Goal: Transaction & Acquisition: Purchase product/service

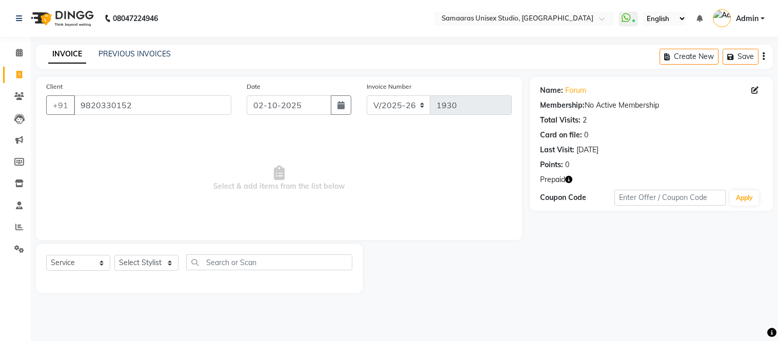
select select "4525"
select select "service"
click at [213, 106] on input "9820330152" at bounding box center [153, 104] width 158 height 19
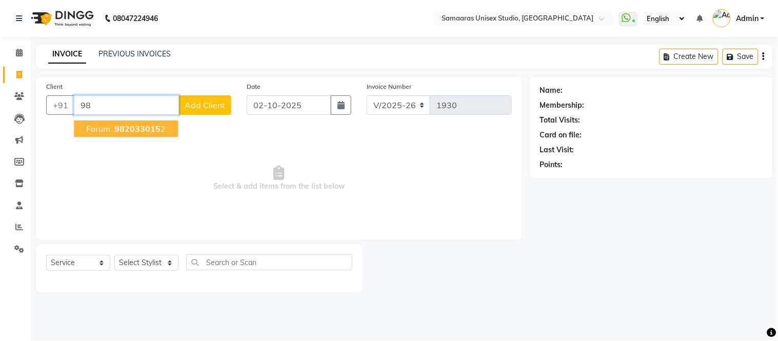
type input "9"
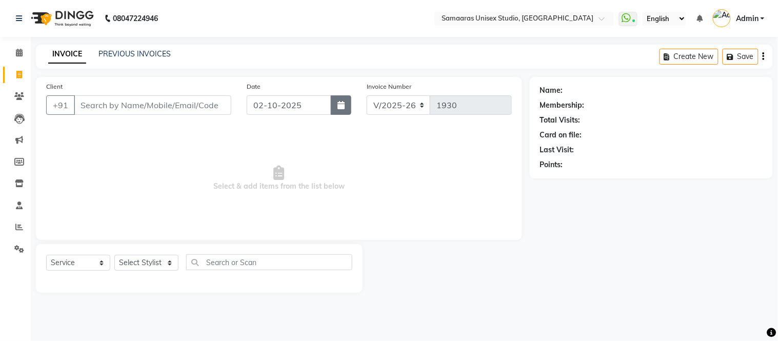
click at [342, 100] on button "button" at bounding box center [341, 104] width 21 height 19
select select "10"
select select "2025"
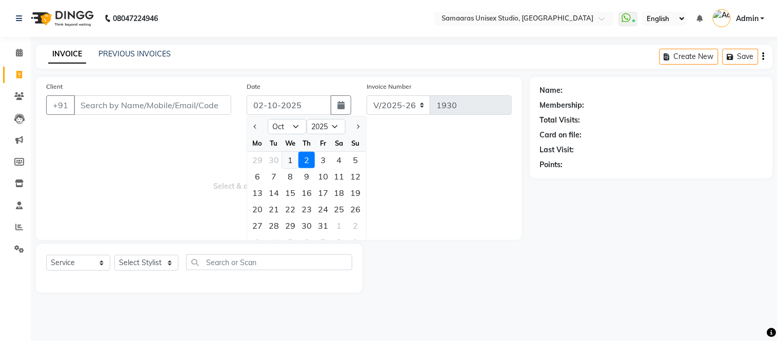
click at [290, 158] on div "1" at bounding box center [290, 160] width 16 height 16
type input "01-10-2025"
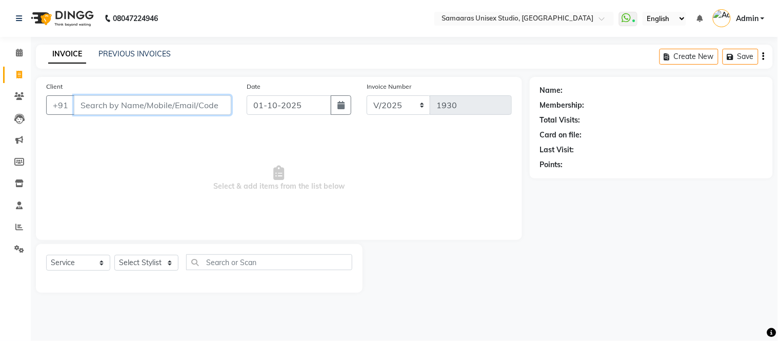
click at [206, 109] on input "Client" at bounding box center [153, 104] width 158 height 19
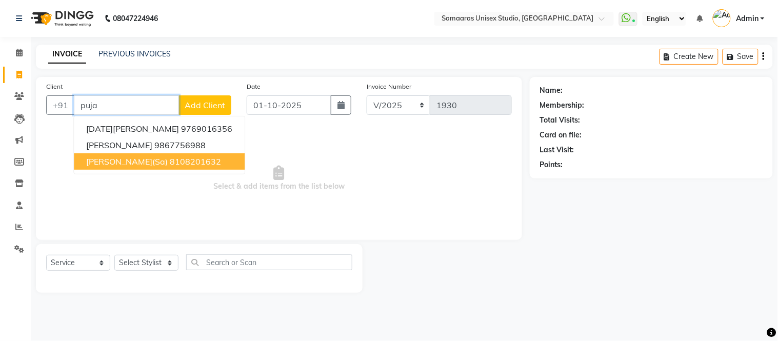
click at [170, 162] on ngb-highlight "8108201632" at bounding box center [195, 161] width 51 height 10
type input "8108201632"
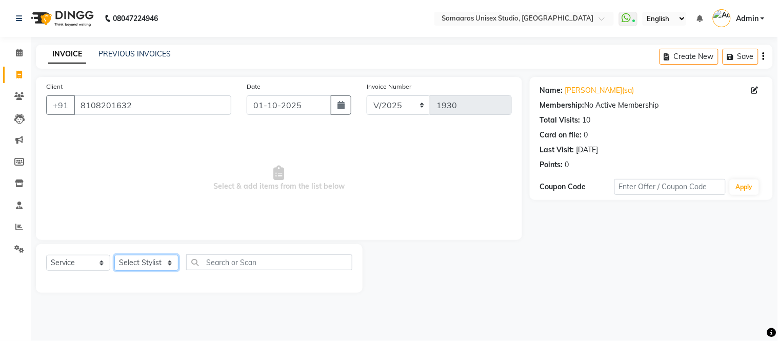
click at [145, 256] on select "Select Stylist Front Desk junaid Kajal [PERSON_NAME] [PERSON_NAME]" at bounding box center [146, 263] width 64 height 16
select select "30495"
click at [114, 256] on select "Select Stylist Front Desk junaid Kajal [PERSON_NAME] [PERSON_NAME]" at bounding box center [146, 263] width 64 height 16
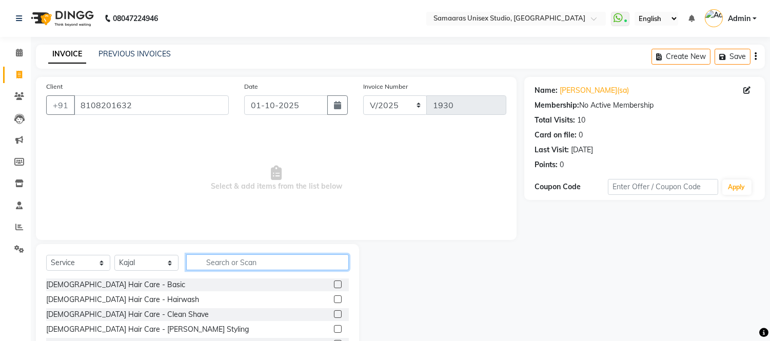
click at [223, 263] on input "text" at bounding box center [267, 262] width 163 height 16
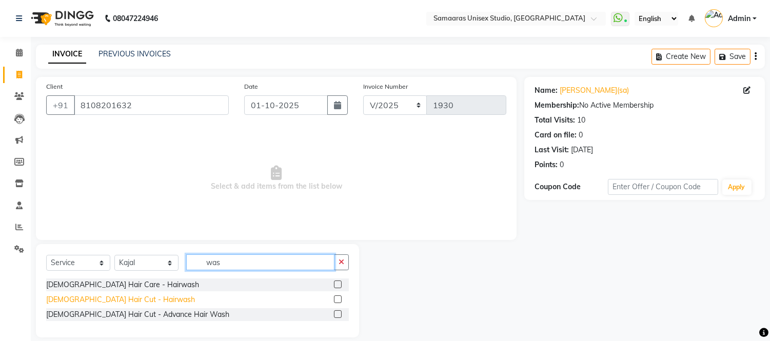
type input "was"
click at [125, 304] on div "[DEMOGRAPHIC_DATA] Hair Cut - Hairwash" at bounding box center [120, 300] width 149 height 11
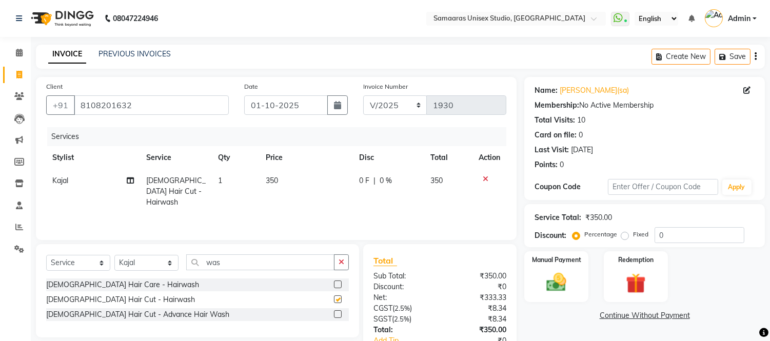
checkbox input "false"
click at [412, 177] on div "0 F | 0 %" at bounding box center [388, 180] width 59 height 11
select select "30495"
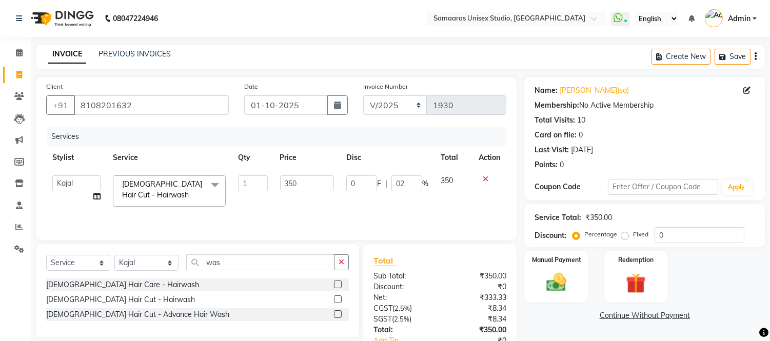
type input "020"
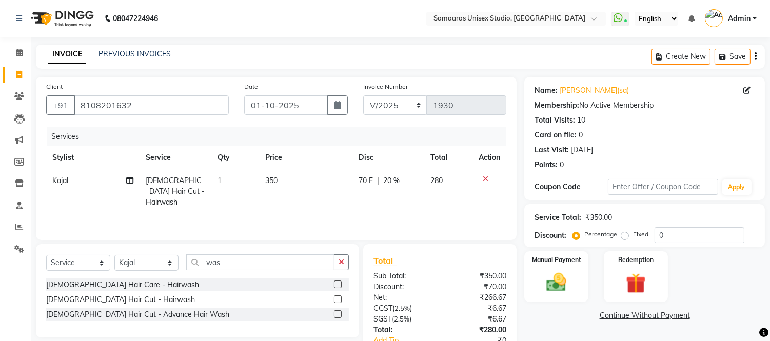
click at [447, 203] on div "Services Stylist Service Qty Price Disc Total Action Kajal [DEMOGRAPHIC_DATA] H…" at bounding box center [276, 178] width 460 height 103
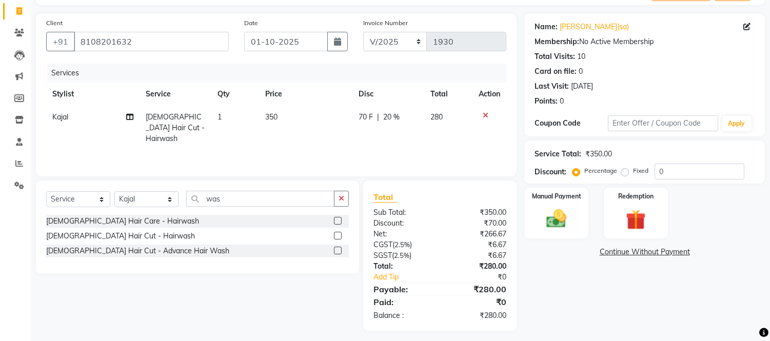
scroll to position [69, 0]
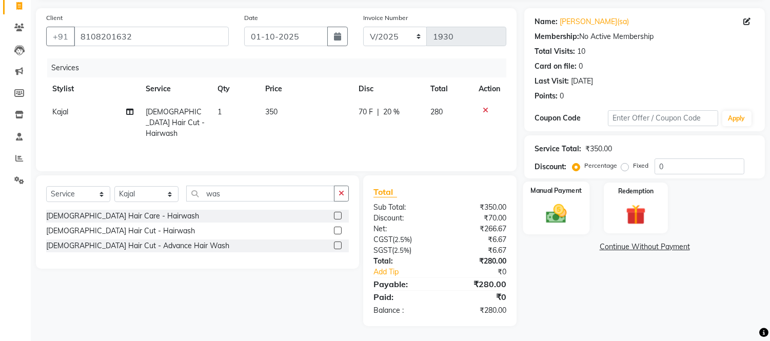
click at [563, 209] on img at bounding box center [557, 214] width 34 height 24
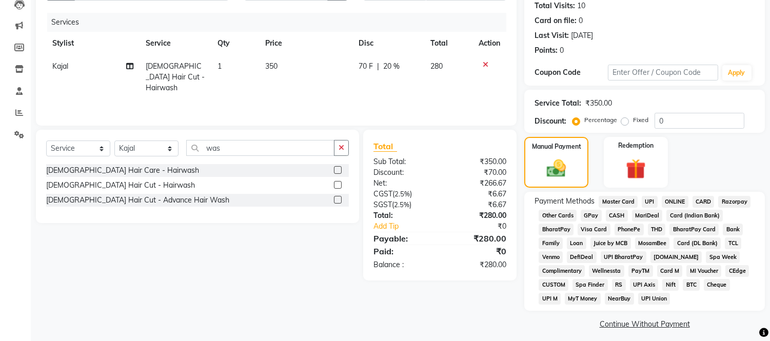
scroll to position [121, 0]
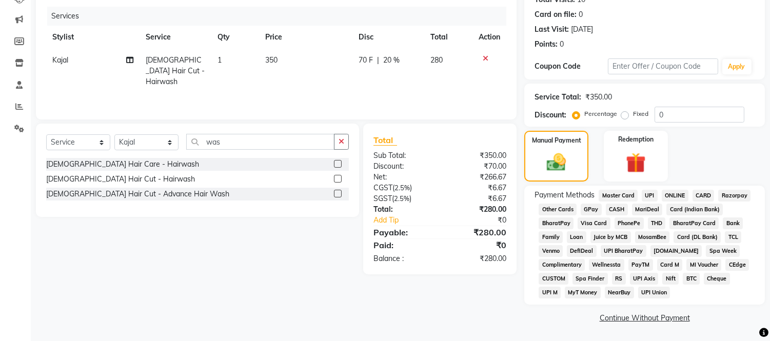
click at [616, 209] on span "CASH" at bounding box center [617, 210] width 22 height 12
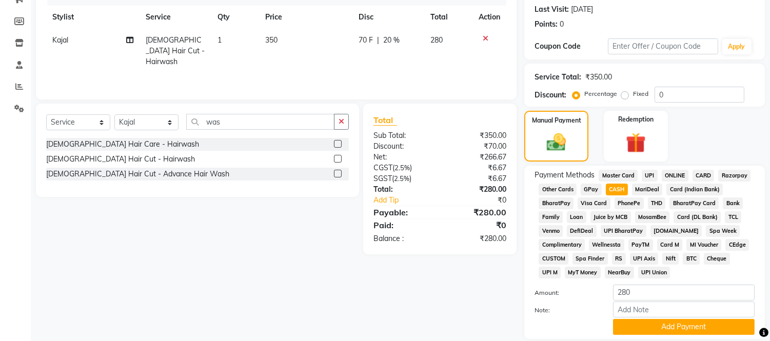
scroll to position [175, 0]
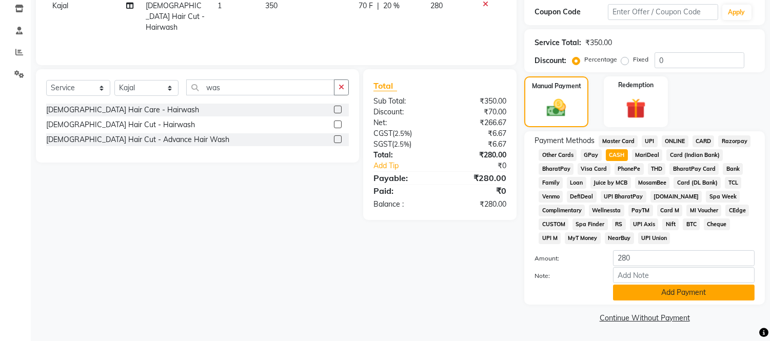
click at [644, 291] on button "Add Payment" at bounding box center [684, 293] width 142 height 16
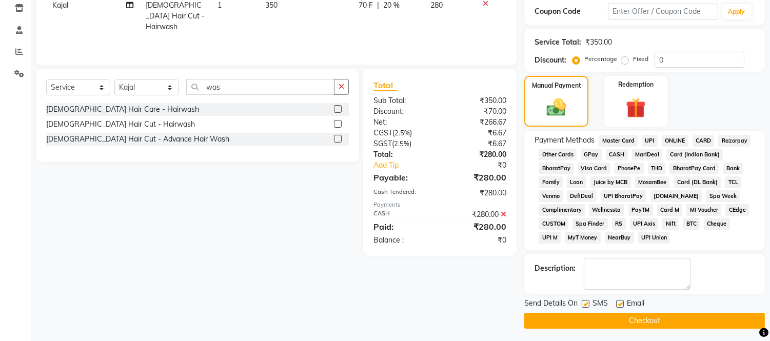
click at [644, 321] on button "Checkout" at bounding box center [644, 321] width 241 height 16
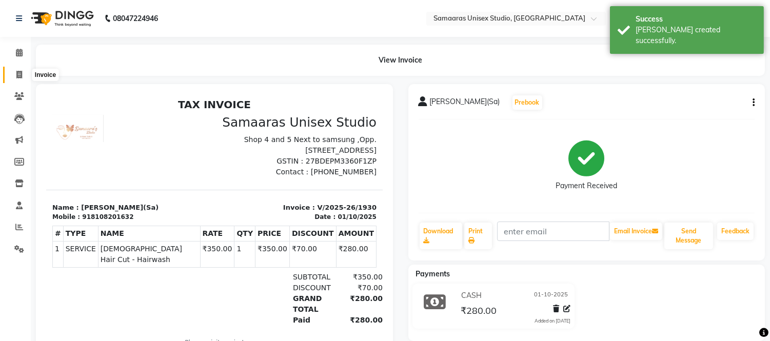
click at [16, 79] on icon at bounding box center [19, 75] width 6 height 8
select select "service"
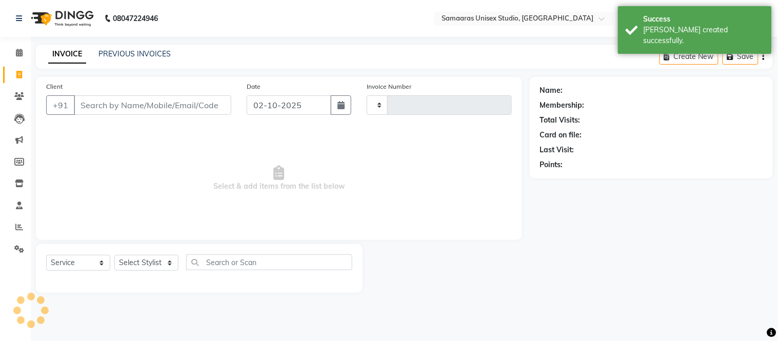
type input "1931"
select select "4525"
click at [345, 109] on button "button" at bounding box center [341, 104] width 21 height 19
select select "10"
select select "2025"
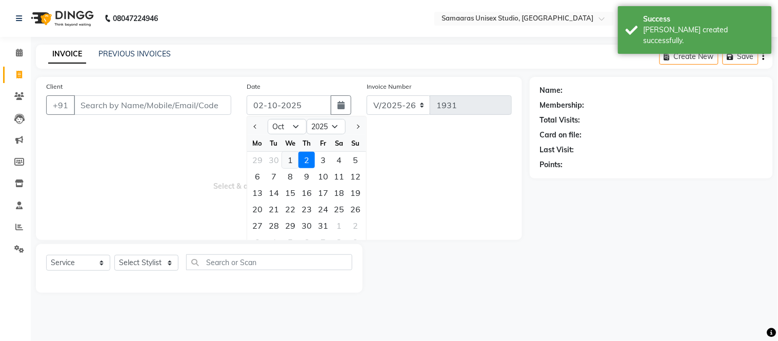
click at [286, 161] on div "1" at bounding box center [290, 160] width 16 height 16
type input "01-10-2025"
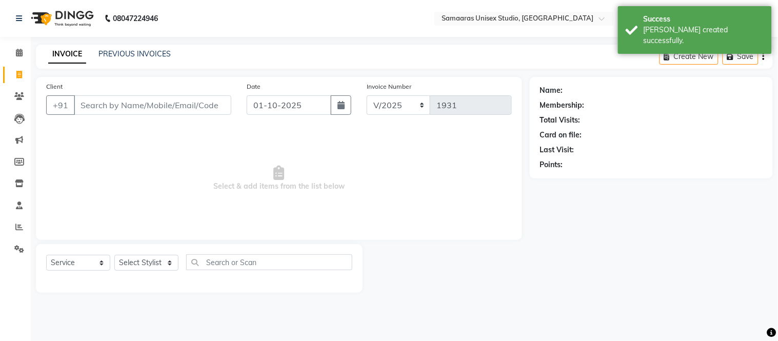
click at [217, 116] on div "Client +91" at bounding box center [138, 102] width 201 height 42
click at [216, 111] on input "Client" at bounding box center [153, 104] width 158 height 19
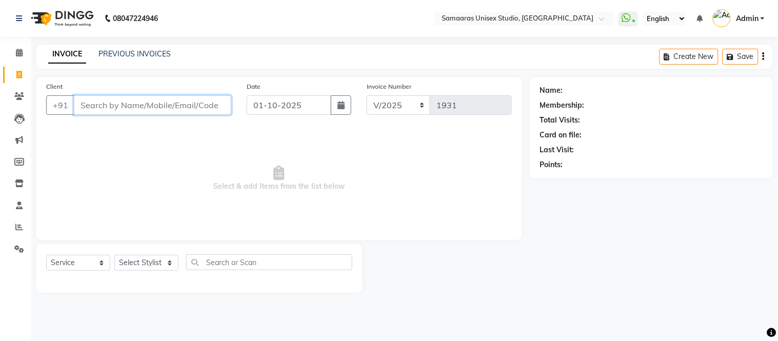
click at [207, 100] on input "Client" at bounding box center [153, 104] width 158 height 19
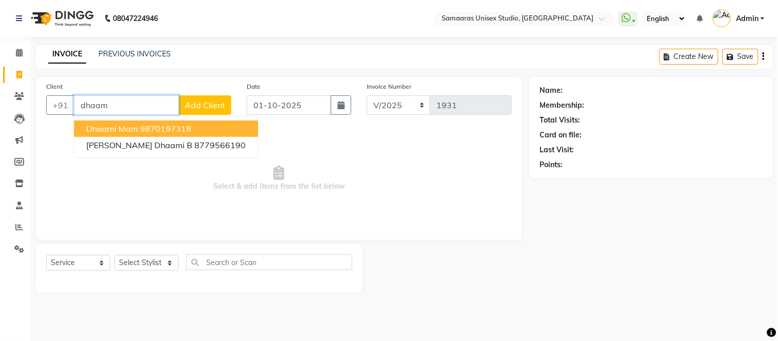
click at [136, 130] on span "Dhaami Mam" at bounding box center [112, 129] width 52 height 10
type input "9870197318"
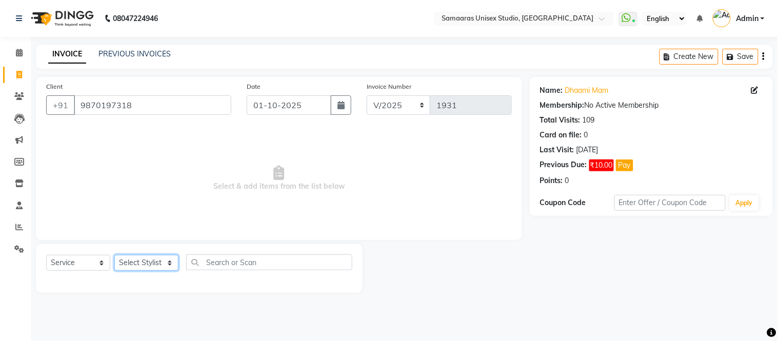
click at [140, 262] on select "Select Stylist Front Desk junaid Kajal [PERSON_NAME] [PERSON_NAME]" at bounding box center [146, 263] width 64 height 16
select select "88388"
click at [114, 256] on select "Select Stylist Front Desk junaid Kajal [PERSON_NAME] [PERSON_NAME]" at bounding box center [146, 263] width 64 height 16
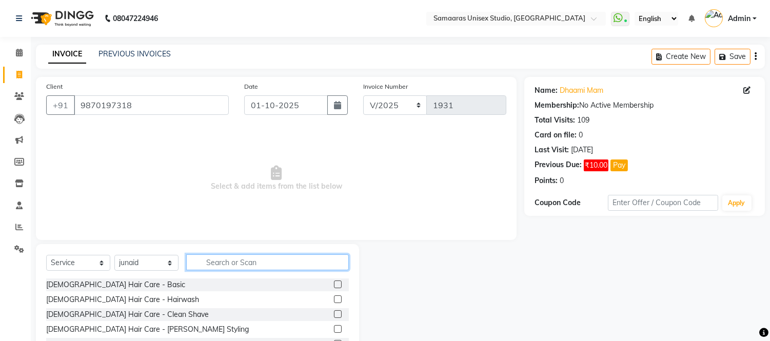
click at [256, 264] on input "text" at bounding box center [267, 262] width 163 height 16
type input "was"
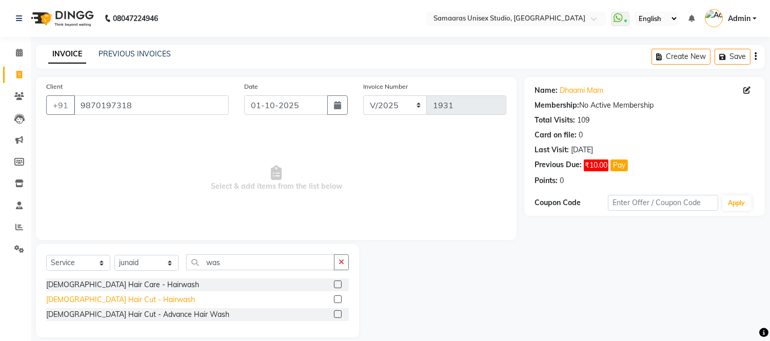
click at [120, 302] on div "[DEMOGRAPHIC_DATA] Hair Cut - Hairwash" at bounding box center [120, 300] width 149 height 11
checkbox input "false"
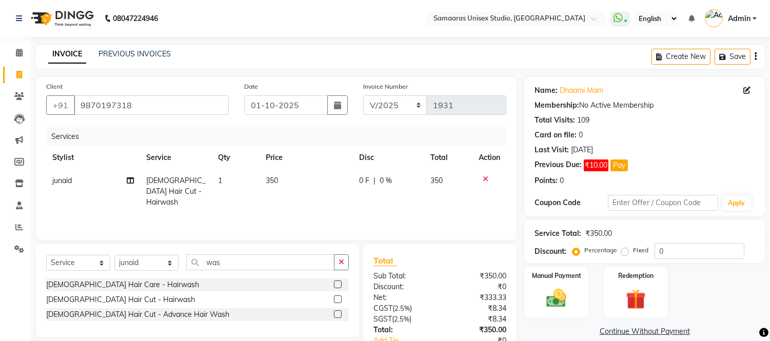
click at [404, 173] on td "0 F | 0 %" at bounding box center [388, 191] width 71 height 45
select select "88388"
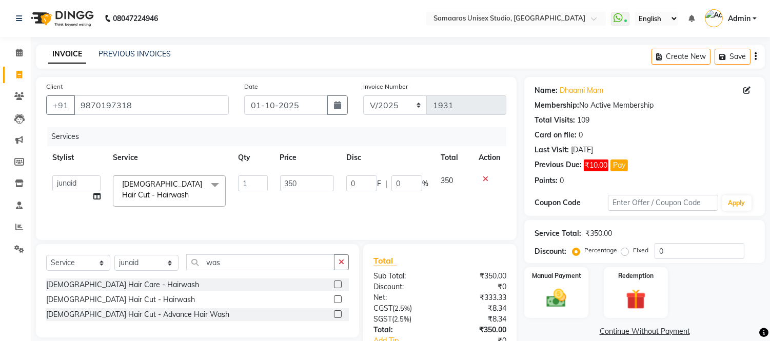
click at [404, 173] on td "0 F | 0 %" at bounding box center [387, 191] width 94 height 44
click at [402, 187] on input "0" at bounding box center [406, 183] width 31 height 16
type input "020"
click at [418, 212] on div "Services Stylist Service Qty Price Disc Total Action Front Desk junaid Kajal [P…" at bounding box center [276, 178] width 460 height 103
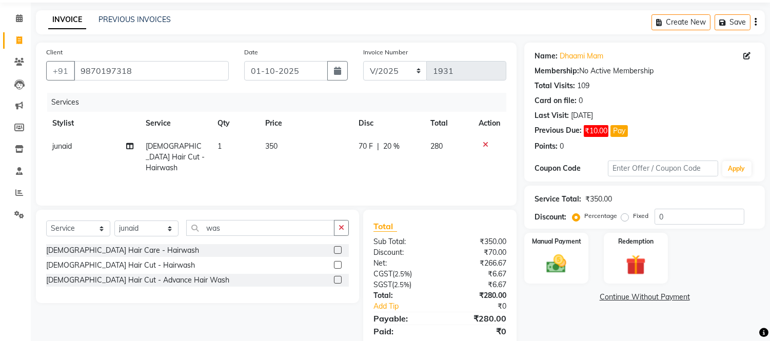
scroll to position [69, 0]
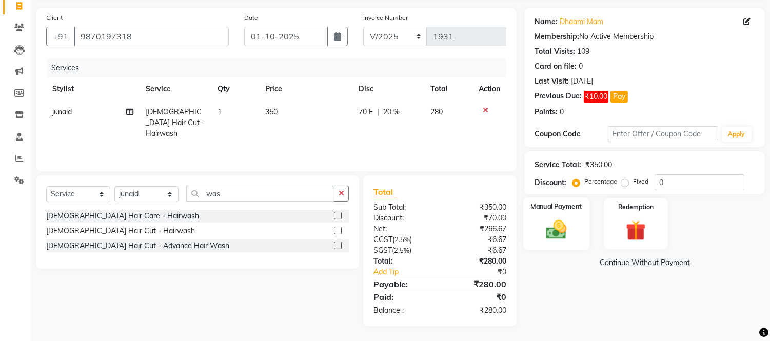
click at [545, 223] on img at bounding box center [557, 230] width 34 height 24
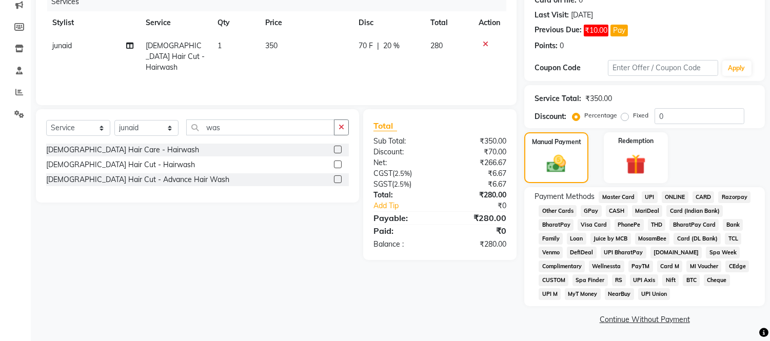
scroll to position [136, 0]
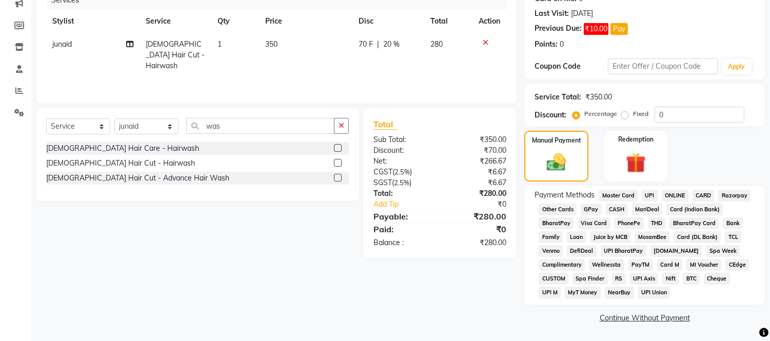
click at [591, 207] on span "GPay" at bounding box center [591, 210] width 21 height 12
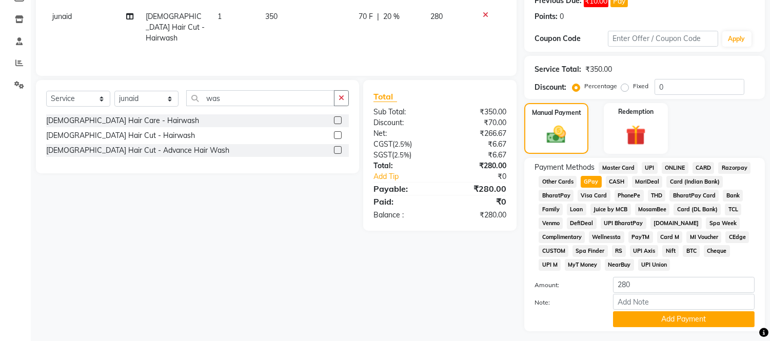
scroll to position [191, 0]
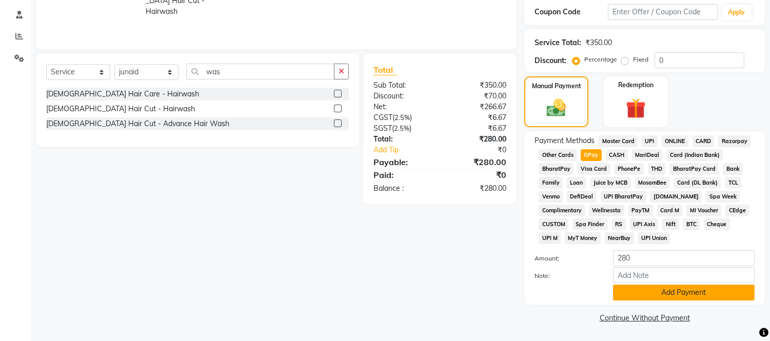
click at [639, 290] on button "Add Payment" at bounding box center [684, 293] width 142 height 16
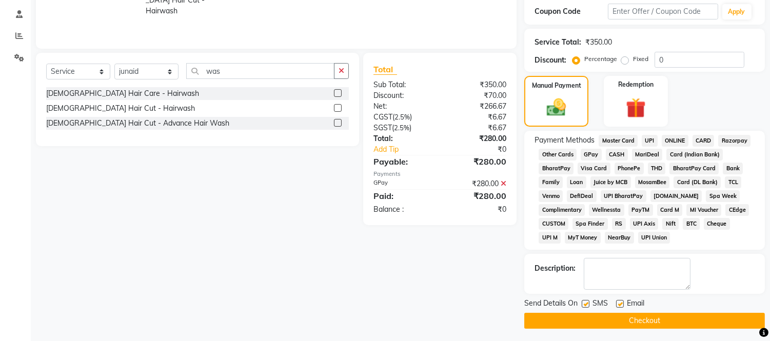
click at [633, 320] on button "Checkout" at bounding box center [644, 321] width 241 height 16
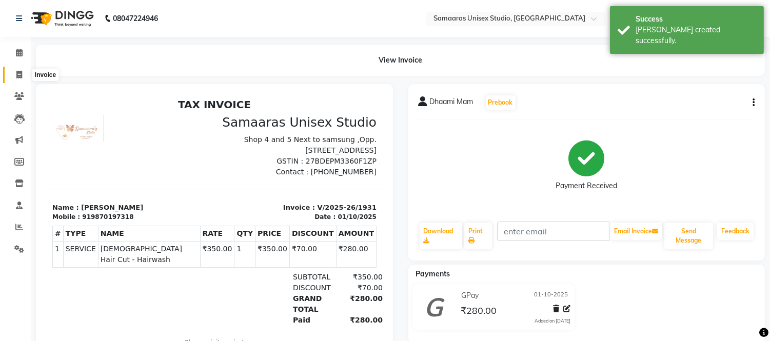
click at [16, 80] on span at bounding box center [19, 75] width 18 height 12
select select "4525"
select select "service"
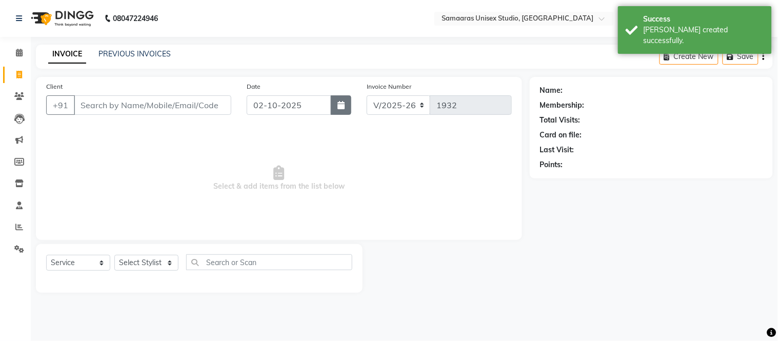
click at [350, 110] on button "button" at bounding box center [341, 104] width 21 height 19
select select "10"
select select "2025"
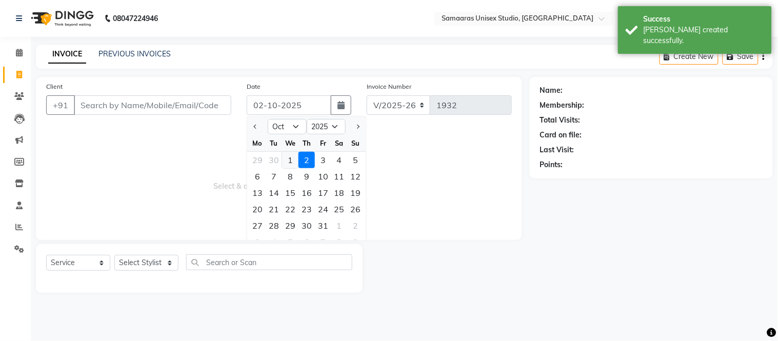
click at [293, 157] on div "1" at bounding box center [290, 160] width 16 height 16
type input "01-10-2025"
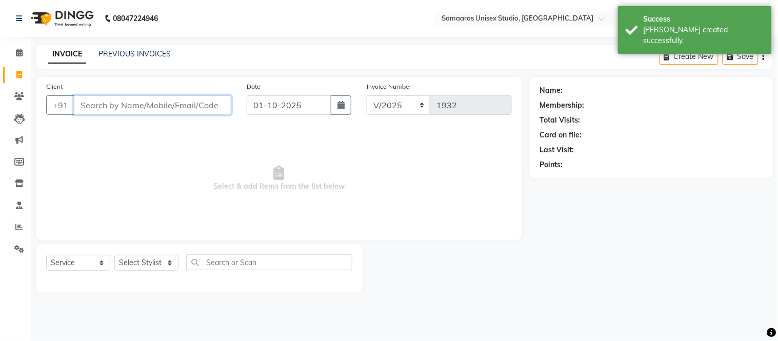
click at [202, 108] on input "Client" at bounding box center [153, 104] width 158 height 19
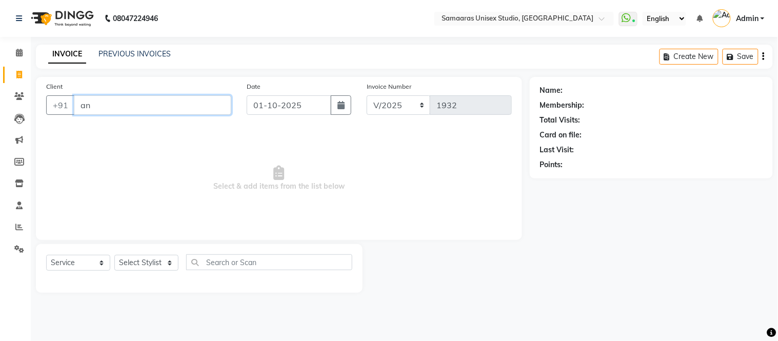
type input "a"
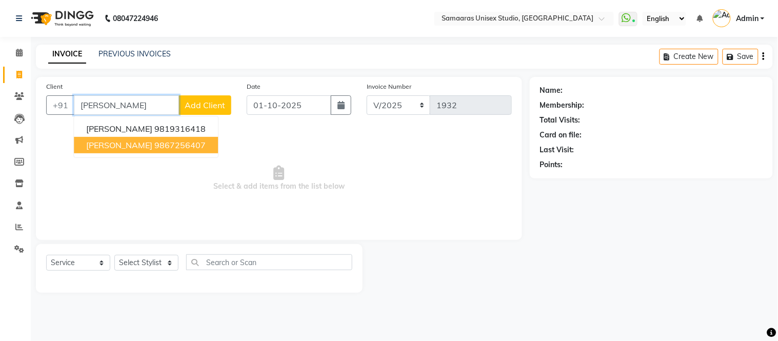
click at [165, 141] on ngb-highlight "9867256407" at bounding box center [179, 145] width 51 height 10
type input "9867256407"
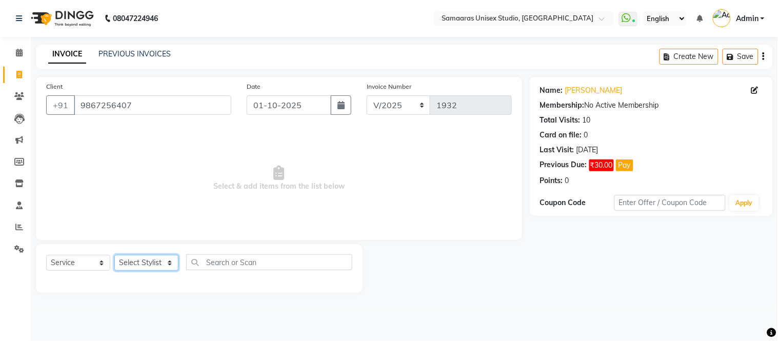
click at [144, 258] on select "Select Stylist Front Desk junaid Kajal [PERSON_NAME] [PERSON_NAME]" at bounding box center [146, 263] width 64 height 16
select select "30495"
click at [114, 256] on select "Select Stylist Front Desk junaid Kajal [PERSON_NAME] [PERSON_NAME]" at bounding box center [146, 263] width 64 height 16
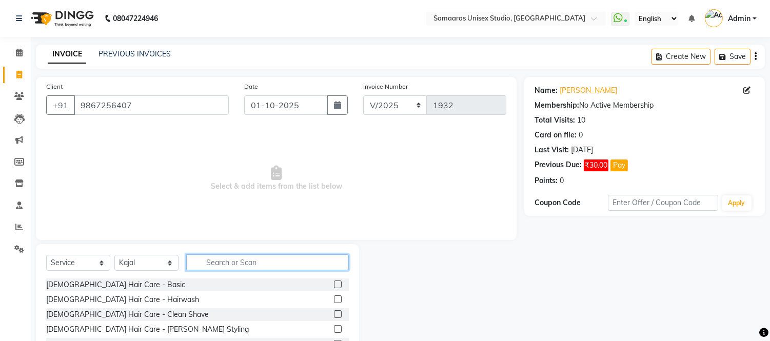
click at [229, 261] on input "text" at bounding box center [267, 262] width 163 height 16
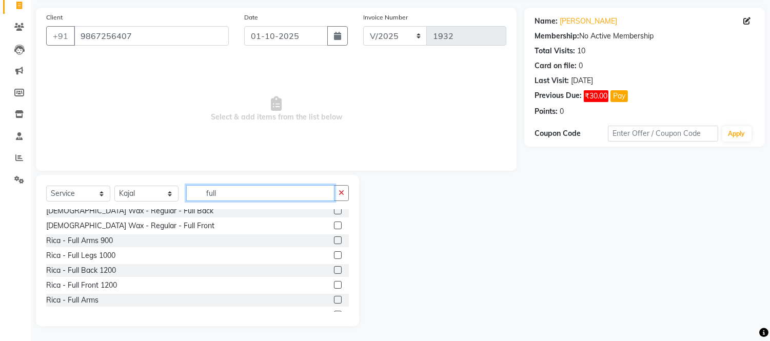
scroll to position [114, 0]
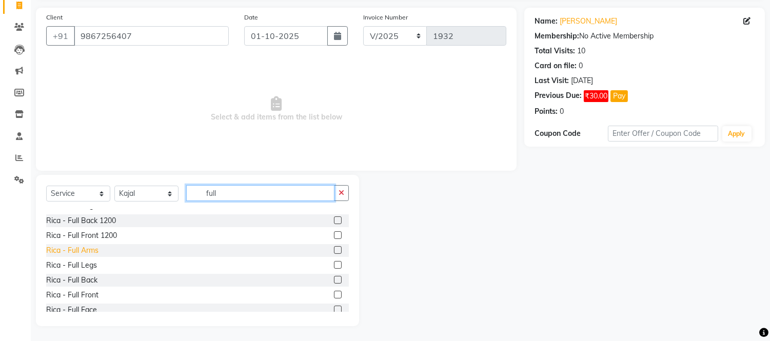
type input "full"
click at [89, 247] on div "Rica - Full Arms" at bounding box center [72, 250] width 52 height 11
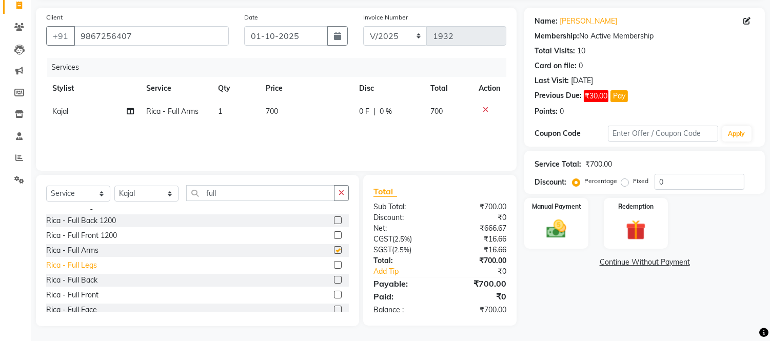
checkbox input "false"
click at [91, 268] on div "Rica - Full Legs" at bounding box center [71, 265] width 51 height 11
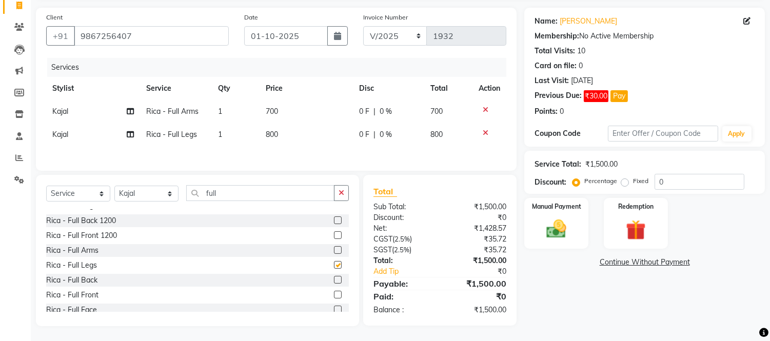
checkbox input "false"
click at [239, 199] on input "full" at bounding box center [260, 193] width 148 height 16
type input "f"
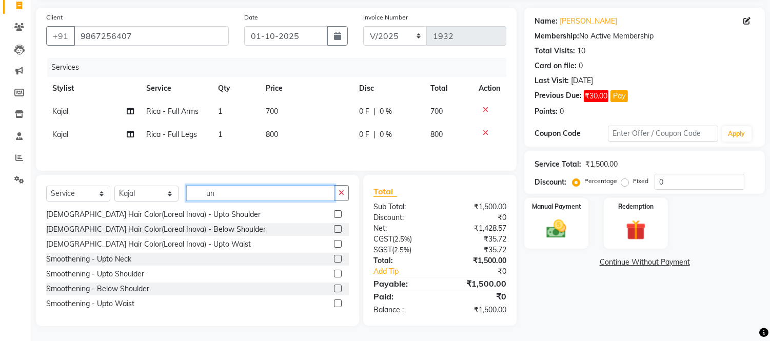
scroll to position [2, 0]
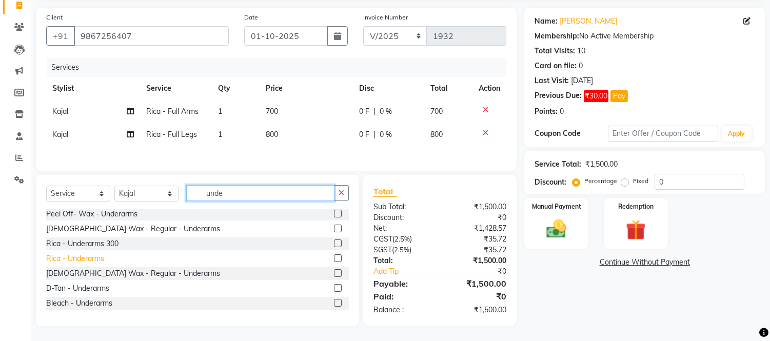
type input "unde"
click at [86, 262] on div "Rica - Underarms" at bounding box center [75, 258] width 58 height 11
checkbox input "false"
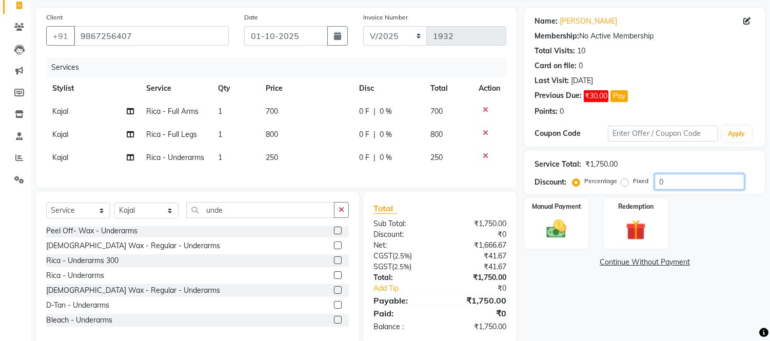
click at [701, 187] on input "0" at bounding box center [700, 182] width 90 height 16
type input "020"
click at [417, 143] on td "160 F | 20 %" at bounding box center [388, 134] width 72 height 23
select select "30495"
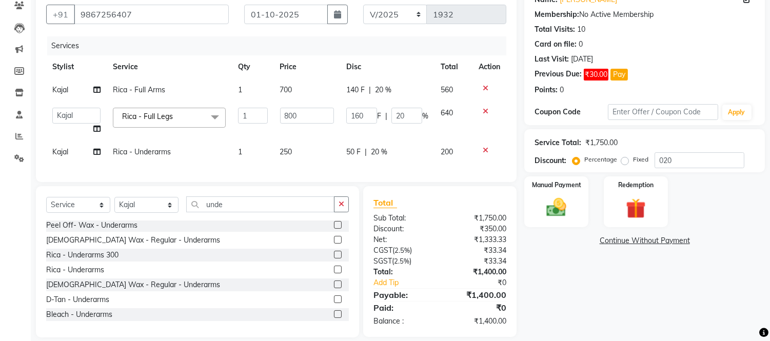
scroll to position [111, 0]
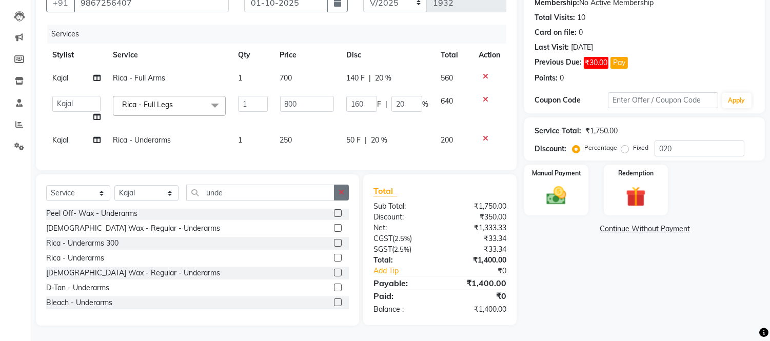
click at [344, 196] on icon "button" at bounding box center [342, 192] width 6 height 7
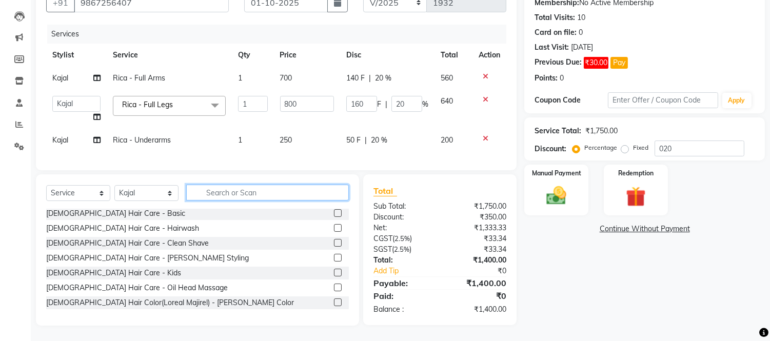
click at [344, 196] on input "text" at bounding box center [267, 193] width 163 height 16
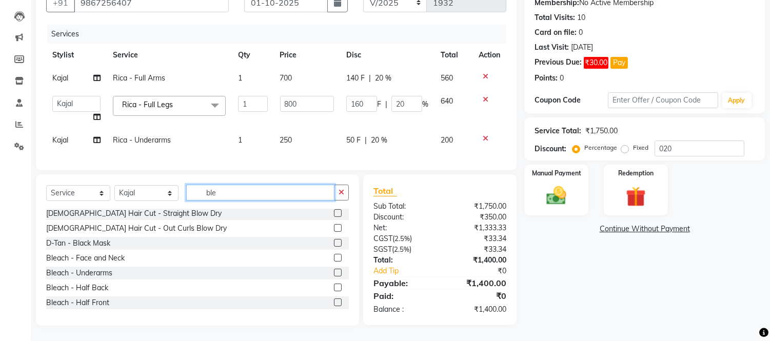
scroll to position [0, 0]
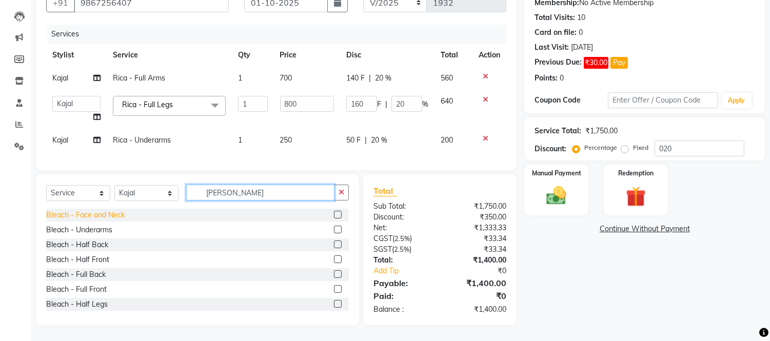
type input "[PERSON_NAME]"
click at [112, 219] on div "Bleach - Face and Neck" at bounding box center [85, 215] width 79 height 11
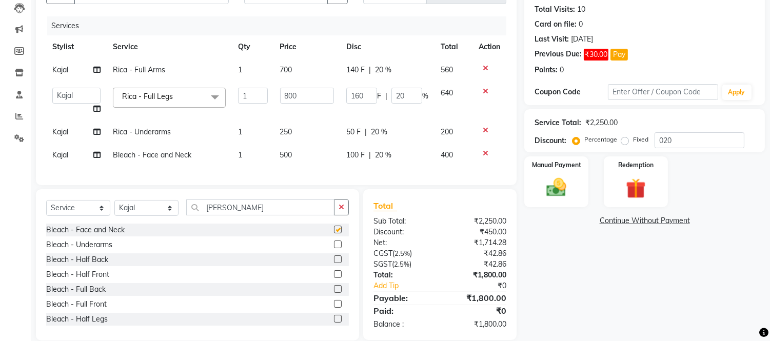
checkbox input "false"
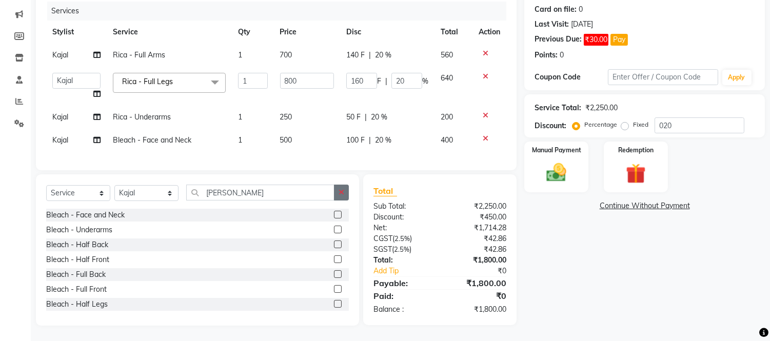
click at [342, 198] on button "button" at bounding box center [341, 193] width 15 height 16
click at [335, 198] on input "text" at bounding box center [260, 193] width 148 height 16
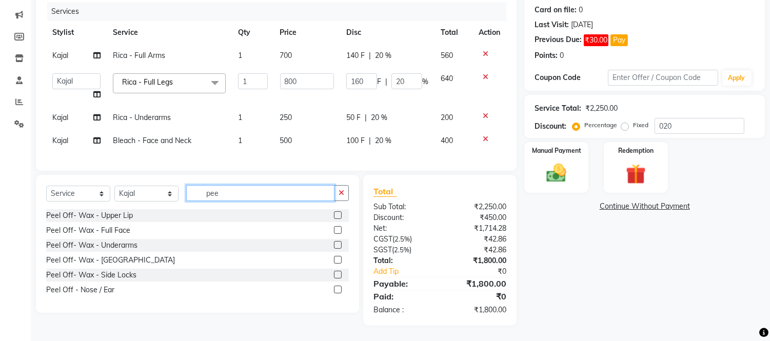
scroll to position [133, 0]
type input "pee"
click at [99, 212] on div "Peel Off- Wax - Upper Lip" at bounding box center [89, 215] width 87 height 11
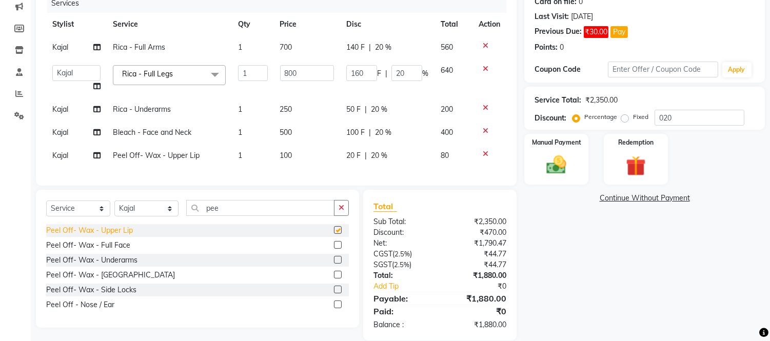
checkbox input "false"
click at [110, 281] on div "Peel Off- Wax - [GEOGRAPHIC_DATA]" at bounding box center [110, 275] width 129 height 11
checkbox input "false"
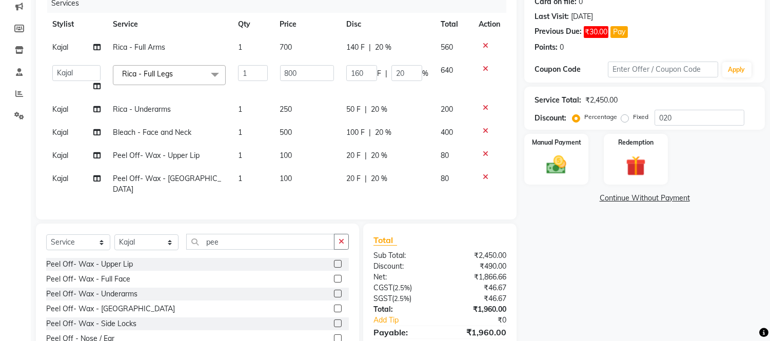
drag, startPoint x: 438, startPoint y: 155, endPoint x: 419, endPoint y: 154, distance: 19.5
click at [424, 154] on tr "[PERSON_NAME] Off- Wax - Upper Lip 1 100 20 F | 20 % 80" at bounding box center [276, 155] width 460 height 23
click at [412, 154] on div "20 F | 20 %" at bounding box center [387, 155] width 82 height 11
select select "30495"
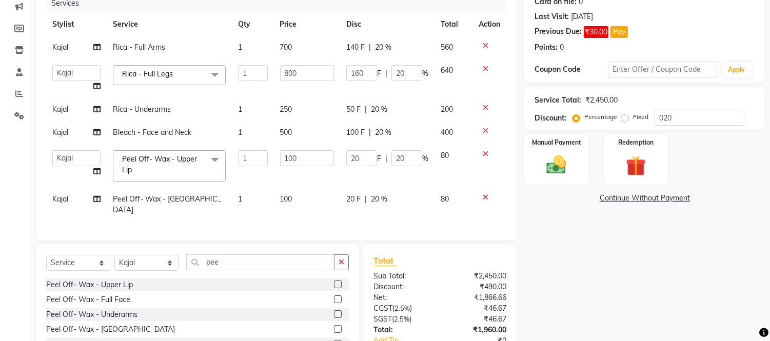
click at [412, 154] on input "20" at bounding box center [406, 158] width 31 height 16
type input "2"
type input "0"
click at [407, 205] on div "Services Stylist Service Qty Price Disc Total Action Kajal Rica - Full Arms 1 7…" at bounding box center [276, 112] width 460 height 236
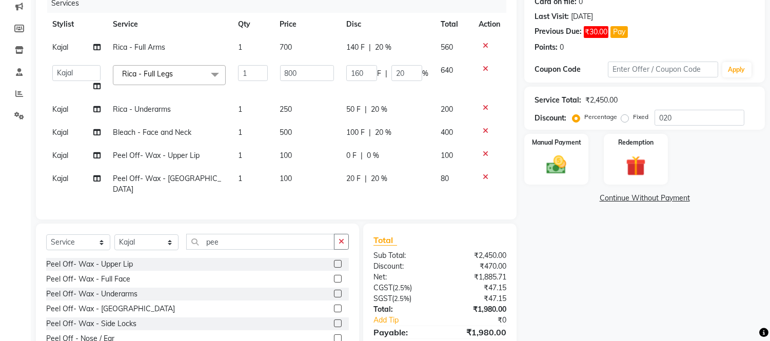
click at [409, 187] on td "20 F | 20 %" at bounding box center [387, 184] width 94 height 34
select select "30495"
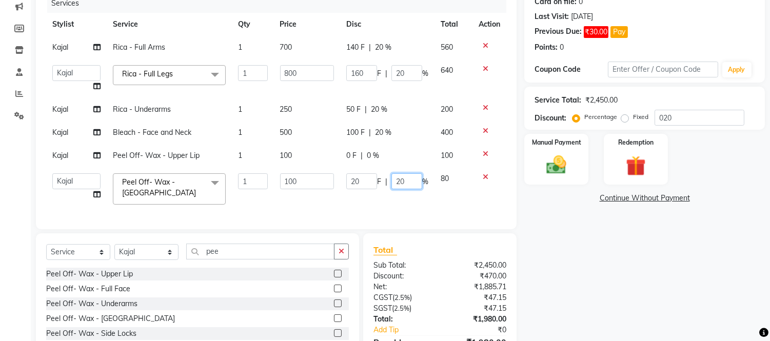
click at [409, 187] on input "20" at bounding box center [406, 181] width 31 height 16
type input "0"
click at [412, 150] on div "0 F | 0 %" at bounding box center [387, 155] width 82 height 11
select select "30495"
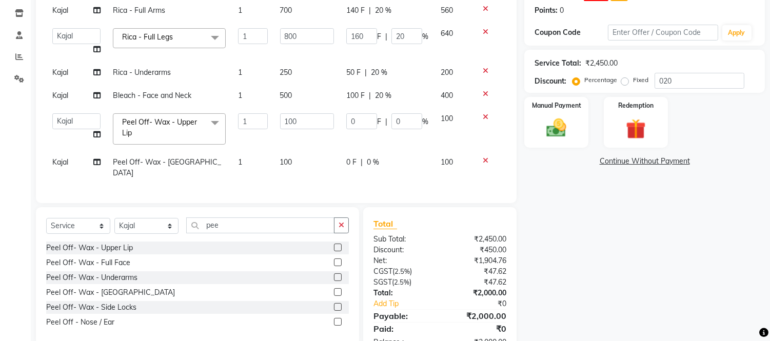
scroll to position [190, 0]
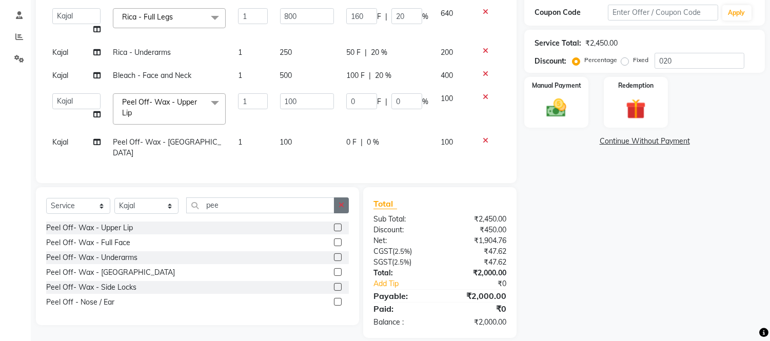
click at [340, 209] on button "button" at bounding box center [341, 206] width 15 height 16
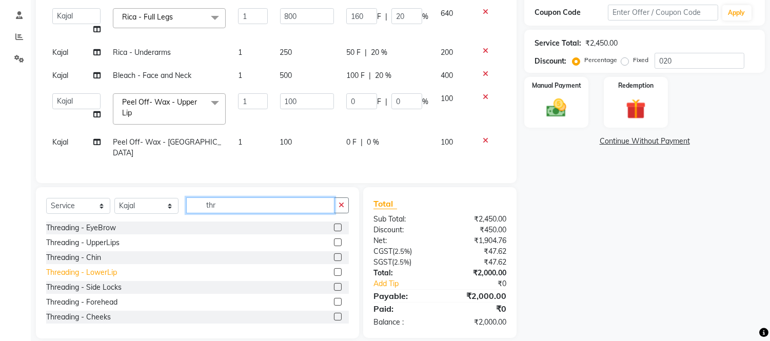
type input "thr"
click at [98, 272] on div "Threading - LowerLip" at bounding box center [81, 272] width 71 height 11
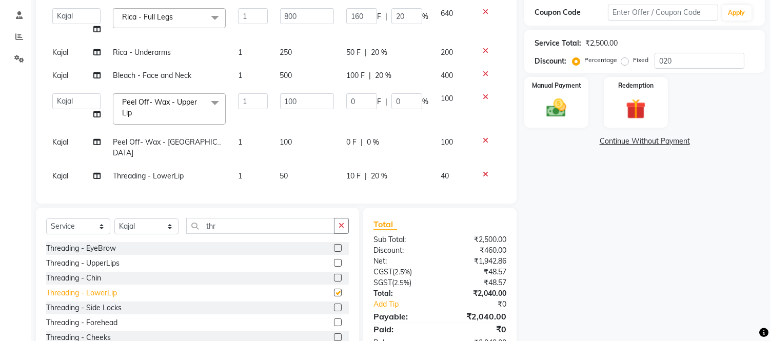
checkbox input "false"
click at [397, 171] on div "10 F | 20 %" at bounding box center [387, 176] width 82 height 11
select select "30495"
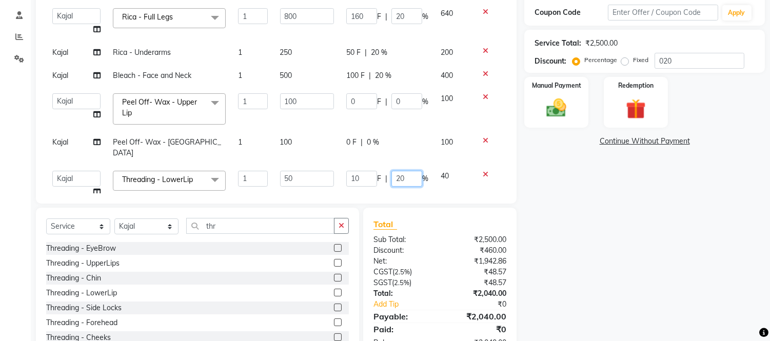
click at [397, 171] on input "20" at bounding box center [406, 179] width 31 height 16
type input "2"
type input "0"
click at [390, 152] on td "0 F | 0 %" at bounding box center [387, 148] width 94 height 34
select select "30495"
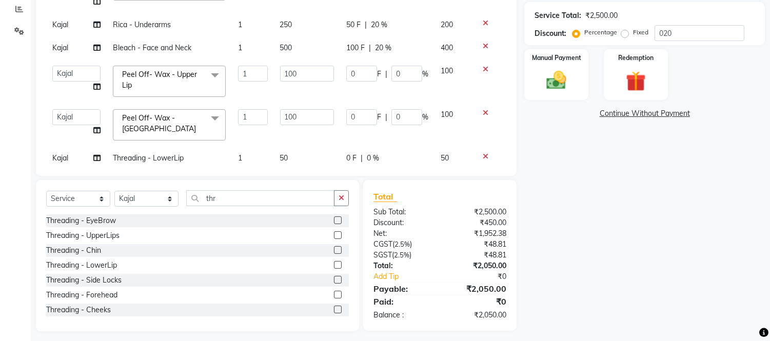
scroll to position [223, 0]
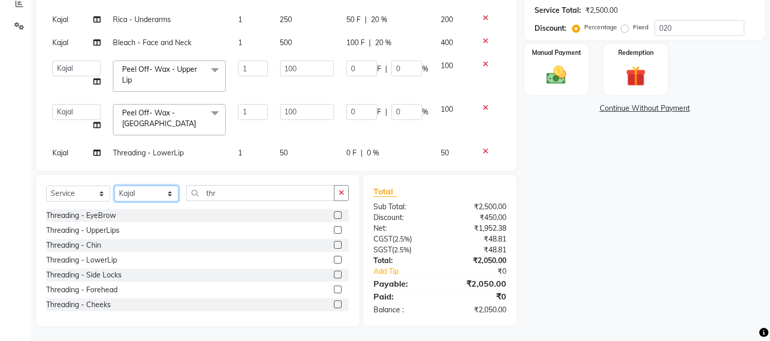
click at [147, 191] on select "Select Stylist Front Desk junaid Kajal [PERSON_NAME] [PERSON_NAME]" at bounding box center [146, 194] width 64 height 16
select select "88388"
click at [114, 186] on select "Select Stylist Front Desk junaid Kajal [PERSON_NAME] [PERSON_NAME]" at bounding box center [146, 194] width 64 height 16
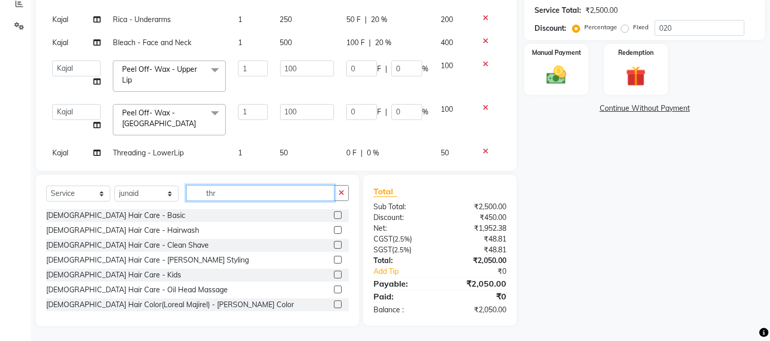
drag, startPoint x: 273, startPoint y: 191, endPoint x: 275, endPoint y: 165, distance: 26.2
click at [273, 187] on input "thr" at bounding box center [260, 193] width 148 height 16
type input "t"
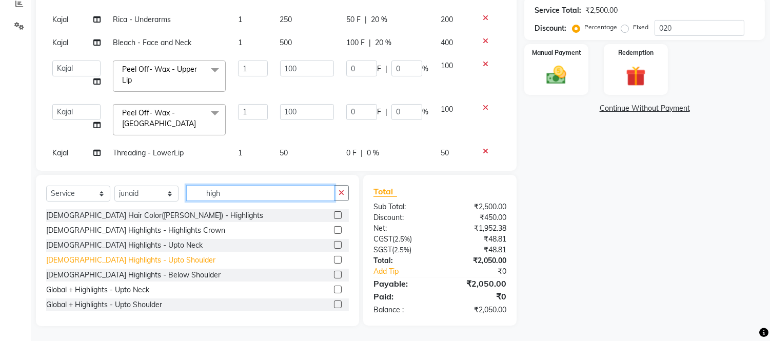
type input "high"
click at [137, 259] on div "[DEMOGRAPHIC_DATA] Highlights - Upto Shoulder" at bounding box center [130, 260] width 169 height 11
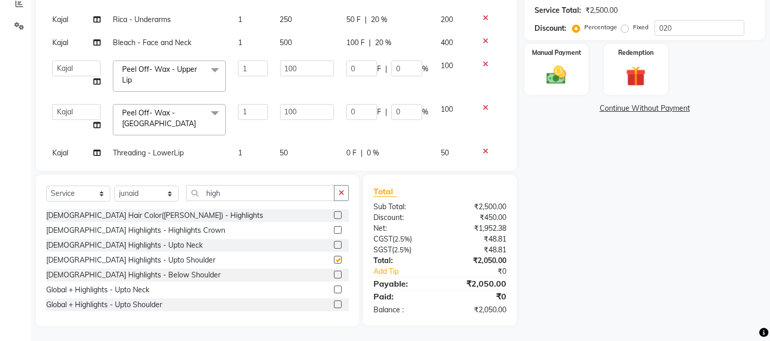
checkbox input "false"
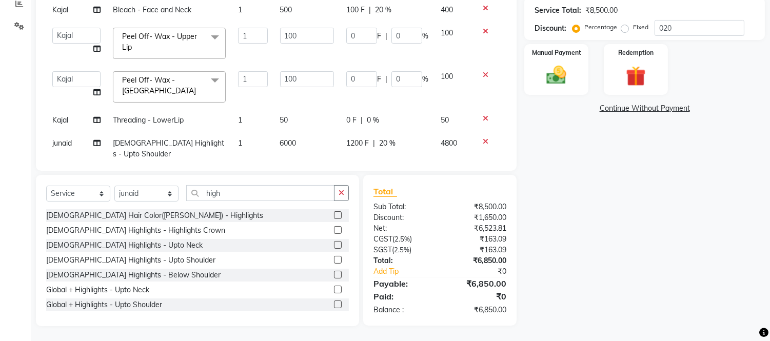
scroll to position [50, 0]
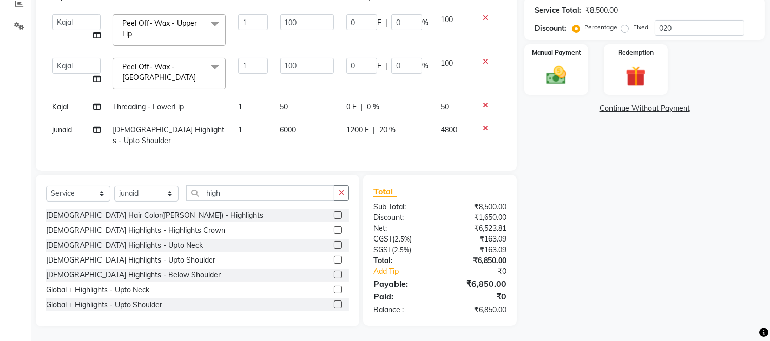
click at [327, 128] on td "6000" at bounding box center [307, 136] width 66 height 34
select select "88388"
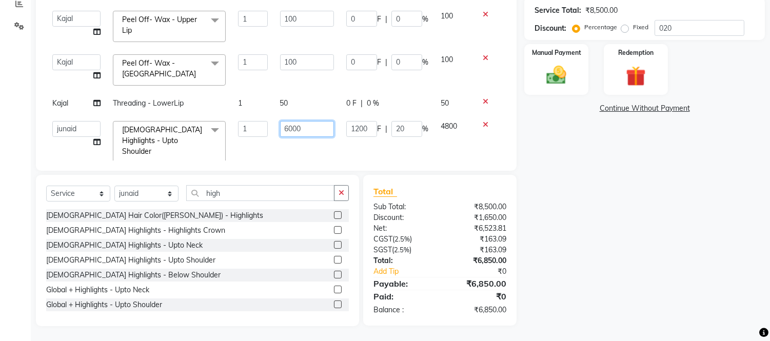
click at [315, 122] on input "6000" at bounding box center [307, 129] width 54 height 16
type input "6"
type input "4999"
click at [322, 98] on td "50" at bounding box center [307, 103] width 66 height 23
select select "30495"
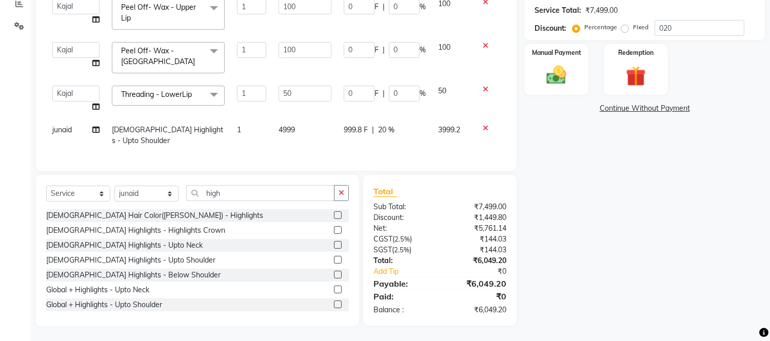
scroll to position [66, 0]
click at [400, 127] on td "999.8 F | 20 %" at bounding box center [385, 136] width 94 height 34
select select "88388"
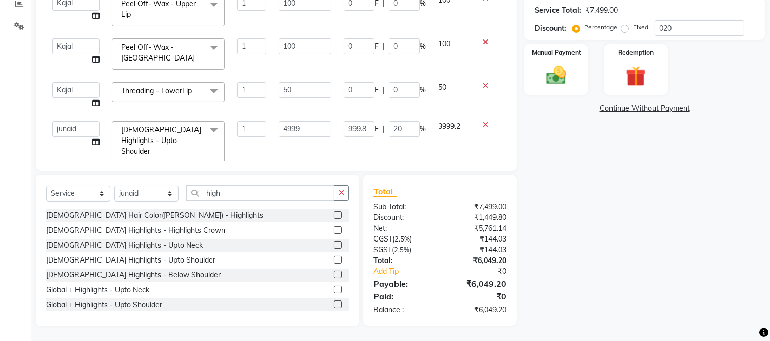
click at [403, 121] on input "20" at bounding box center [404, 129] width 31 height 16
type input "2"
type input "0"
click at [428, 144] on div "Services Stylist Service Qty Price Disc Total Action Kajal Rica - Full Arms 1 7…" at bounding box center [276, 32] width 460 height 257
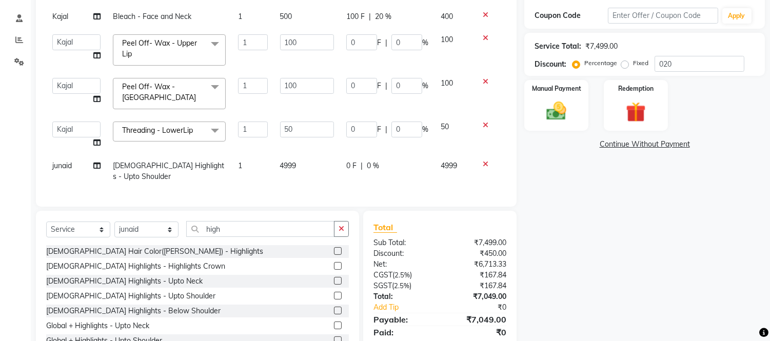
scroll to position [223, 0]
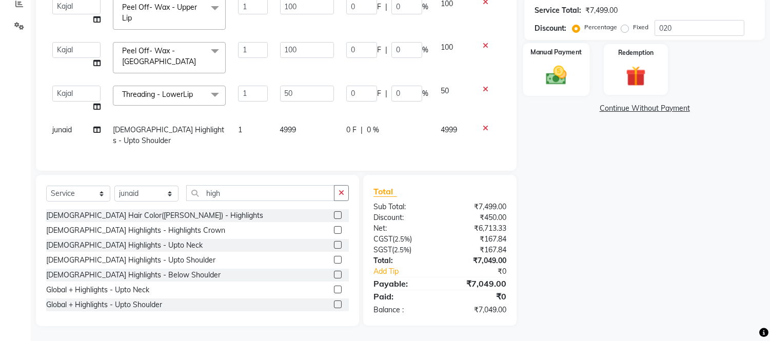
click at [557, 60] on div "Manual Payment" at bounding box center [556, 69] width 67 height 52
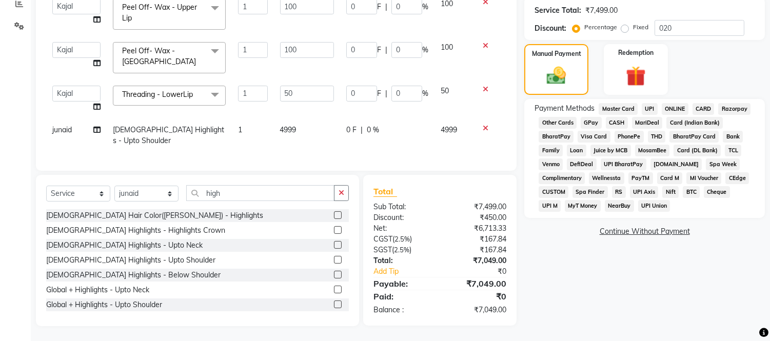
click at [699, 108] on span "CARD" at bounding box center [704, 109] width 22 height 12
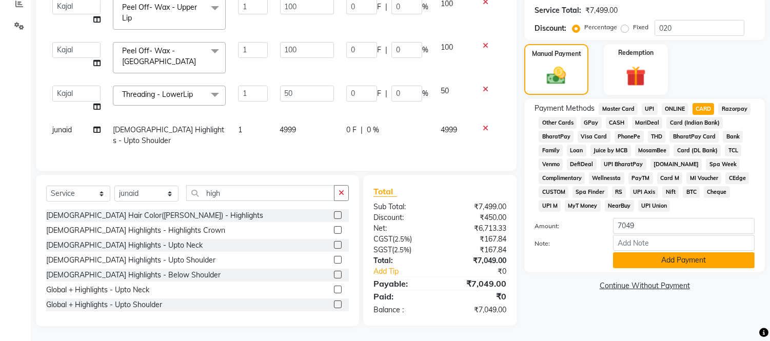
click at [676, 262] on button "Add Payment" at bounding box center [684, 260] width 142 height 16
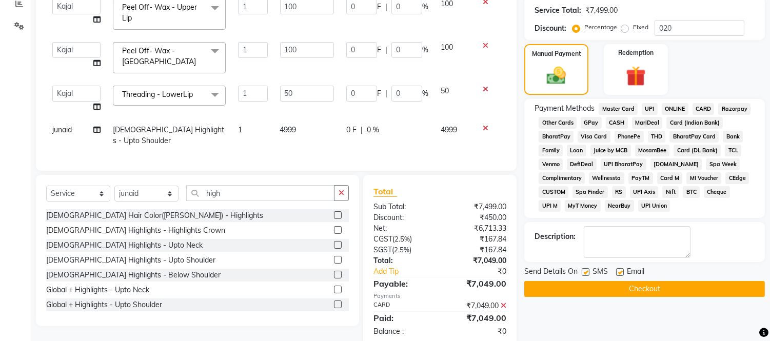
click at [675, 288] on button "Checkout" at bounding box center [644, 289] width 241 height 16
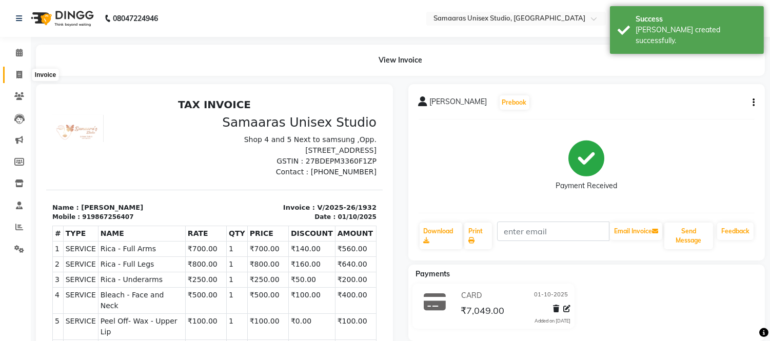
click at [17, 77] on icon at bounding box center [19, 75] width 6 height 8
select select "service"
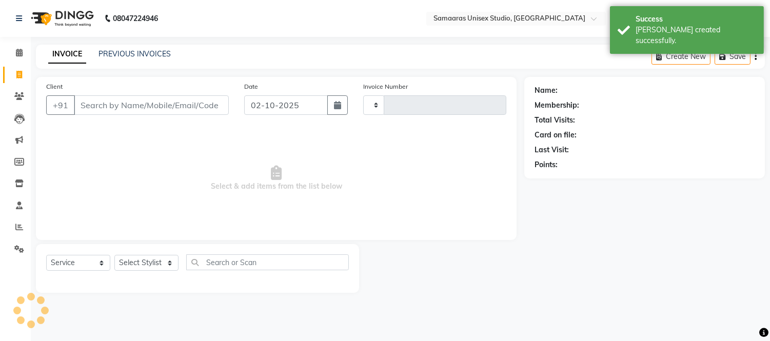
type input "1933"
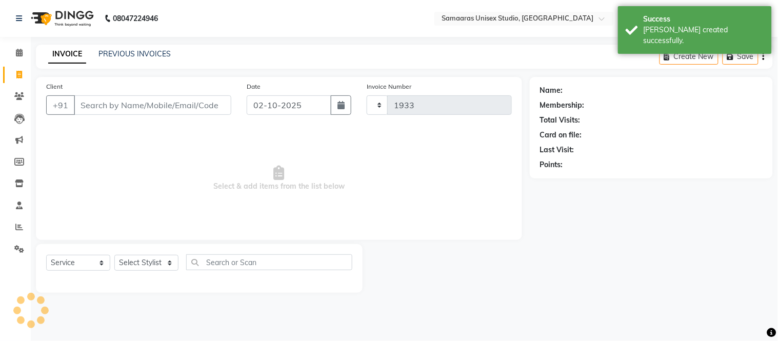
select select "4525"
click at [132, 106] on input "Client" at bounding box center [153, 104] width 158 height 19
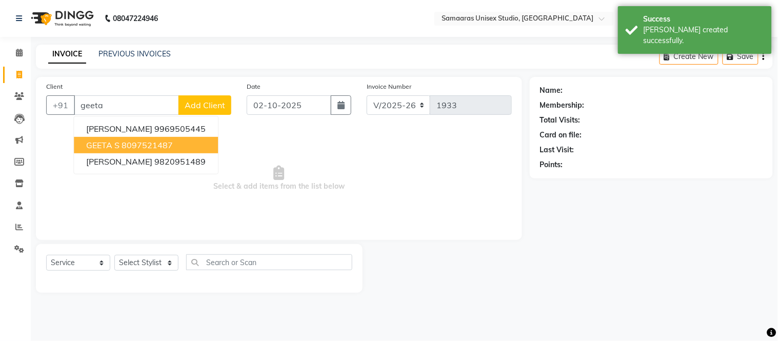
click at [108, 137] on button "GEETA S 8097521487" at bounding box center [146, 145] width 144 height 16
type input "8097521487"
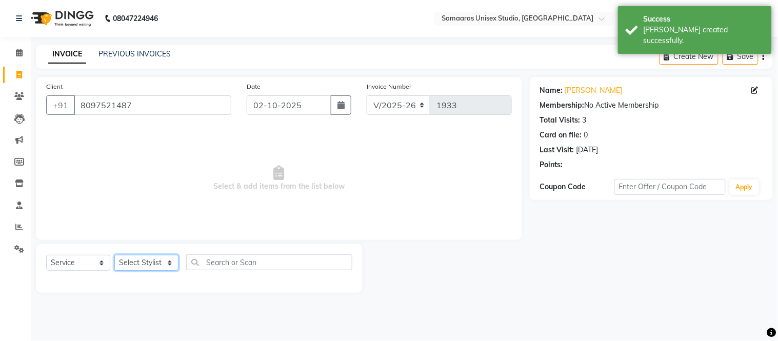
click at [157, 257] on select "Select Stylist Front Desk junaid Kajal [PERSON_NAME] [PERSON_NAME]" at bounding box center [146, 263] width 64 height 16
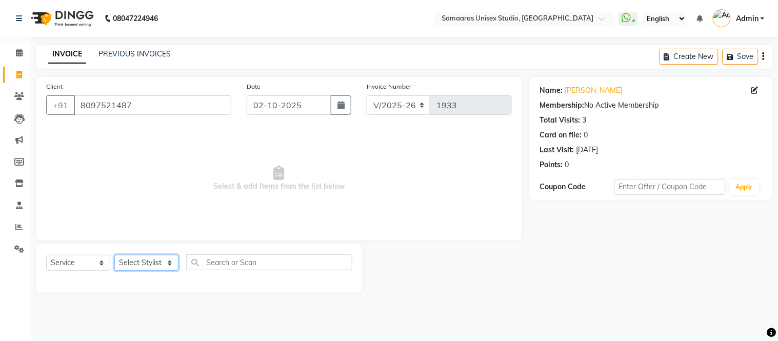
select select "50822"
click at [114, 256] on select "Select Stylist Front Desk junaid Kajal [PERSON_NAME] [PERSON_NAME]" at bounding box center [146, 263] width 64 height 16
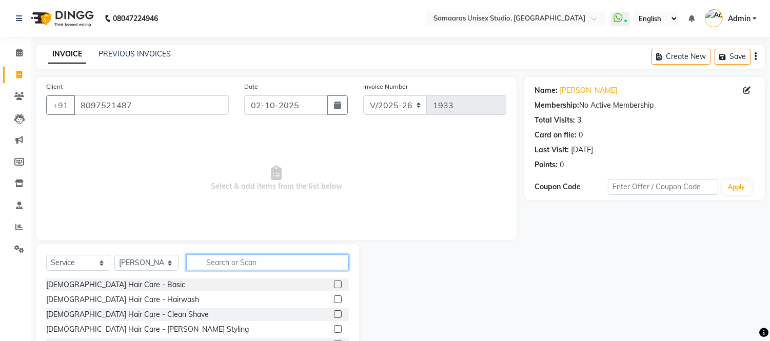
click at [214, 259] on input "text" at bounding box center [267, 262] width 163 height 16
click at [209, 265] on input "text" at bounding box center [267, 262] width 163 height 16
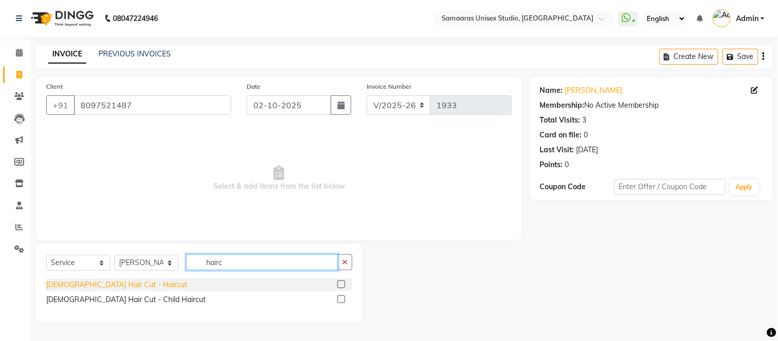
type input "hairc"
click at [117, 284] on div "[DEMOGRAPHIC_DATA] Hair Cut - Haircut" at bounding box center [116, 285] width 141 height 11
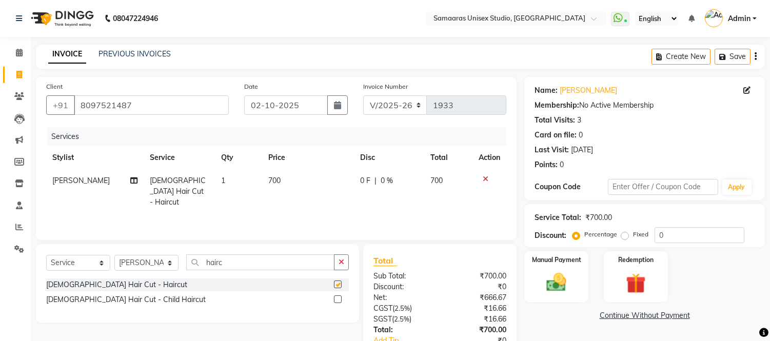
checkbox input "false"
click at [241, 260] on input "hairc" at bounding box center [260, 262] width 148 height 16
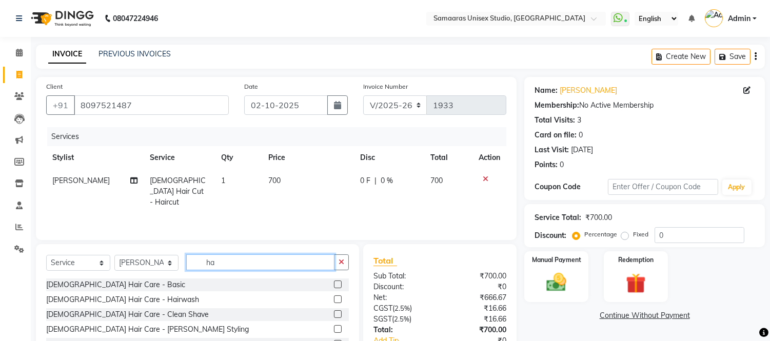
type input "h"
type input "l"
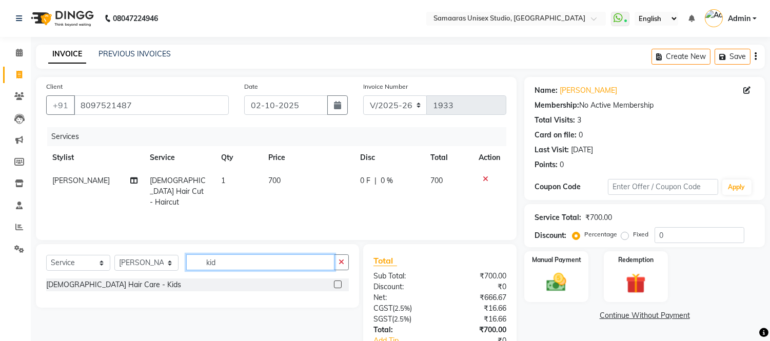
type input "kid"
click at [81, 277] on div "Select Service Product Membership Package Voucher Prepaid Gift Card Select Styl…" at bounding box center [197, 266] width 303 height 24
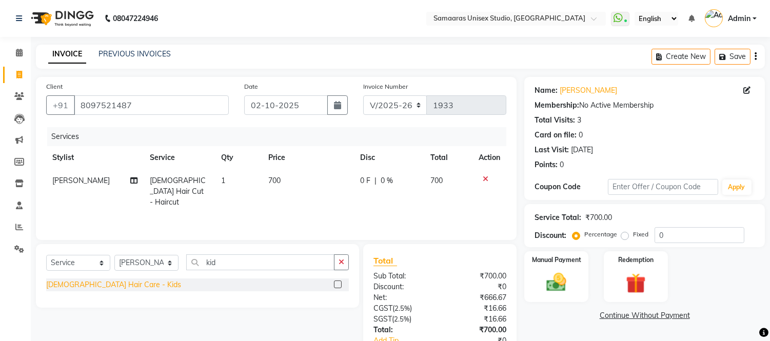
click at [83, 284] on div "[DEMOGRAPHIC_DATA] Hair Care - Kids" at bounding box center [113, 285] width 135 height 11
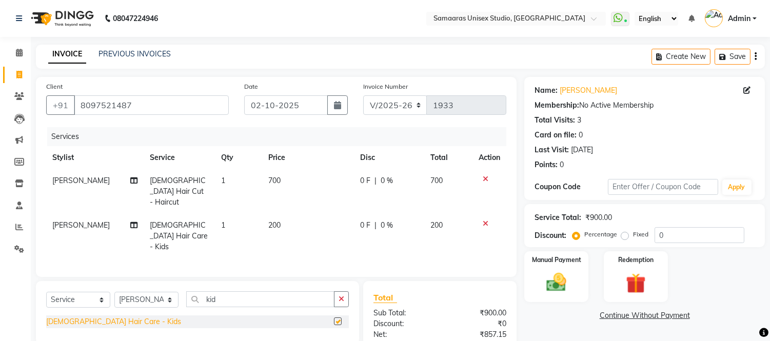
checkbox input "false"
click at [402, 178] on div "0 F | 0 %" at bounding box center [389, 180] width 58 height 11
select select "50822"
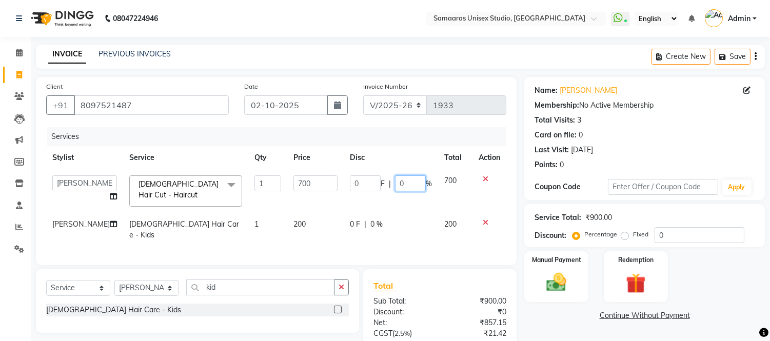
click at [402, 178] on input "0" at bounding box center [410, 183] width 31 height 16
type input "020"
click at [413, 225] on td "0 F | 0 %" at bounding box center [391, 230] width 94 height 34
select select "50822"
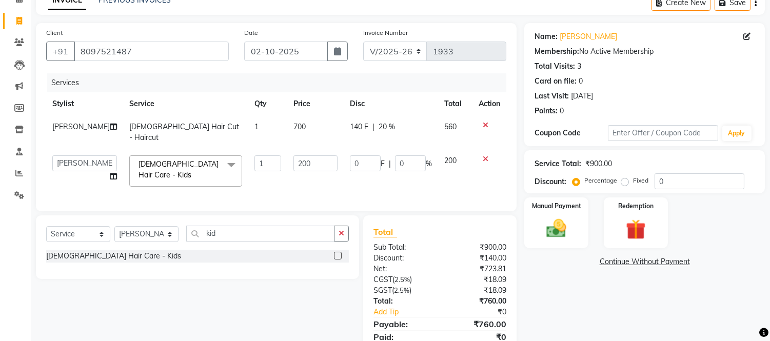
scroll to position [57, 0]
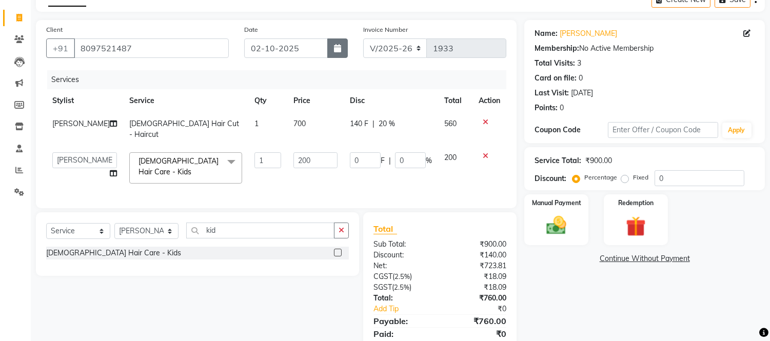
click at [330, 43] on button "button" at bounding box center [337, 47] width 21 height 19
select select "10"
select select "2025"
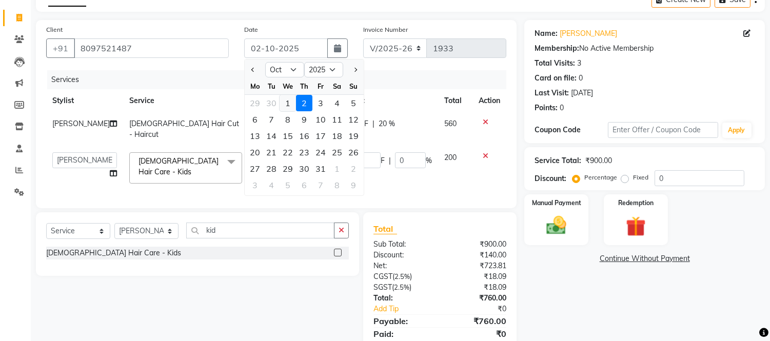
drag, startPoint x: 293, startPoint y: 106, endPoint x: 352, endPoint y: 108, distance: 59.5
click at [293, 106] on div "1" at bounding box center [288, 103] width 16 height 16
type input "01-10-2025"
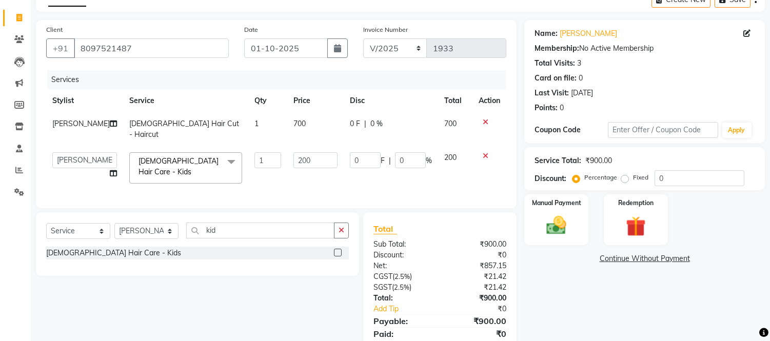
click at [403, 120] on td "0 F | 0 %" at bounding box center [391, 129] width 94 height 34
select select "50822"
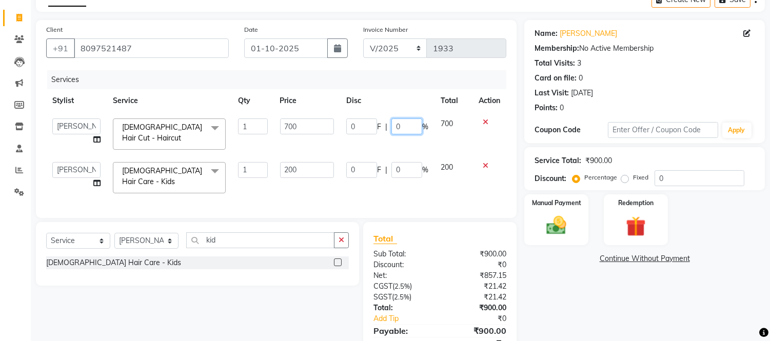
click at [406, 121] on input "0" at bounding box center [406, 127] width 31 height 16
type input "020"
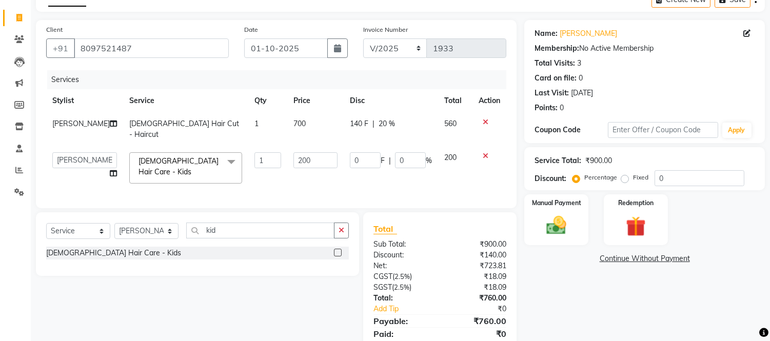
click at [391, 155] on td "0 F | 0 %" at bounding box center [391, 168] width 94 height 44
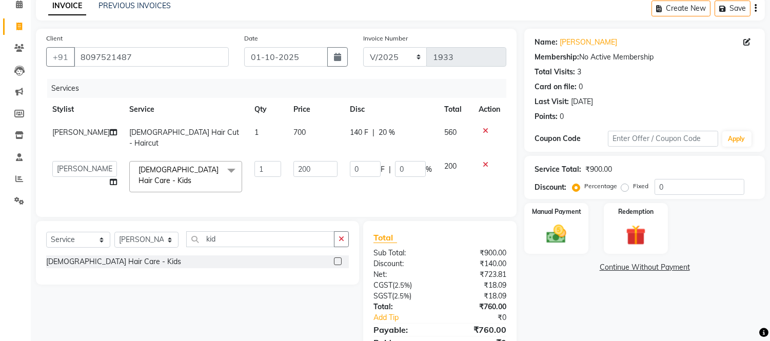
scroll to position [87, 0]
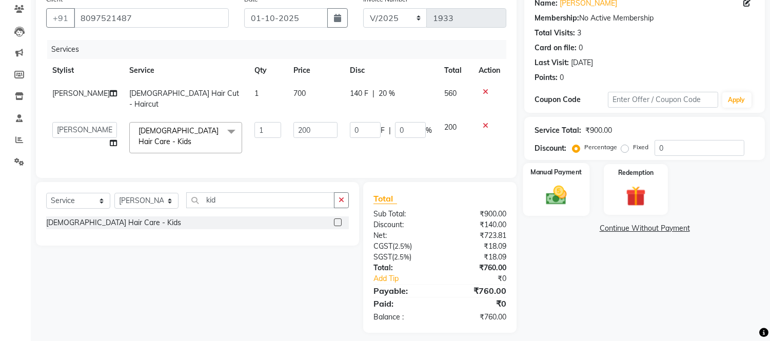
click at [580, 188] on div "Manual Payment" at bounding box center [556, 189] width 67 height 52
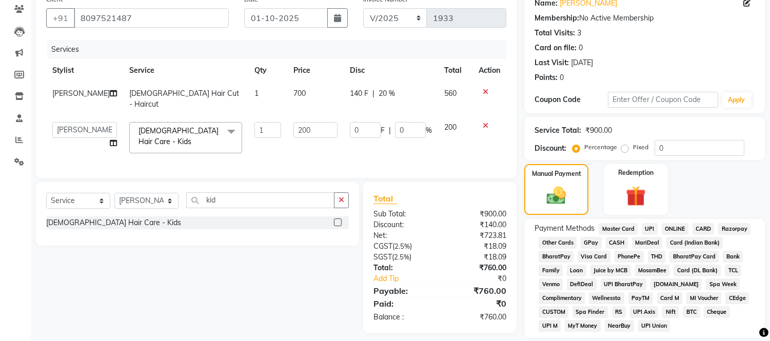
click at [591, 244] on span "GPay" at bounding box center [591, 243] width 21 height 12
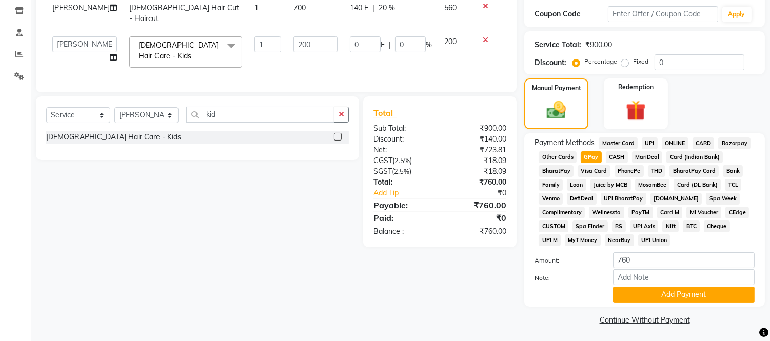
scroll to position [175, 0]
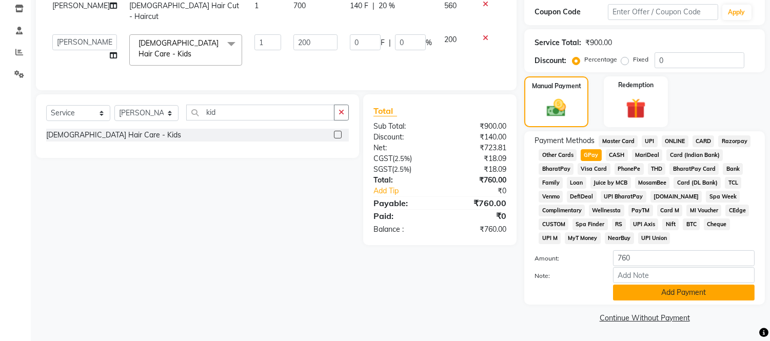
click at [636, 295] on button "Add Payment" at bounding box center [684, 293] width 142 height 16
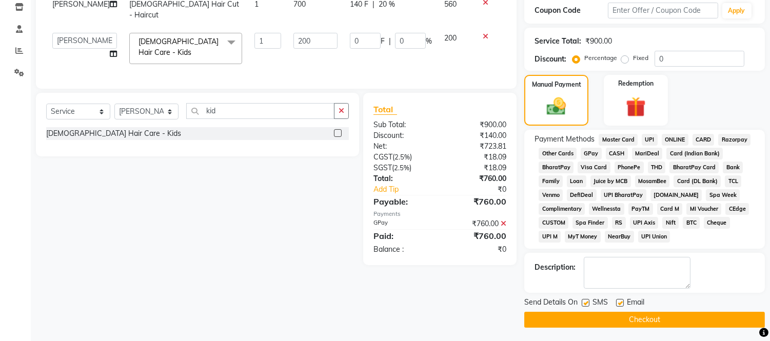
scroll to position [179, 0]
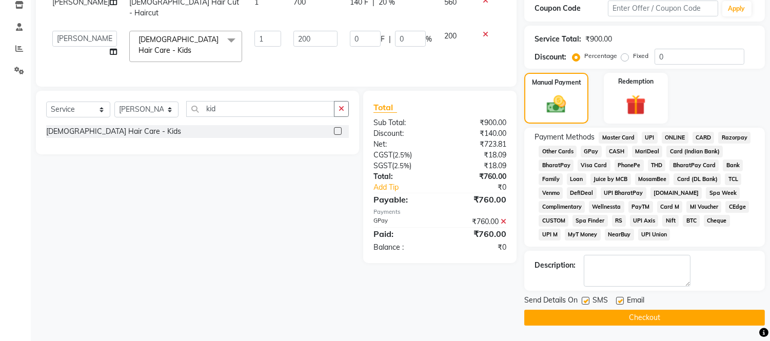
click at [592, 320] on button "Checkout" at bounding box center [644, 318] width 241 height 16
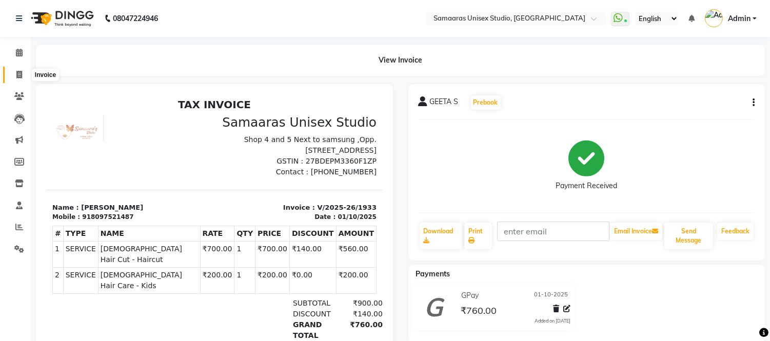
click at [21, 72] on icon at bounding box center [19, 75] width 6 height 8
select select "service"
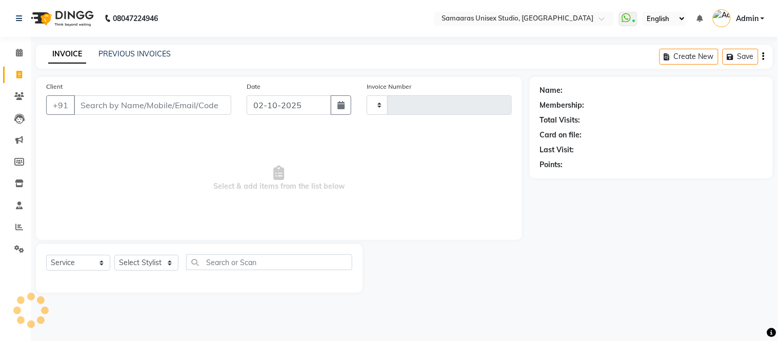
type input "1934"
select select "4525"
click at [188, 94] on div "Client +91" at bounding box center [138, 102] width 201 height 42
click at [335, 101] on button "button" at bounding box center [341, 104] width 21 height 19
select select "10"
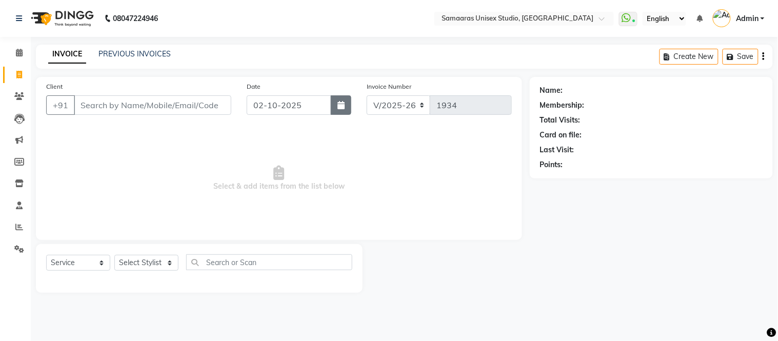
select select "2025"
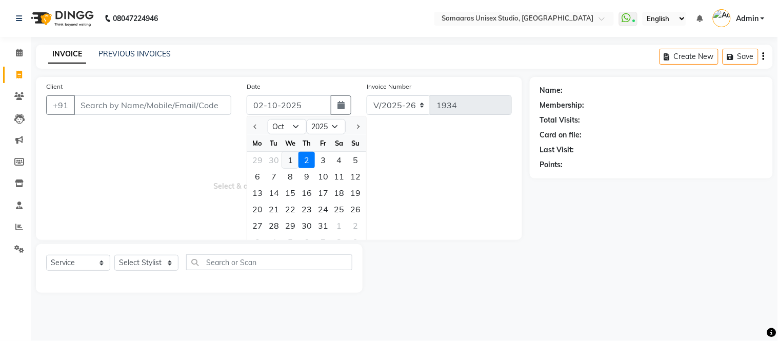
click at [291, 162] on div "1" at bounding box center [290, 160] width 16 height 16
type input "01-10-2025"
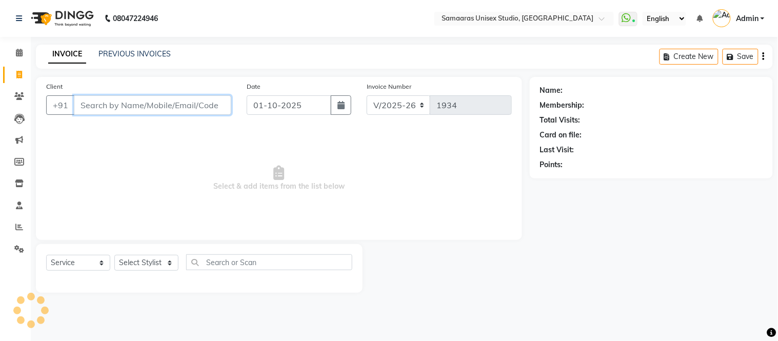
click at [179, 105] on input "Client" at bounding box center [153, 104] width 158 height 19
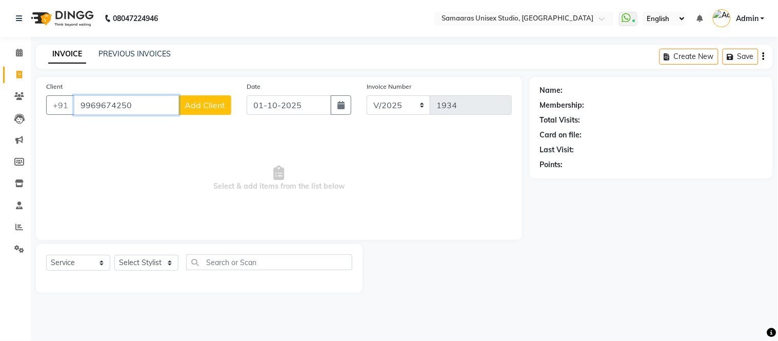
type input "9969674250"
click at [204, 96] on button "Add Client" at bounding box center [205, 104] width 53 height 19
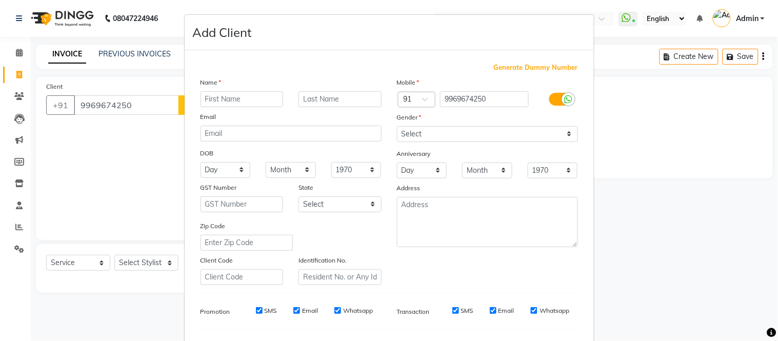
click at [219, 96] on input "text" at bounding box center [242, 99] width 83 height 16
type input "[PERSON_NAME]"
click at [335, 94] on input "text" at bounding box center [340, 99] width 83 height 16
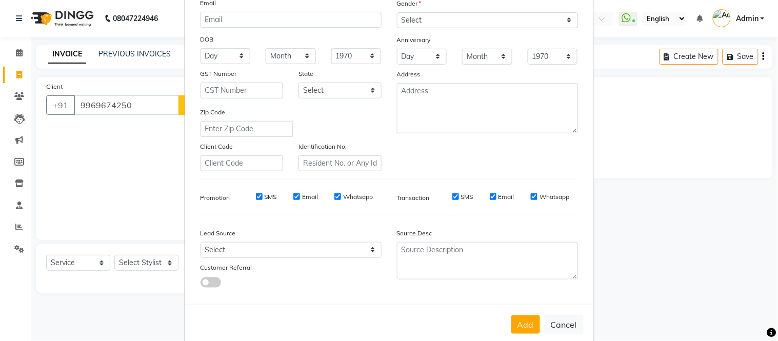
type input "modi"
click at [459, 18] on select "Select [DEMOGRAPHIC_DATA] [DEMOGRAPHIC_DATA] Other Prefer Not To Say" at bounding box center [487, 20] width 181 height 16
select select "[DEMOGRAPHIC_DATA]"
click at [397, 12] on select "Select [DEMOGRAPHIC_DATA] [DEMOGRAPHIC_DATA] Other Prefer Not To Say" at bounding box center [487, 20] width 181 height 16
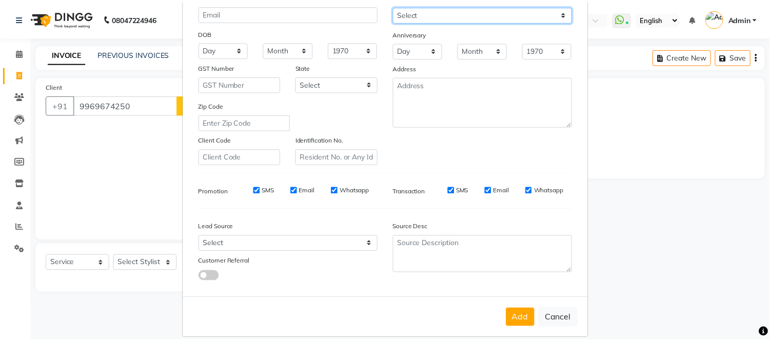
scroll to position [132, 0]
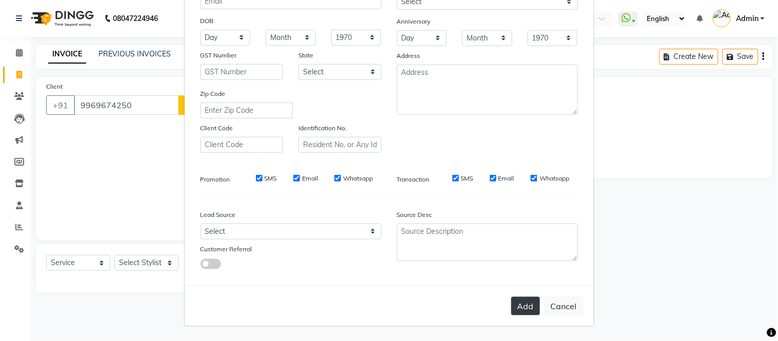
click at [530, 303] on button "Add" at bounding box center [526, 306] width 29 height 18
select select
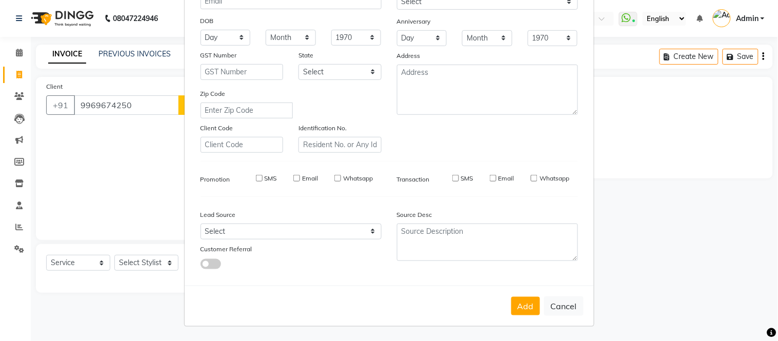
select select
checkbox input "false"
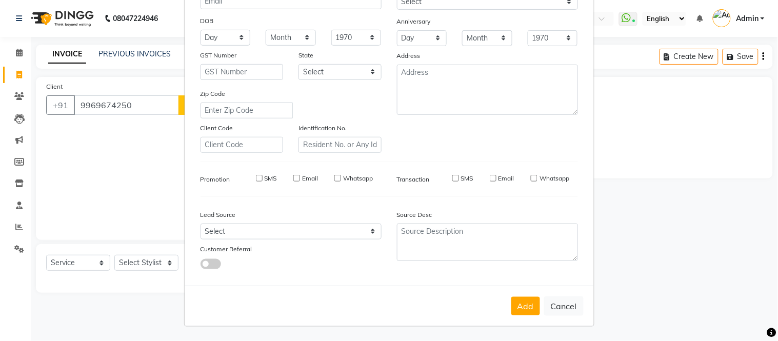
checkbox input "false"
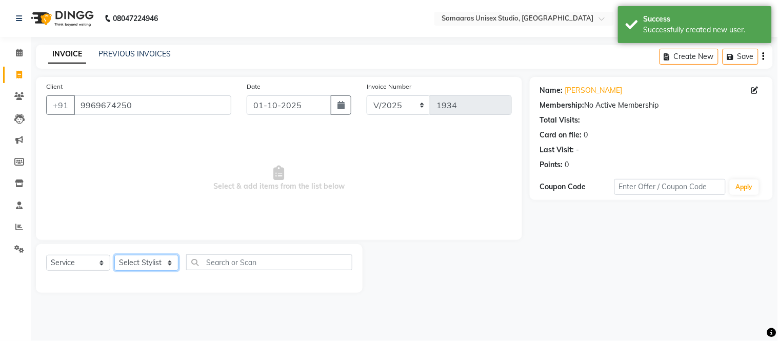
click at [162, 259] on select "Select Stylist Front Desk junaid Kajal [PERSON_NAME] [PERSON_NAME]" at bounding box center [146, 263] width 64 height 16
click at [162, 258] on select "Select Stylist Front Desk junaid Kajal [PERSON_NAME] [PERSON_NAME]" at bounding box center [146, 263] width 64 height 16
select select "50822"
click at [114, 256] on select "Select Stylist Front Desk junaid Kajal [PERSON_NAME] [PERSON_NAME]" at bounding box center [146, 263] width 64 height 16
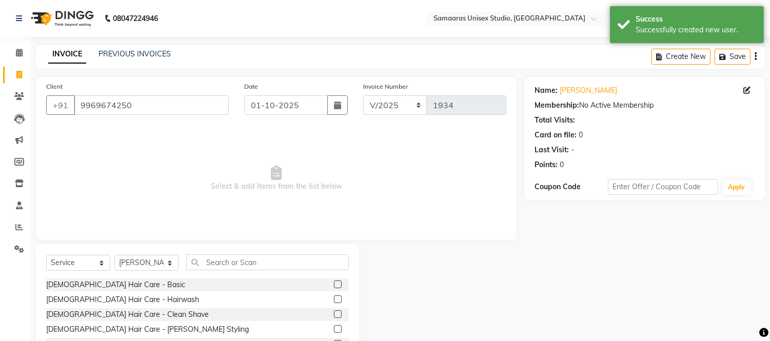
click at [241, 252] on div "Select Service Product Membership Package Voucher Prepaid Gift Card Select Styl…" at bounding box center [197, 319] width 323 height 151
click at [223, 265] on input "text" at bounding box center [267, 262] width 163 height 16
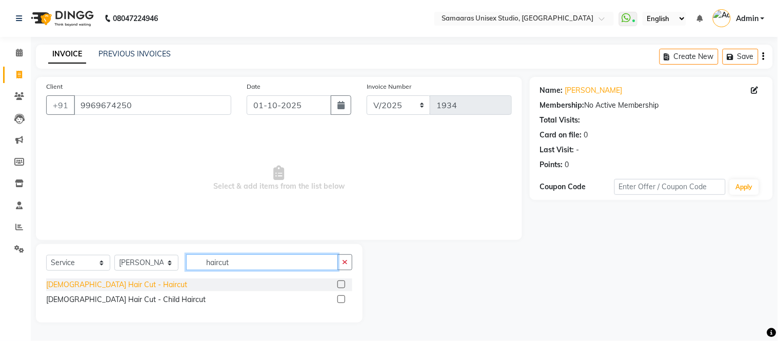
type input "haircut"
click at [118, 284] on div "[DEMOGRAPHIC_DATA] Hair Cut - Haircut" at bounding box center [116, 285] width 141 height 11
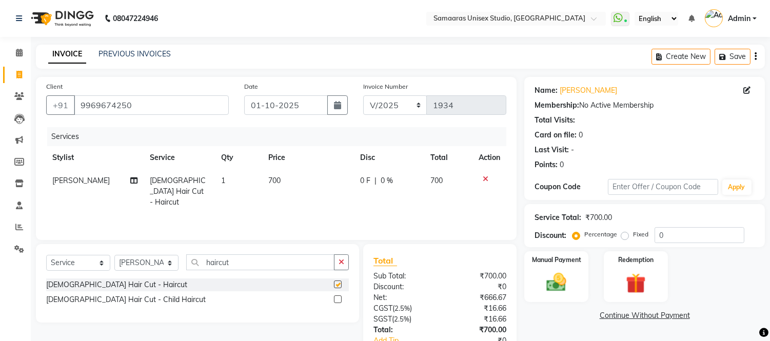
checkbox input "false"
click at [296, 188] on td "700" at bounding box center [308, 191] width 92 height 45
select select "50822"
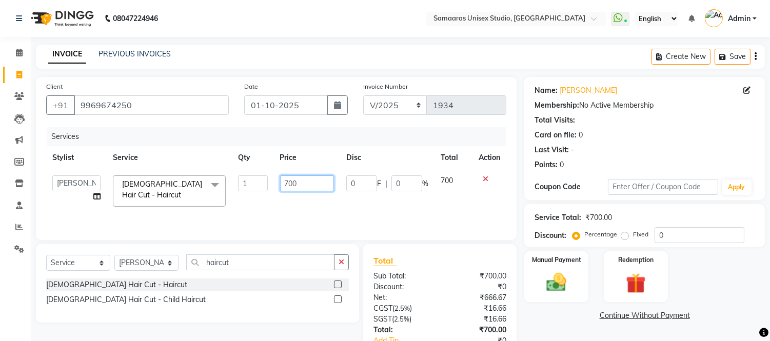
click at [298, 186] on input "700" at bounding box center [307, 183] width 54 height 16
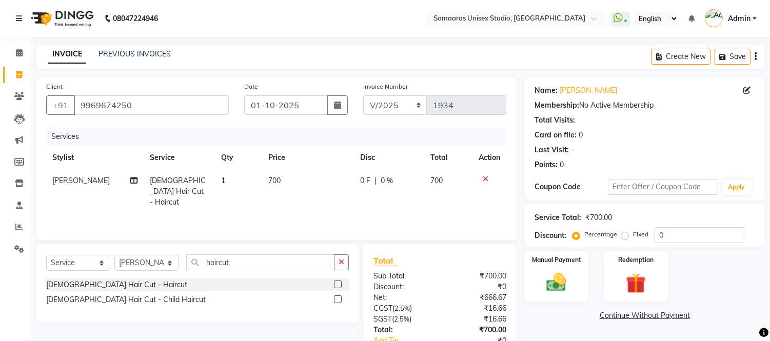
click at [485, 176] on icon at bounding box center [486, 178] width 6 height 7
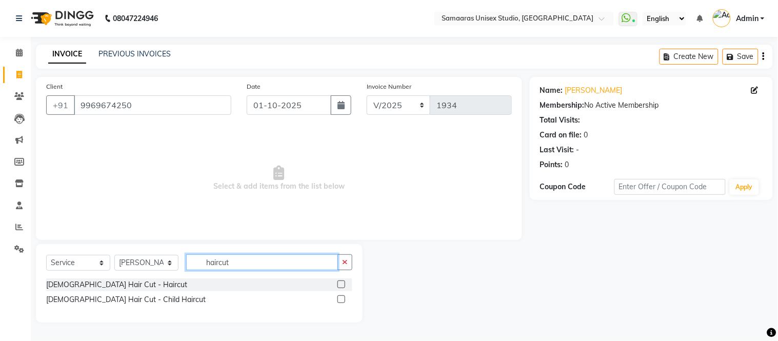
click at [235, 263] on input "haircut" at bounding box center [262, 262] width 152 height 16
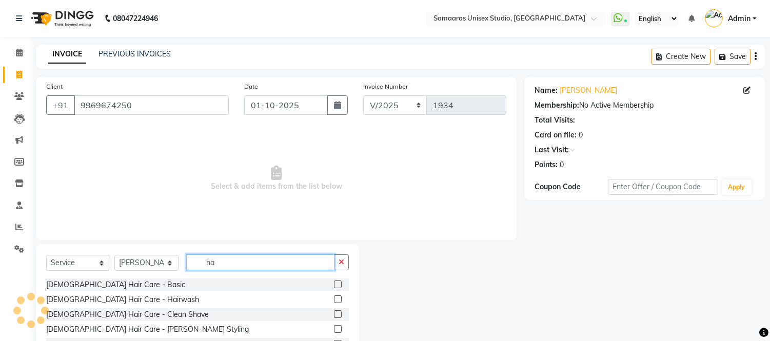
type input "h"
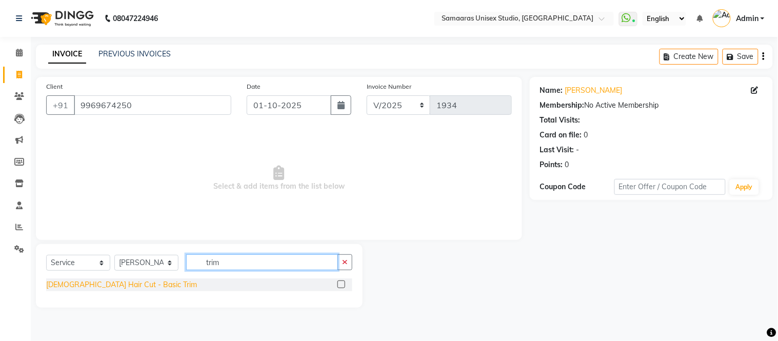
type input "trim"
click at [58, 282] on div "[DEMOGRAPHIC_DATA] Hair Cut - Basic Trim" at bounding box center [121, 285] width 151 height 11
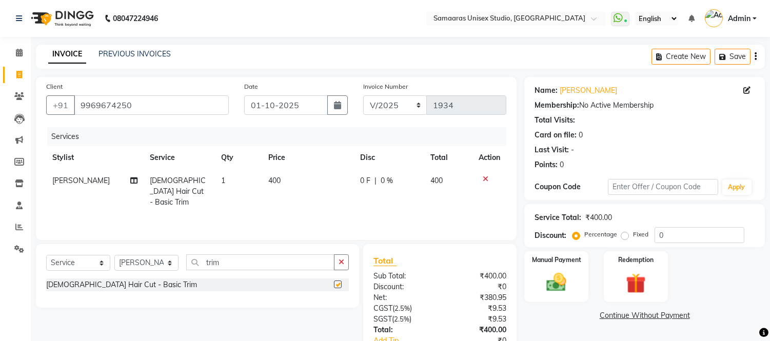
checkbox input "false"
click at [321, 180] on td "400" at bounding box center [308, 191] width 92 height 45
select select "50822"
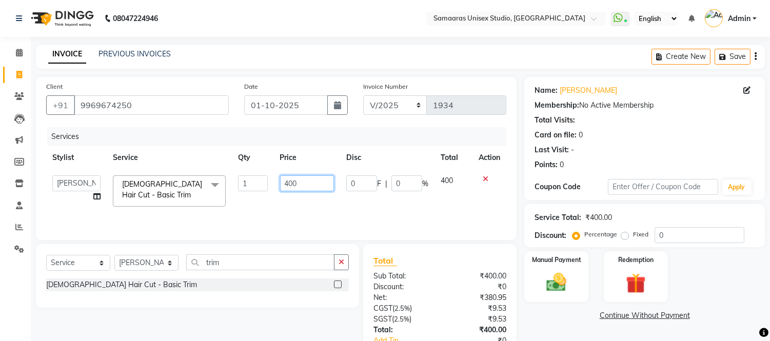
click at [321, 180] on input "400" at bounding box center [307, 183] width 54 height 16
type input "4"
type input "500"
click at [337, 206] on div "Services Stylist Service Qty Price Disc Total Action Front Desk junaid Kajal [P…" at bounding box center [276, 178] width 460 height 103
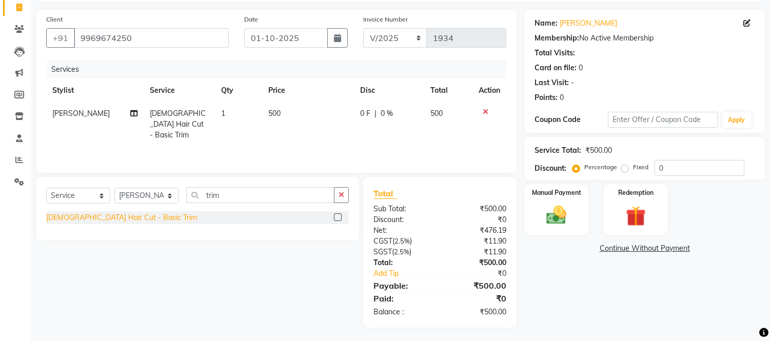
scroll to position [69, 0]
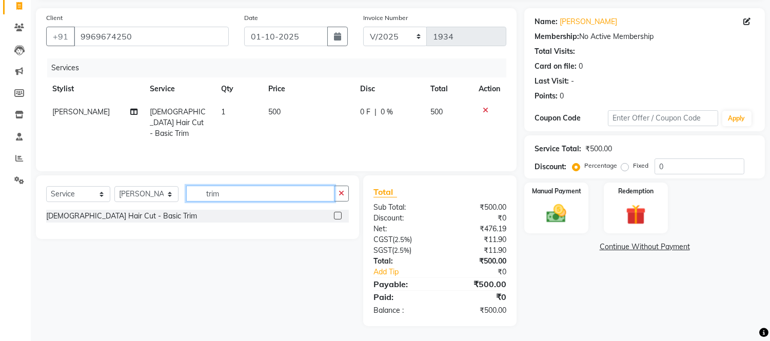
click at [264, 192] on input "trim" at bounding box center [260, 194] width 148 height 16
type input "t"
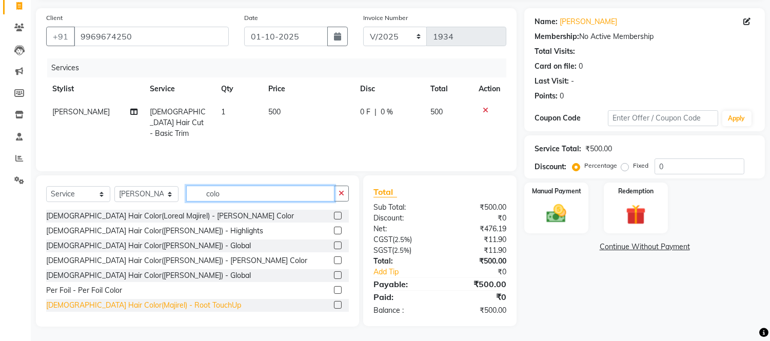
type input "colo"
click at [108, 308] on div "[DEMOGRAPHIC_DATA] Hair Color(Majirel) - Root TouchUp" at bounding box center [143, 305] width 195 height 11
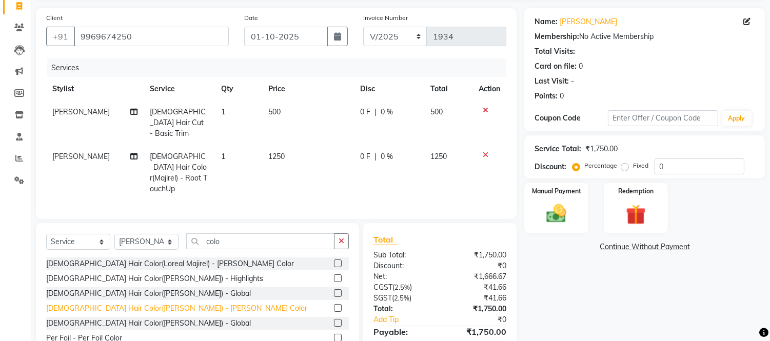
checkbox input "false"
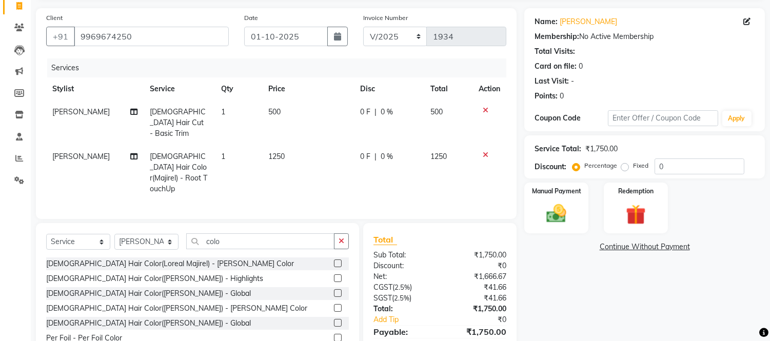
click at [415, 151] on div "0 F | 0 %" at bounding box center [389, 156] width 58 height 11
click at [415, 147] on td "0 F | 0 %" at bounding box center [389, 172] width 70 height 55
select select "50822"
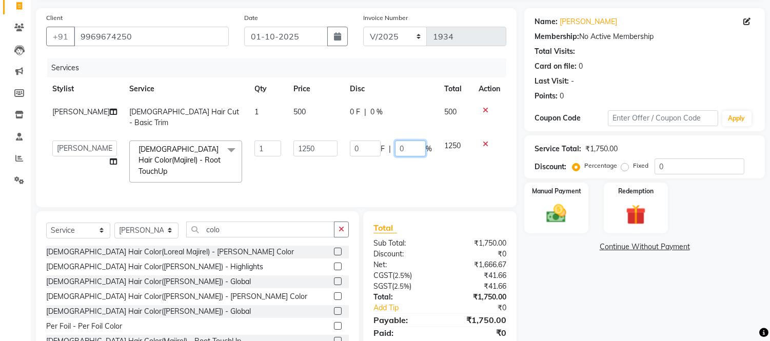
click at [403, 141] on input "0" at bounding box center [410, 149] width 31 height 16
type input "020"
click at [423, 177] on td "0 F | 020 %" at bounding box center [391, 161] width 94 height 54
select select "50822"
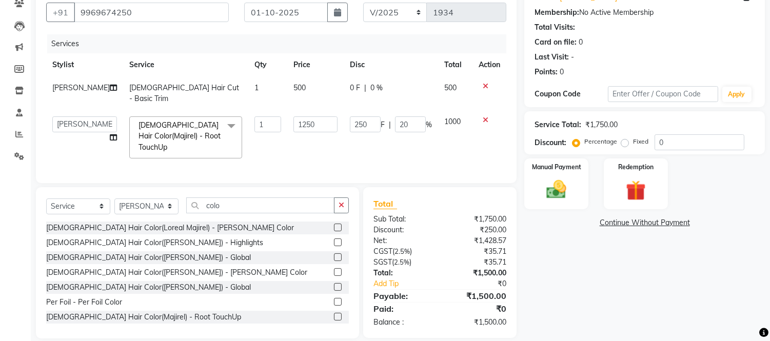
scroll to position [104, 0]
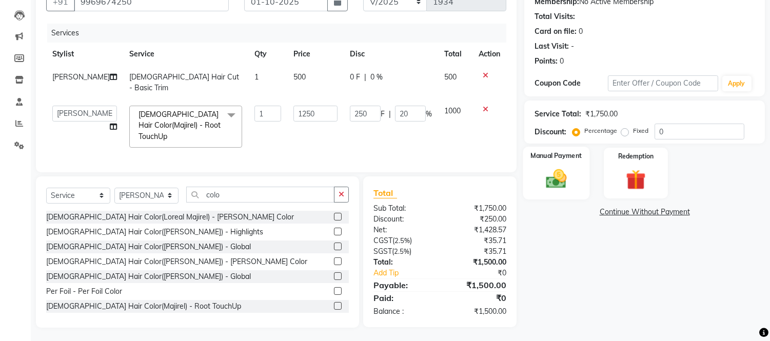
click at [571, 170] on img at bounding box center [557, 179] width 34 height 24
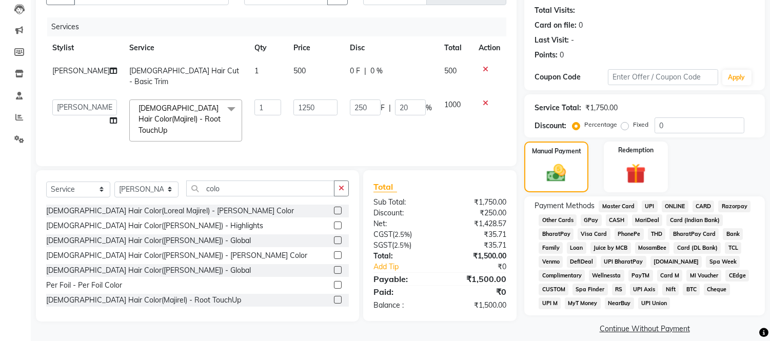
scroll to position [121, 0]
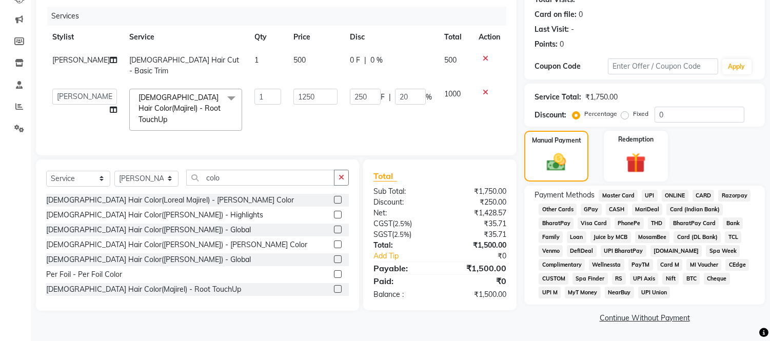
click at [622, 206] on span "CASH" at bounding box center [617, 210] width 22 height 12
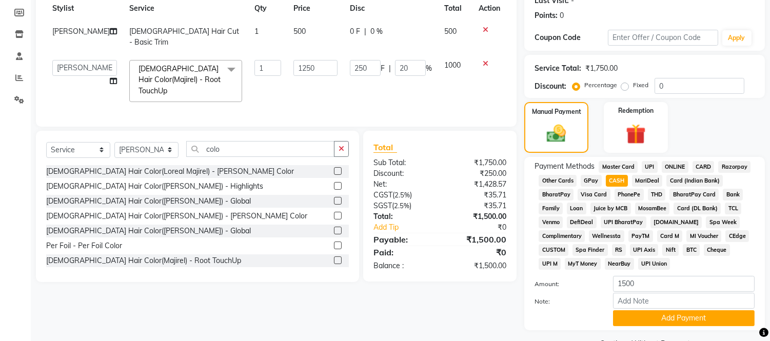
scroll to position [175, 0]
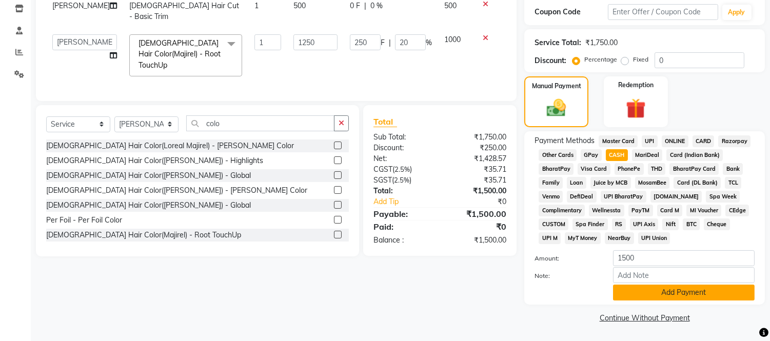
click at [671, 290] on button "Add Payment" at bounding box center [684, 293] width 142 height 16
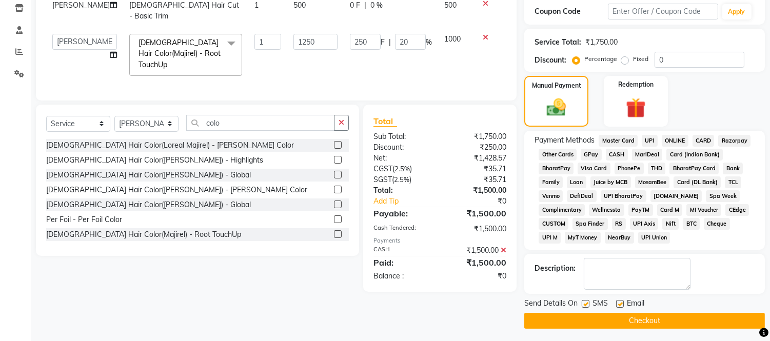
drag, startPoint x: 650, startPoint y: 321, endPoint x: 635, endPoint y: 248, distance: 74.4
click at [649, 321] on button "Checkout" at bounding box center [644, 321] width 241 height 16
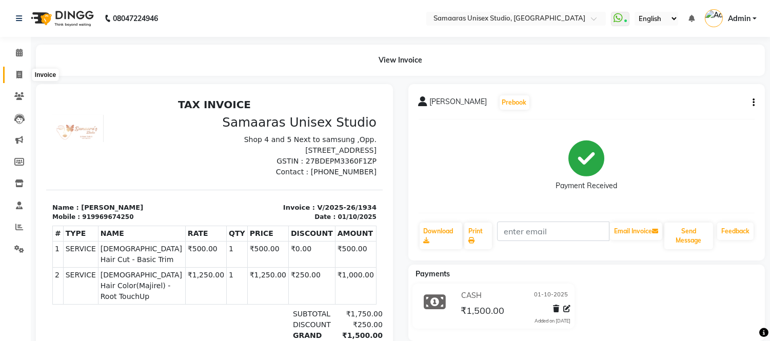
drag, startPoint x: 11, startPoint y: 75, endPoint x: 19, endPoint y: 75, distance: 7.7
click at [11, 75] on span at bounding box center [19, 75] width 18 height 12
select select "service"
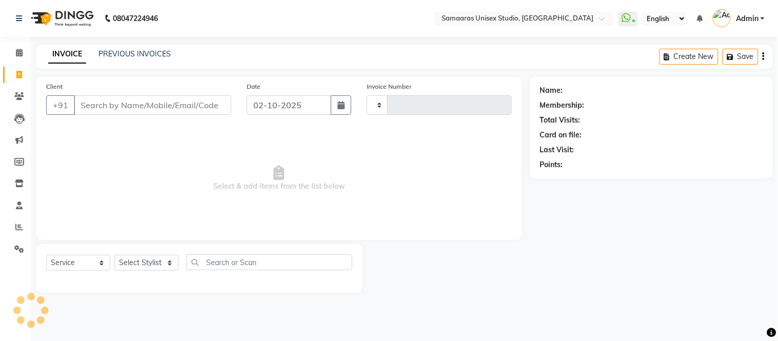
type input "1935"
select select "4525"
click at [121, 106] on input "Client" at bounding box center [153, 104] width 158 height 19
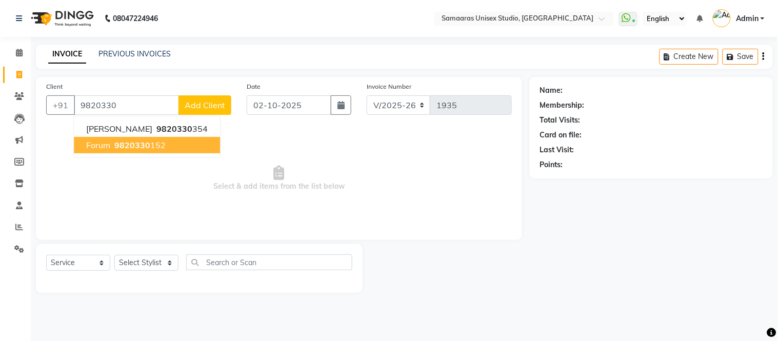
click at [152, 142] on ngb-highlight "9820330 152" at bounding box center [138, 145] width 53 height 10
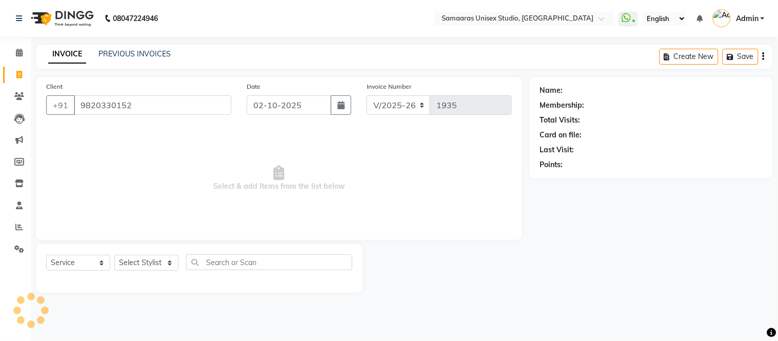
type input "9820330152"
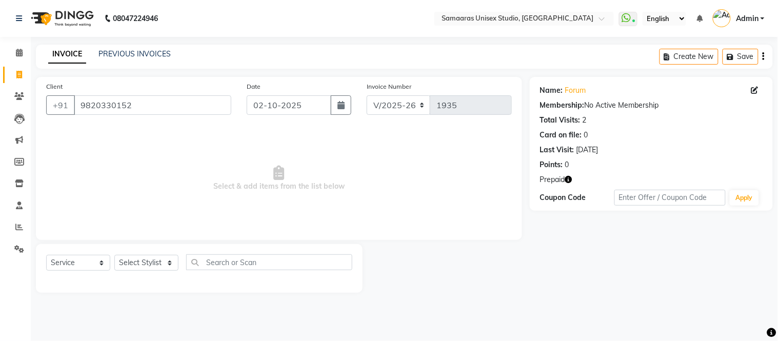
click at [750, 89] on div "Name: Forum" at bounding box center [651, 90] width 223 height 11
click at [758, 85] on span at bounding box center [757, 90] width 11 height 11
click at [755, 95] on span at bounding box center [757, 90] width 11 height 11
click at [758, 89] on icon at bounding box center [755, 90] width 7 height 7
select select "[DEMOGRAPHIC_DATA]"
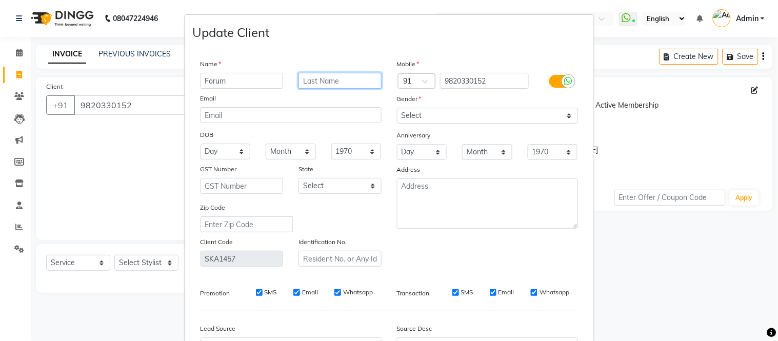
click at [346, 87] on input "text" at bounding box center [340, 81] width 83 height 16
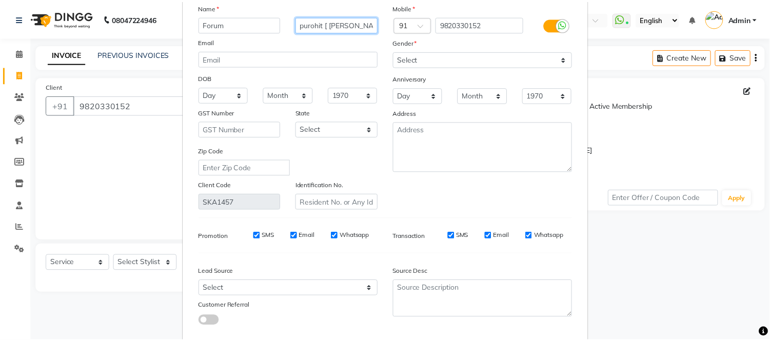
scroll to position [115, 0]
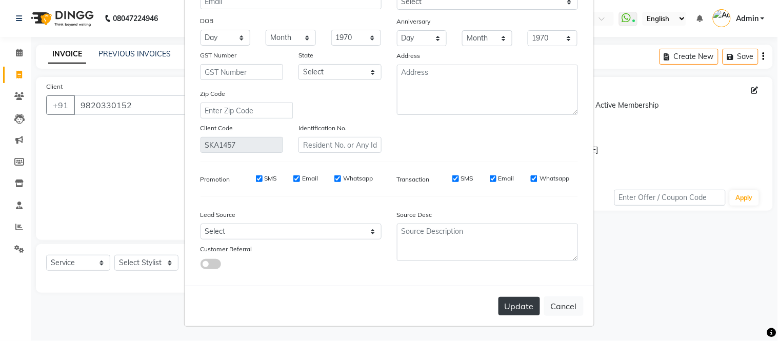
type input "purohit [ [PERSON_NAME] sis]"
click at [526, 309] on button "Update" at bounding box center [520, 306] width 42 height 18
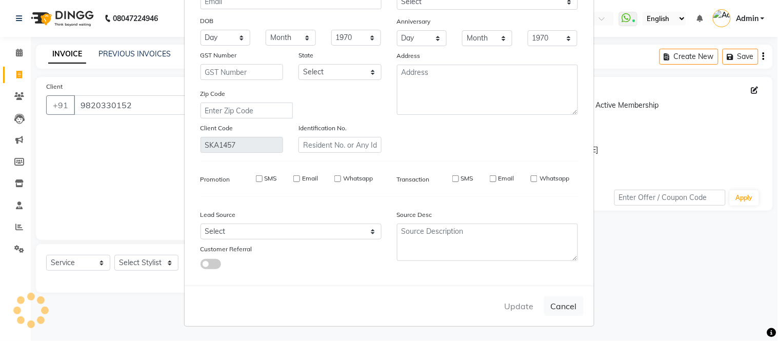
select select
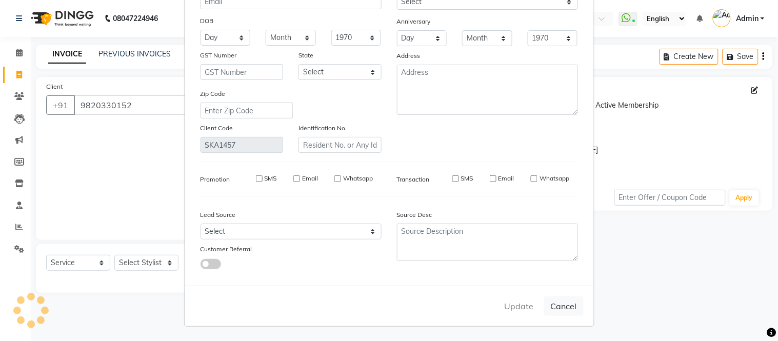
select select
checkbox input "false"
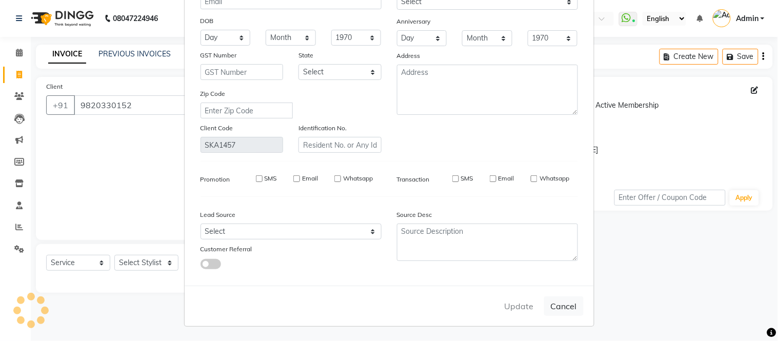
checkbox input "false"
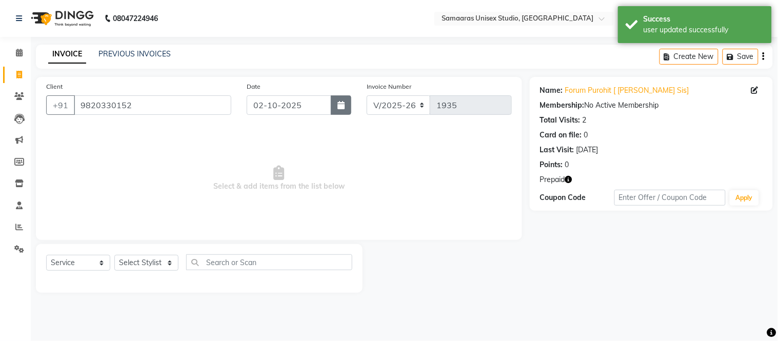
click at [339, 107] on icon "button" at bounding box center [341, 105] width 7 height 8
select select "10"
select select "2025"
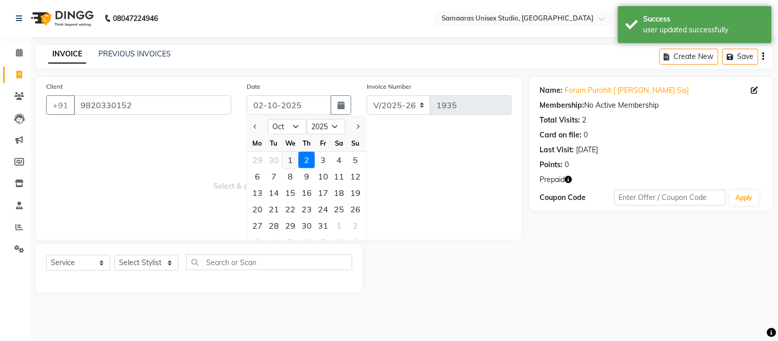
click at [294, 162] on div "1" at bounding box center [290, 160] width 16 height 16
type input "01-10-2025"
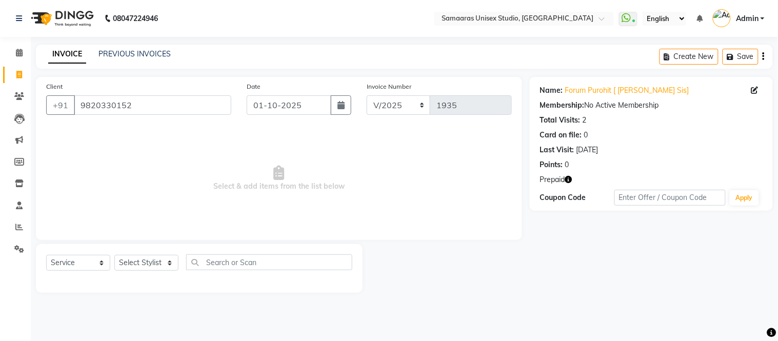
click at [162, 254] on div "Select Service Product Membership Package Voucher Prepaid Gift Card Select Styl…" at bounding box center [199, 266] width 306 height 24
click at [161, 259] on select "Select Stylist Front Desk junaid Kajal [PERSON_NAME] [PERSON_NAME]" at bounding box center [146, 263] width 64 height 16
select select "30495"
click at [114, 256] on select "Select Stylist Front Desk junaid Kajal [PERSON_NAME] [PERSON_NAME]" at bounding box center [146, 263] width 64 height 16
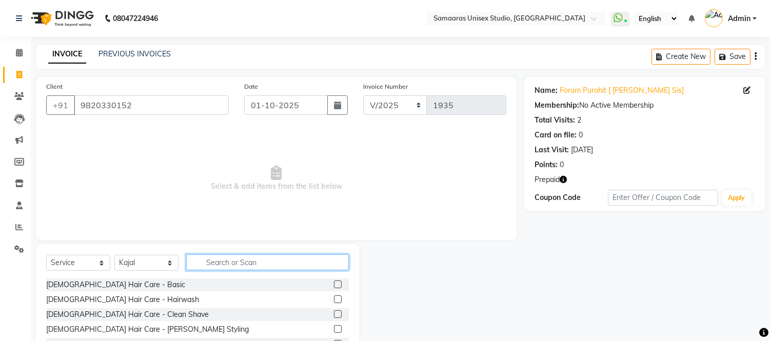
drag, startPoint x: 215, startPoint y: 268, endPoint x: 179, endPoint y: 265, distance: 37.1
click at [215, 266] on input "text" at bounding box center [267, 262] width 163 height 16
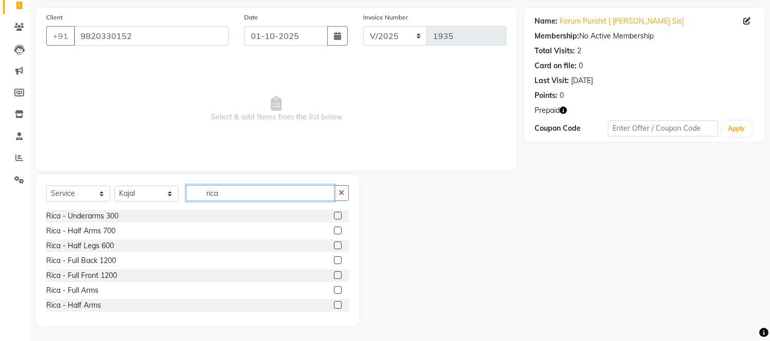
scroll to position [57, 0]
type input "rica"
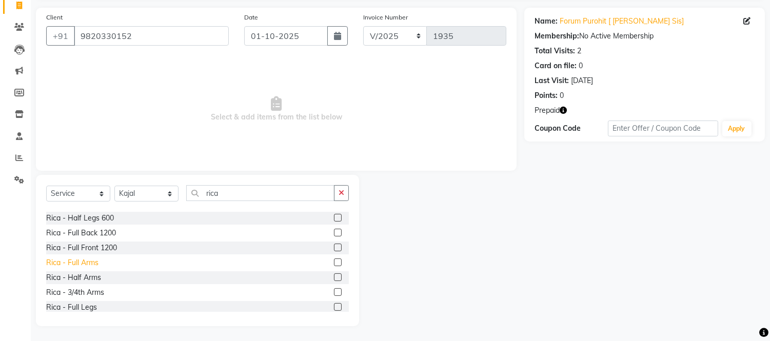
click at [90, 260] on div "Rica - Full Arms" at bounding box center [72, 263] width 52 height 11
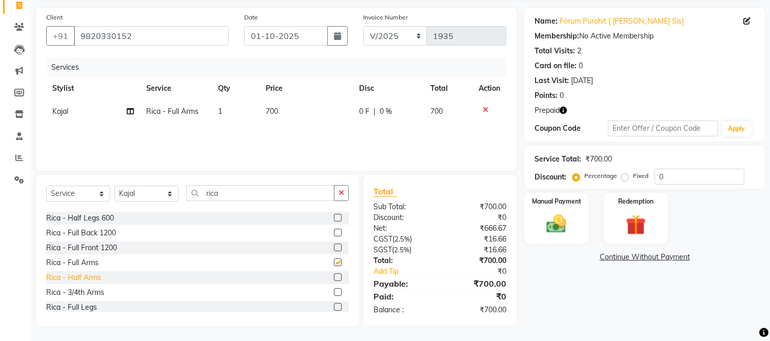
checkbox input "false"
click at [84, 311] on div "Rica - Full Legs" at bounding box center [71, 307] width 51 height 11
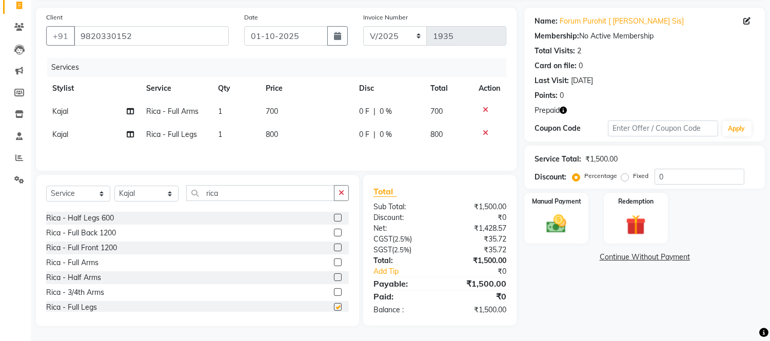
checkbox input "false"
click at [94, 298] on div "Rica - Underarms" at bounding box center [75, 295] width 58 height 11
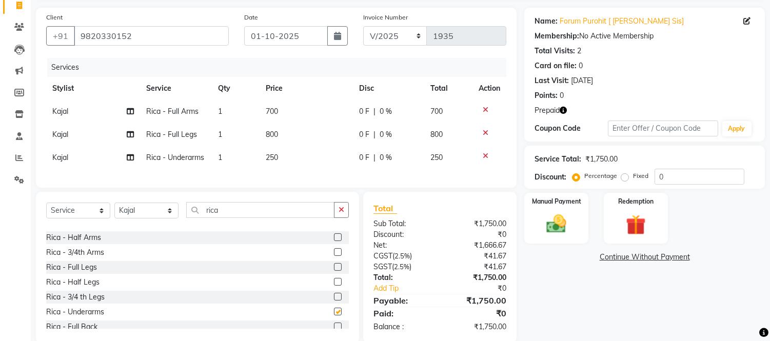
checkbox input "false"
drag, startPoint x: 677, startPoint y: 175, endPoint x: 676, endPoint y: 162, distance: 13.4
click at [677, 172] on input "0" at bounding box center [700, 177] width 90 height 16
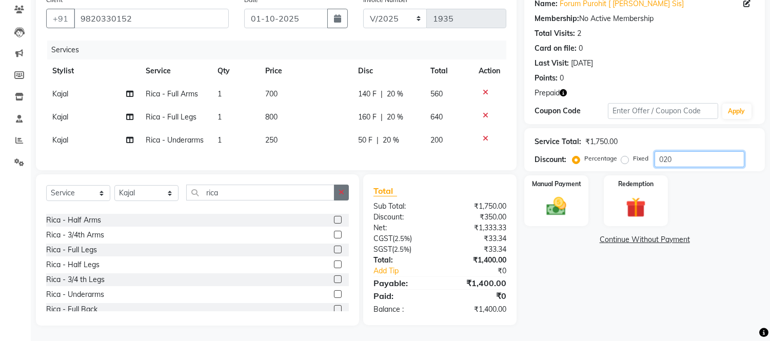
type input "020"
click at [345, 185] on button "button" at bounding box center [341, 193] width 15 height 16
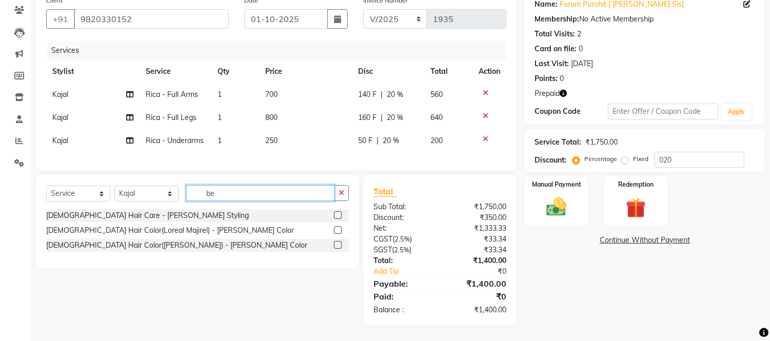
type input "b"
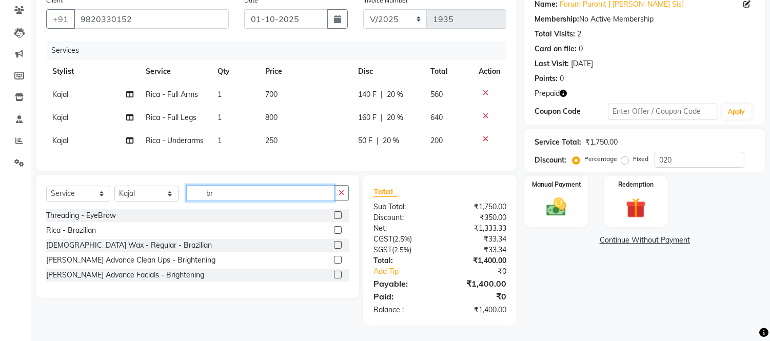
scroll to position [94, 0]
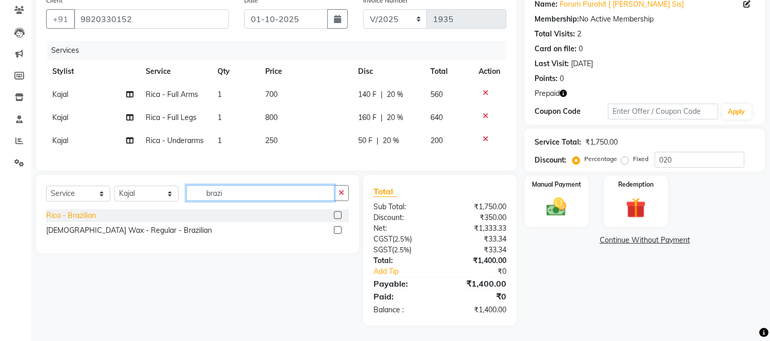
type input "brazi"
click at [79, 218] on div "Rica - Brazilian" at bounding box center [71, 215] width 50 height 11
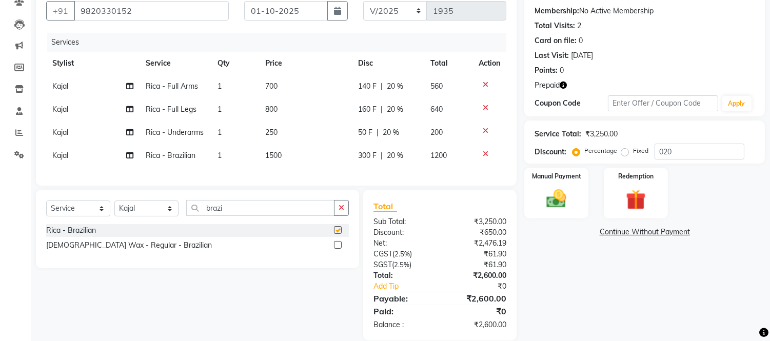
checkbox input "false"
click at [342, 160] on td "1500" at bounding box center [305, 155] width 93 height 23
select select "30495"
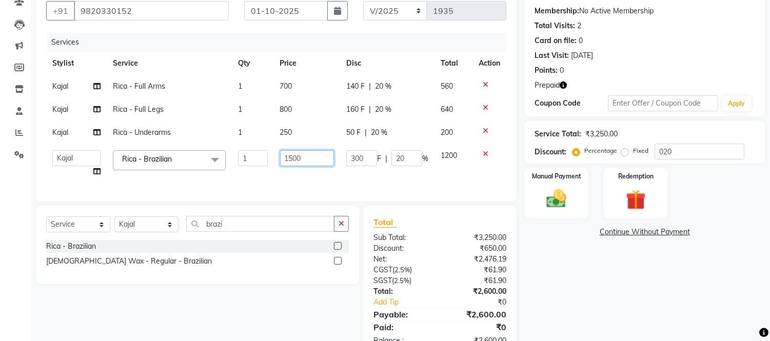
click at [329, 154] on input "1500" at bounding box center [307, 158] width 54 height 16
type input "1"
type input "2500"
click at [419, 172] on div "Services Stylist Service Qty Price Disc Total Action Kajal Rica - Full Arms 1 7…" at bounding box center [276, 112] width 460 height 159
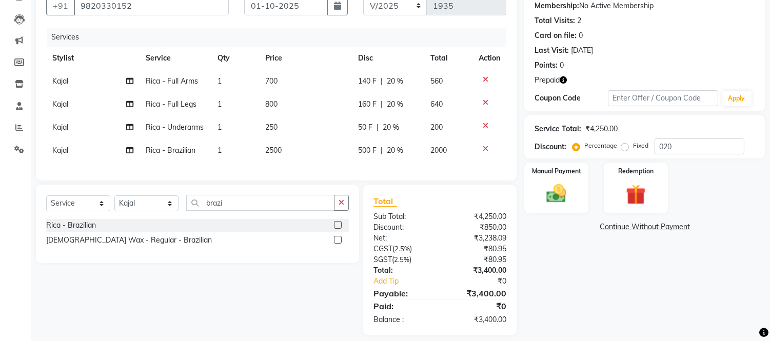
scroll to position [117, 0]
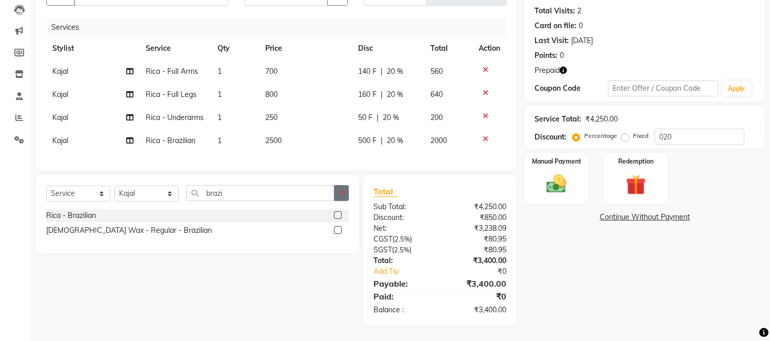
click at [343, 194] on icon "button" at bounding box center [342, 192] width 6 height 7
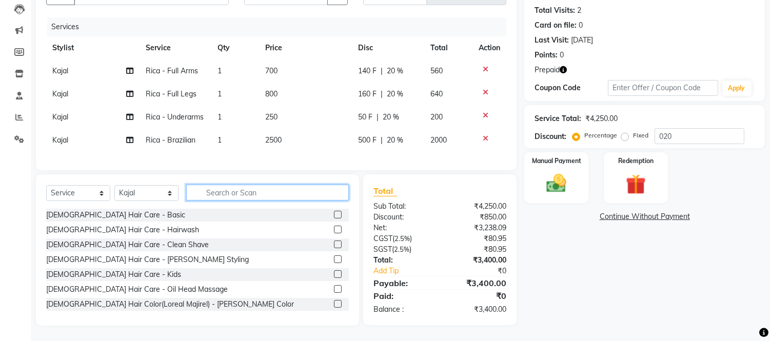
click at [343, 194] on input "text" at bounding box center [267, 193] width 163 height 16
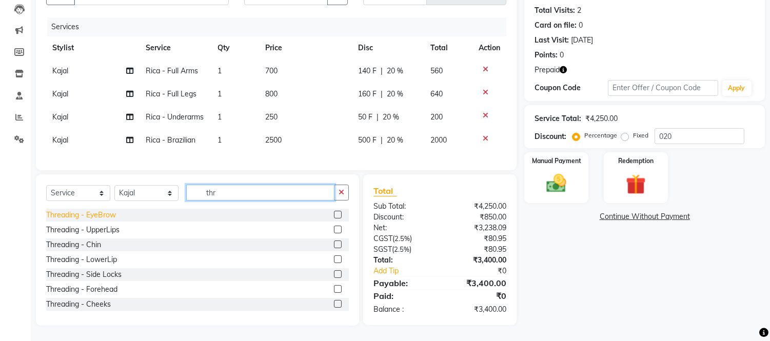
type input "thr"
click at [103, 216] on div "Threading - EyeBrow" at bounding box center [81, 215] width 70 height 11
checkbox input "false"
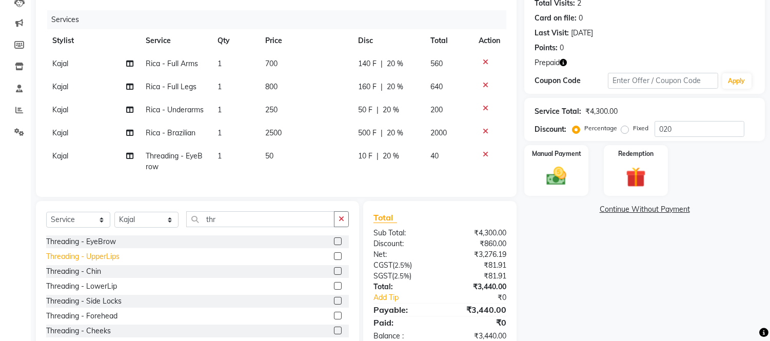
click at [111, 260] on div "Threading - UpperLips" at bounding box center [82, 256] width 73 height 11
checkbox input "false"
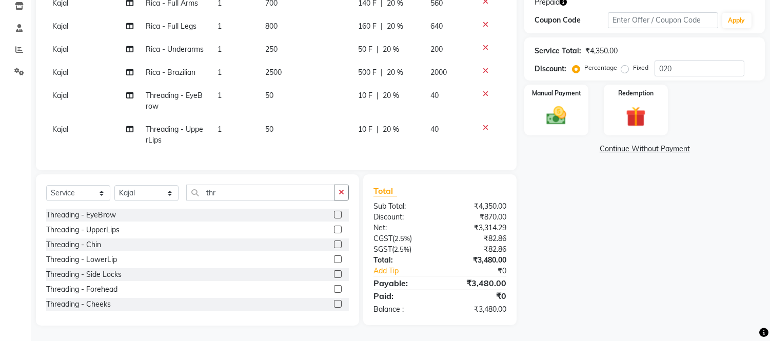
scroll to position [186, 0]
click at [94, 292] on div "Threading - Forehead" at bounding box center [81, 289] width 71 height 11
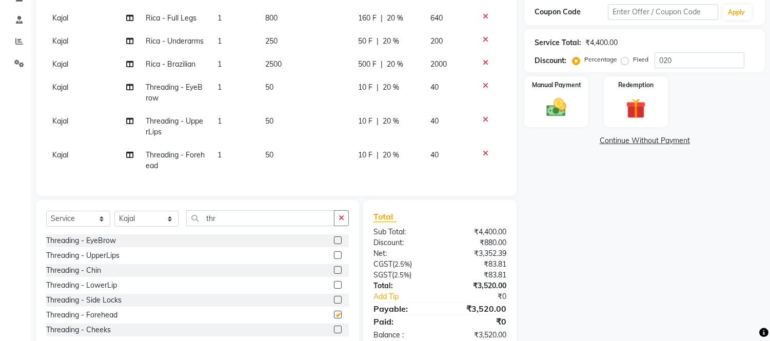
checkbox input "false"
click at [407, 95] on td "10 F | 20 %" at bounding box center [388, 93] width 72 height 34
select select "30495"
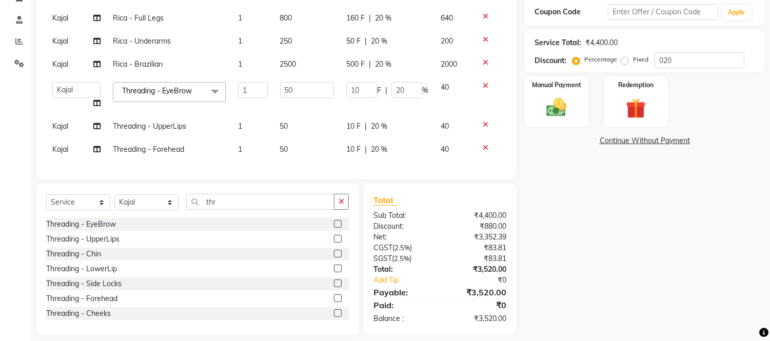
click at [408, 91] on input "20" at bounding box center [406, 90] width 31 height 16
type input "2"
type input "0"
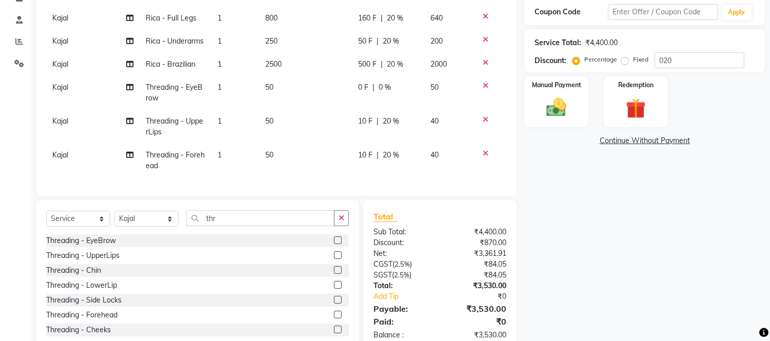
click at [434, 120] on td "40" at bounding box center [448, 127] width 48 height 34
select select "30495"
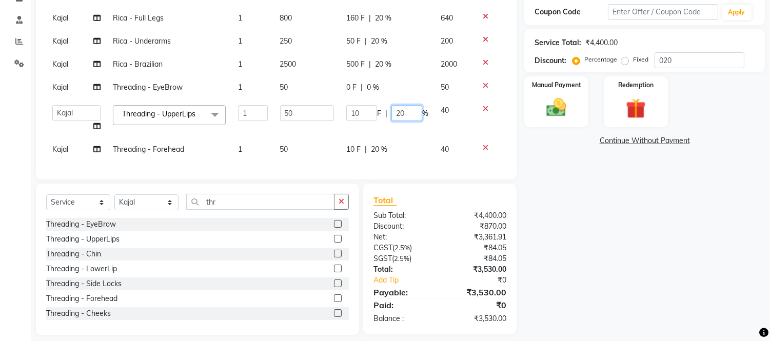
click at [414, 107] on input "20" at bounding box center [406, 113] width 31 height 16
type input "2"
type input "0"
click at [414, 139] on tbody "Kajal Rica - Full Arms 1 700 140 F | 20 % 560 [GEOGRAPHIC_DATA] - Full Legs 1 8…" at bounding box center [276, 73] width 460 height 178
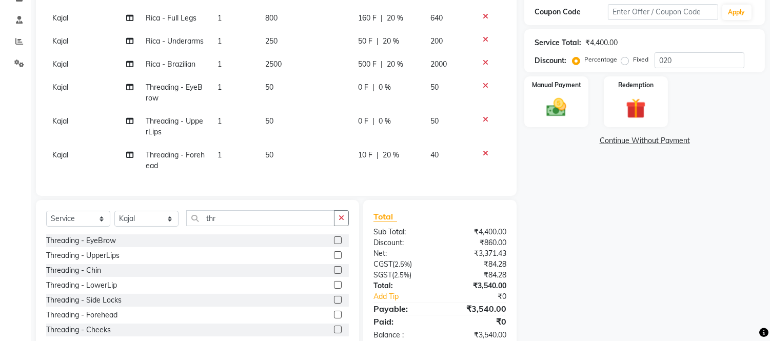
click at [414, 150] on div "10 F | 20 %" at bounding box center [388, 155] width 60 height 11
select select "30495"
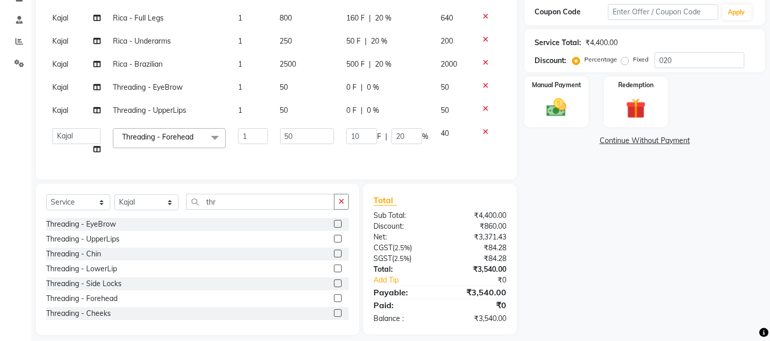
click at [414, 150] on td "10 F | 20 %" at bounding box center [387, 141] width 94 height 39
click at [403, 133] on input "20" at bounding box center [406, 136] width 31 height 16
type input "2"
type input "0"
click at [418, 89] on td "0 F | 0 %" at bounding box center [387, 87] width 94 height 23
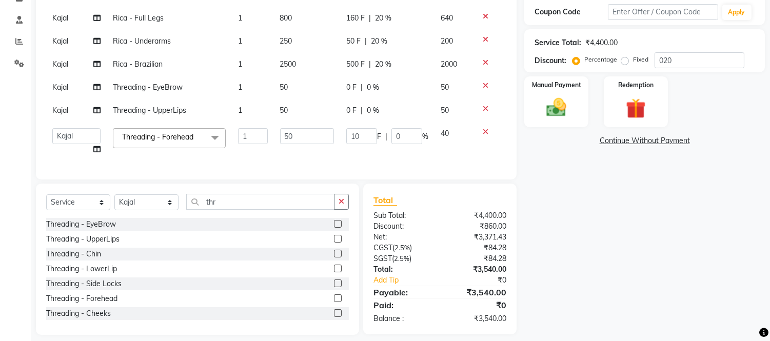
select select "30495"
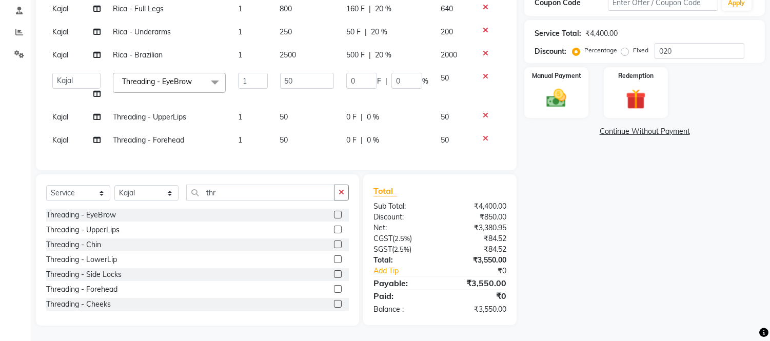
scroll to position [203, 0]
click at [138, 188] on select "Select Stylist Front Desk junaid Kajal [PERSON_NAME] [PERSON_NAME]" at bounding box center [146, 193] width 64 height 16
click at [114, 186] on select "Select Stylist Front Desk junaid Kajal [PERSON_NAME] [PERSON_NAME]" at bounding box center [146, 193] width 64 height 16
click at [149, 187] on select "Select Stylist Front Desk junaid Kajal [PERSON_NAME] [PERSON_NAME]" at bounding box center [146, 193] width 64 height 16
select select "88206"
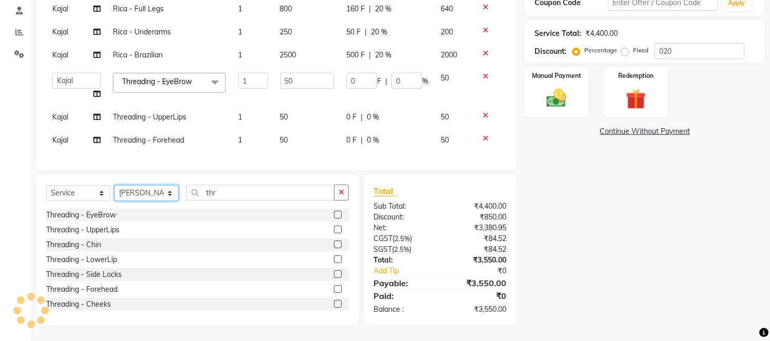
click at [114, 186] on select "Select Stylist Front Desk junaid Kajal [PERSON_NAME] [PERSON_NAME]" at bounding box center [146, 193] width 64 height 16
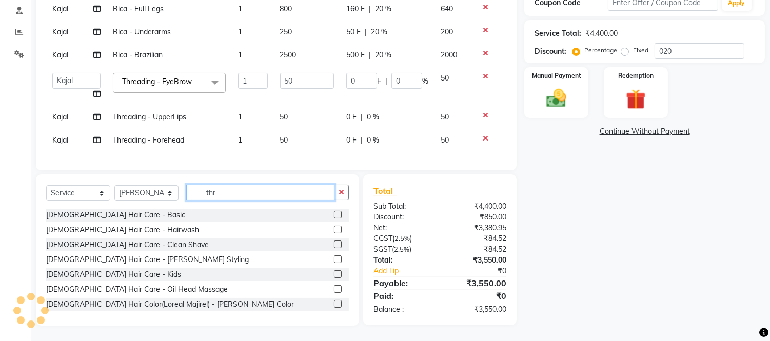
click at [258, 199] on input "thr" at bounding box center [260, 193] width 148 height 16
type input "t"
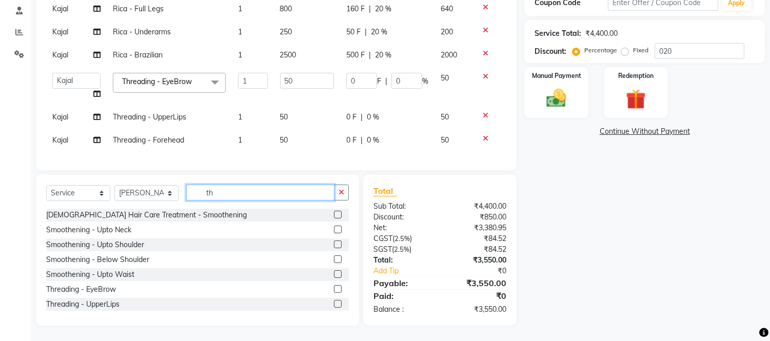
type input "thr"
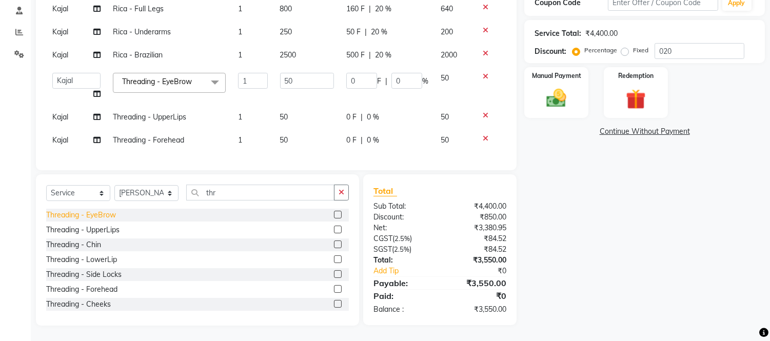
click at [96, 217] on div "Threading - EyeBrow" at bounding box center [81, 215] width 70 height 11
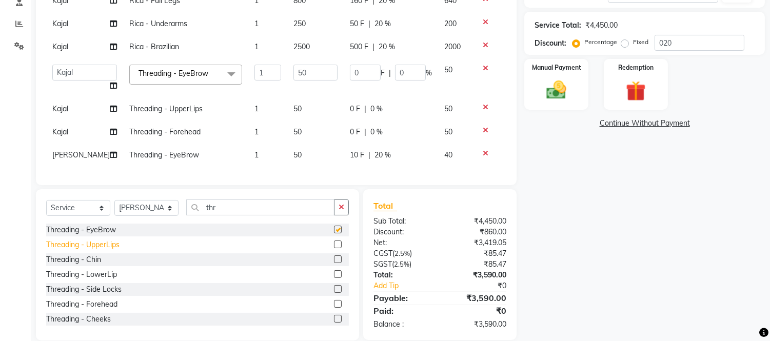
checkbox input "false"
click at [111, 250] on div "Threading - UpperLips" at bounding box center [82, 245] width 73 height 11
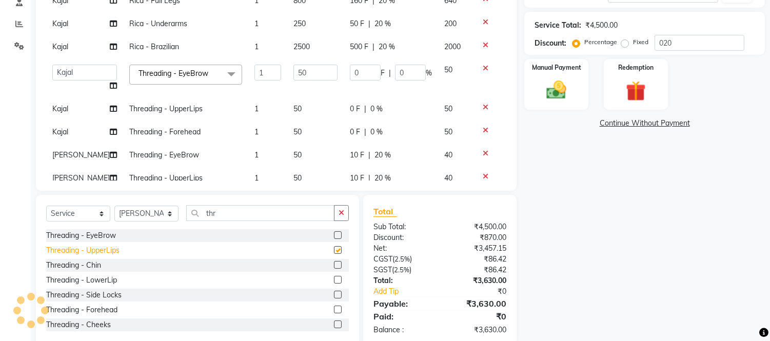
checkbox input "false"
drag, startPoint x: 108, startPoint y: 310, endPoint x: 126, endPoint y: 265, distance: 49.1
click at [107, 306] on div "Threading - Forehead" at bounding box center [81, 310] width 71 height 11
checkbox input "false"
click at [407, 150] on div "10 F | 20 %" at bounding box center [391, 155] width 82 height 11
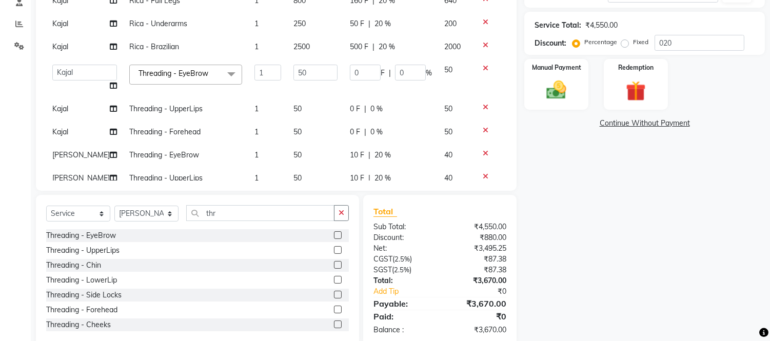
select select "88206"
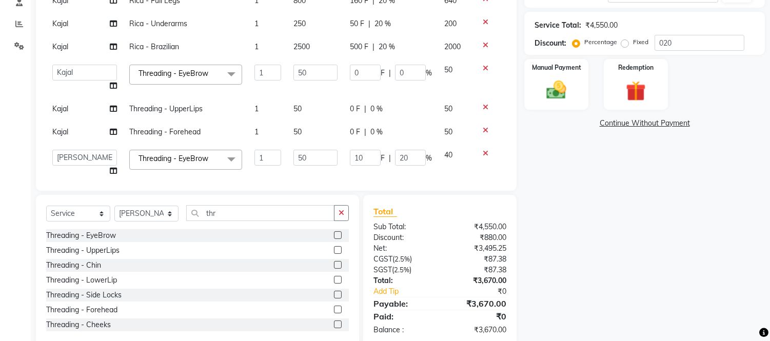
click at [407, 150] on input "20" at bounding box center [410, 158] width 31 height 16
type input "2"
type input "0"
click at [408, 139] on td "0 F | 0 %" at bounding box center [391, 132] width 94 height 23
select select "30495"
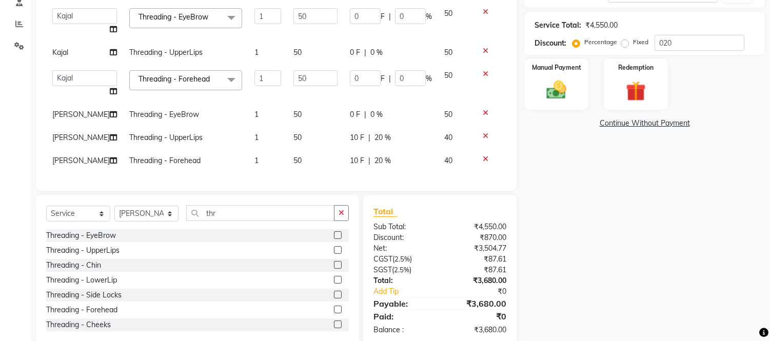
scroll to position [65, 0]
click at [424, 130] on td "10 F | 20 %" at bounding box center [391, 137] width 94 height 23
select select "88206"
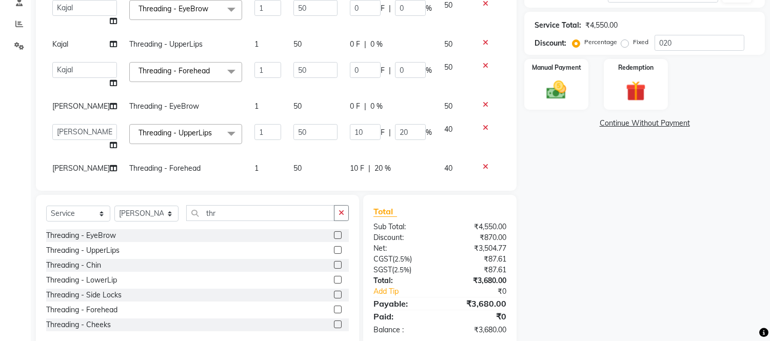
click at [422, 129] on td "10 F | 20 %" at bounding box center [391, 137] width 94 height 39
click at [404, 136] on input "20" at bounding box center [410, 132] width 31 height 16
type input "2"
type input "0"
click at [390, 157] on td "10 F | 20 %" at bounding box center [391, 168] width 94 height 23
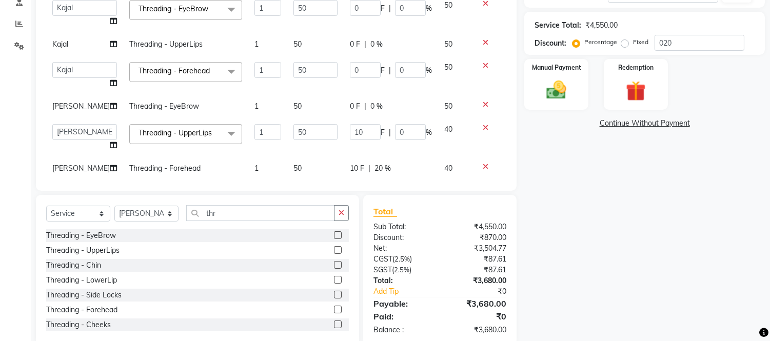
select select "88206"
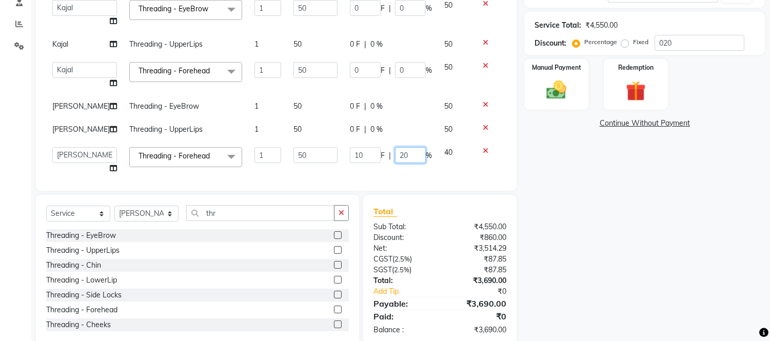
click at [395, 156] on input "20" at bounding box center [410, 155] width 31 height 16
type input "00"
click at [410, 118] on td "0 F | 0 %" at bounding box center [391, 129] width 94 height 23
select select "88206"
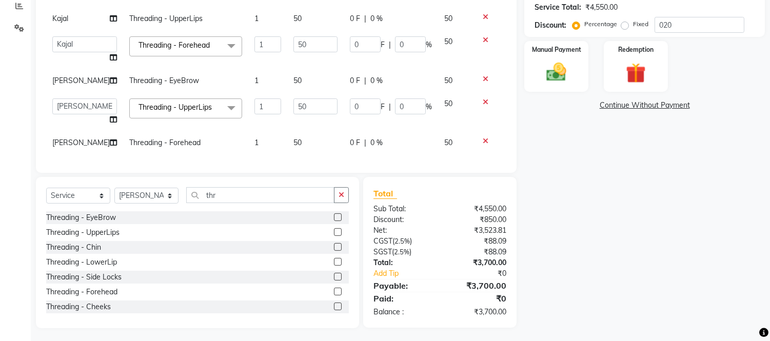
scroll to position [223, 0]
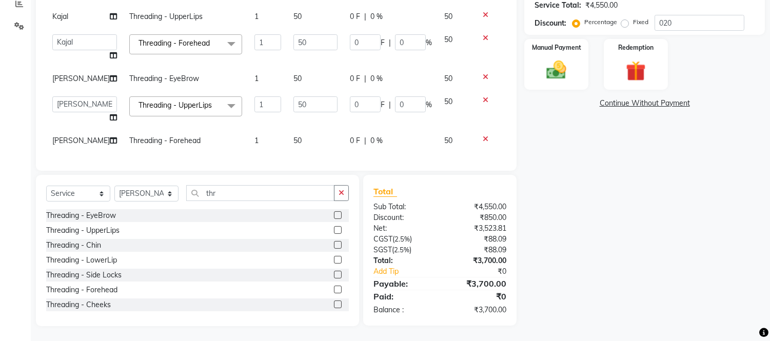
click at [234, 183] on div "Select Service Product Membership Package Voucher Prepaid Gift Card Select Styl…" at bounding box center [197, 250] width 323 height 151
click at [140, 194] on select "Select Stylist Front Desk junaid Kajal [PERSON_NAME] [PERSON_NAME]" at bounding box center [146, 194] width 64 height 16
select select "88388"
click at [114, 186] on select "Select Stylist Front Desk junaid Kajal [PERSON_NAME] [PERSON_NAME]" at bounding box center [146, 194] width 64 height 16
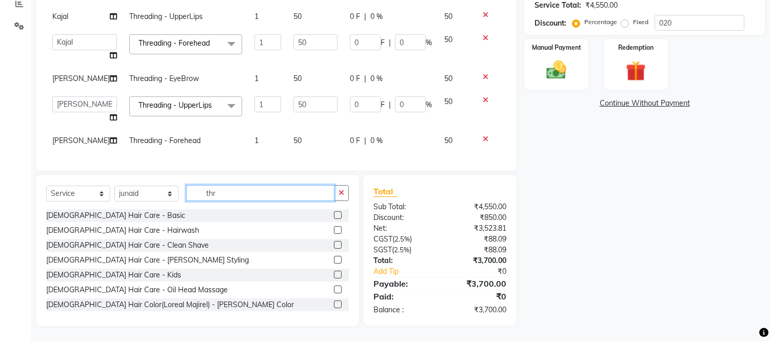
click at [245, 187] on input "thr" at bounding box center [260, 193] width 148 height 16
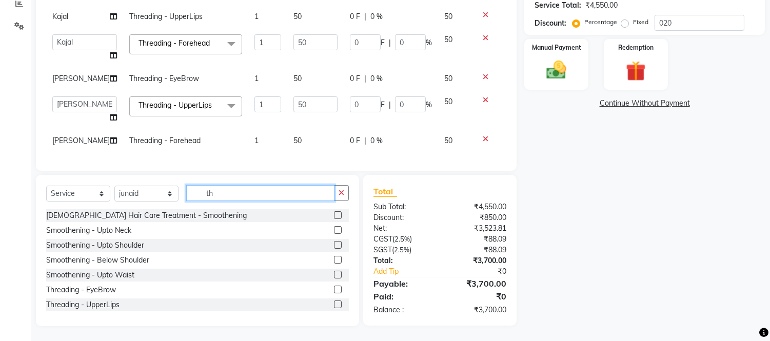
type input "t"
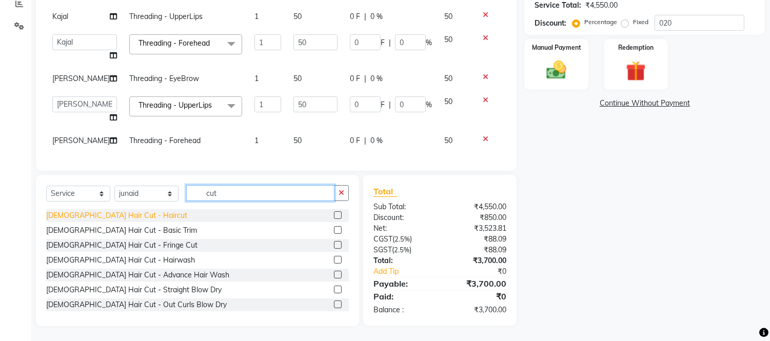
type input "cut"
click at [104, 218] on div "[DEMOGRAPHIC_DATA] Hair Cut - Haircut" at bounding box center [116, 215] width 141 height 11
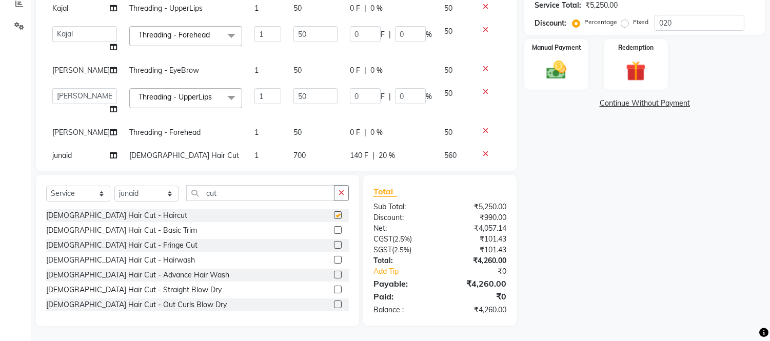
checkbox input "false"
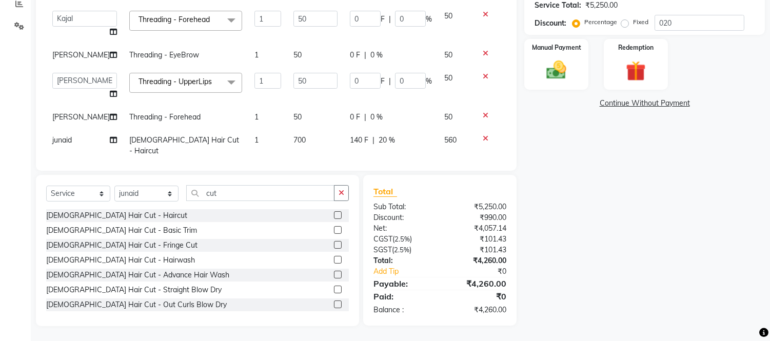
scroll to position [104, 0]
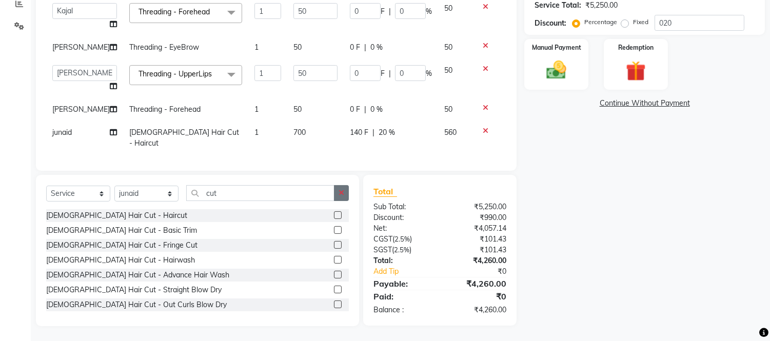
click at [347, 195] on button "button" at bounding box center [341, 193] width 15 height 16
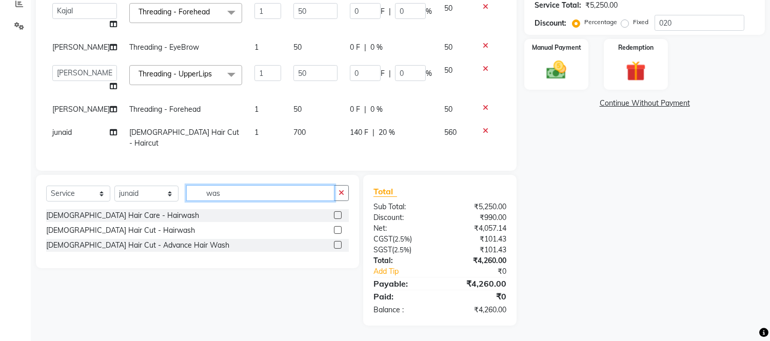
scroll to position [223, 0]
type input "was"
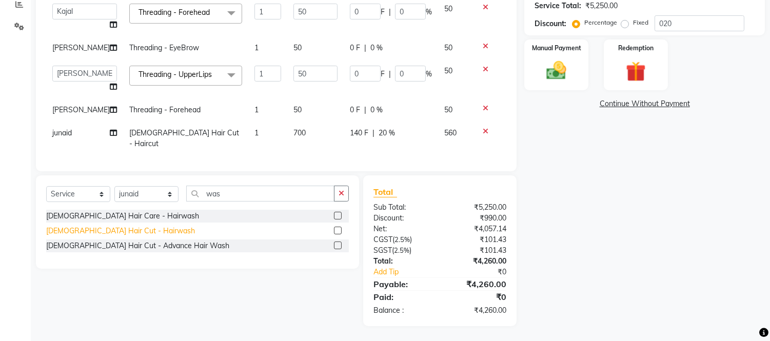
click at [116, 232] on div "[DEMOGRAPHIC_DATA] Hair Cut - Hairwash" at bounding box center [120, 231] width 149 height 11
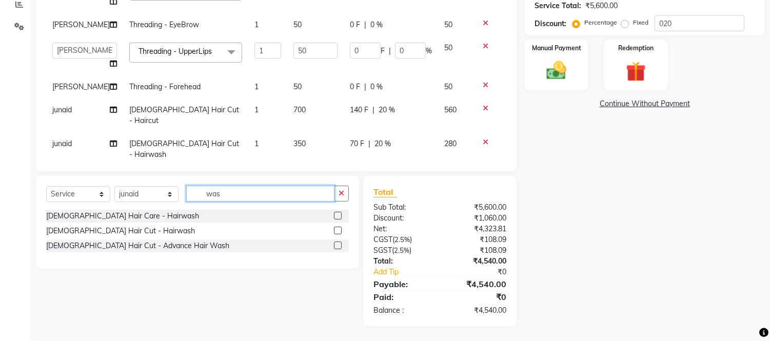
click at [231, 199] on input "was" at bounding box center [260, 194] width 148 height 16
click at [146, 195] on select "Select Stylist Front Desk junaid Kajal [PERSON_NAME] [PERSON_NAME]" at bounding box center [146, 194] width 64 height 16
click at [114, 186] on select "Select Stylist Front Desk junaid Kajal [PERSON_NAME] [PERSON_NAME]" at bounding box center [146, 194] width 64 height 16
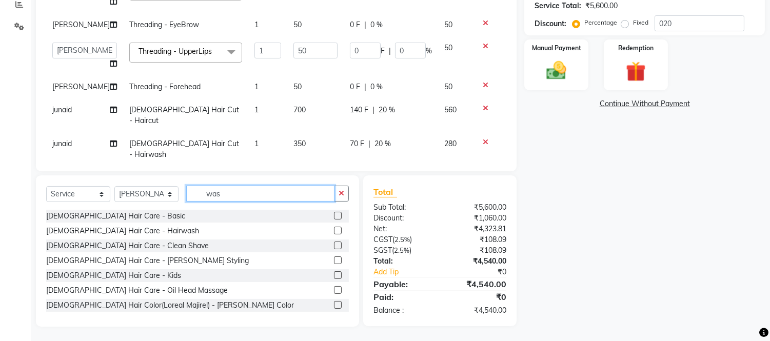
click at [243, 191] on input "was" at bounding box center [260, 194] width 148 height 16
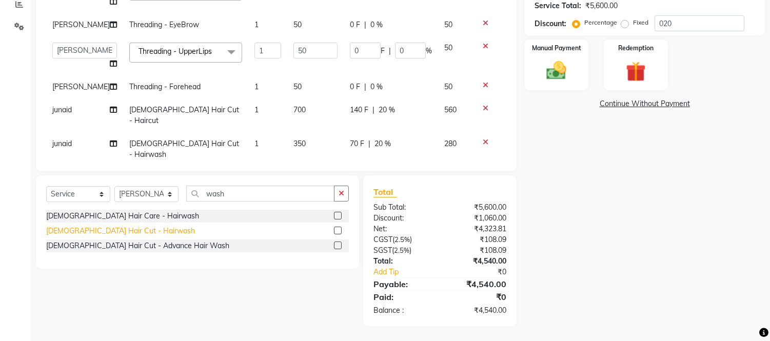
click at [121, 234] on div "[DEMOGRAPHIC_DATA] Hair Cut - Hairwash" at bounding box center [120, 231] width 149 height 11
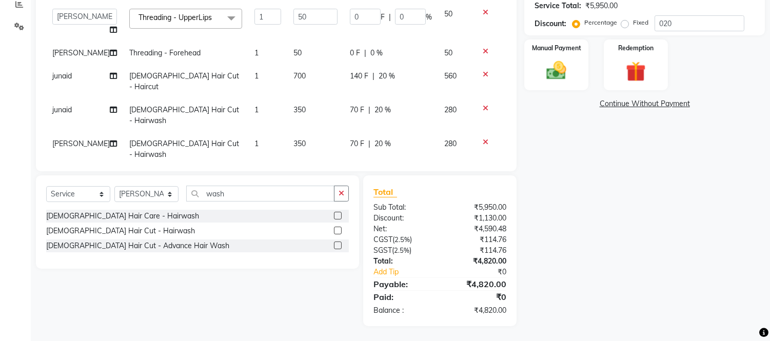
scroll to position [0, 0]
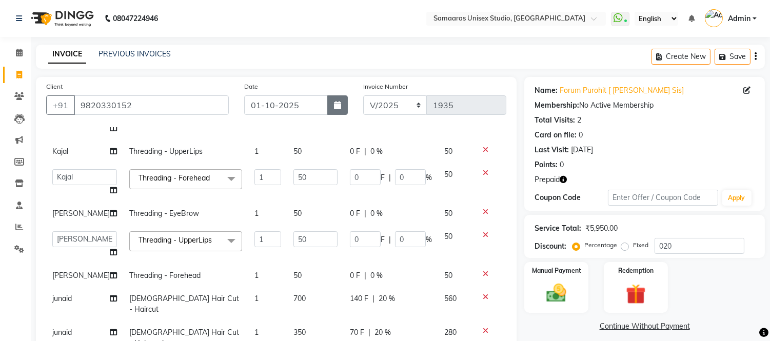
click at [338, 110] on button "button" at bounding box center [337, 104] width 21 height 19
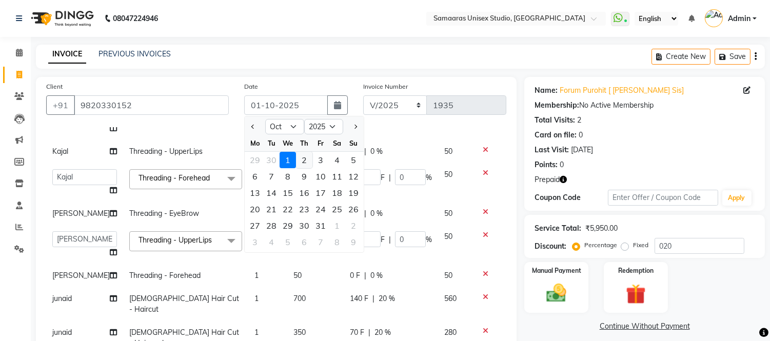
click at [307, 161] on div "2" at bounding box center [304, 160] width 16 height 16
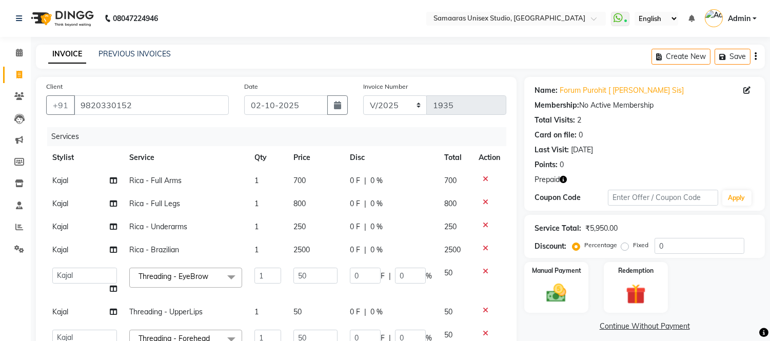
click at [400, 186] on td "0 F | 0 %" at bounding box center [391, 180] width 94 height 23
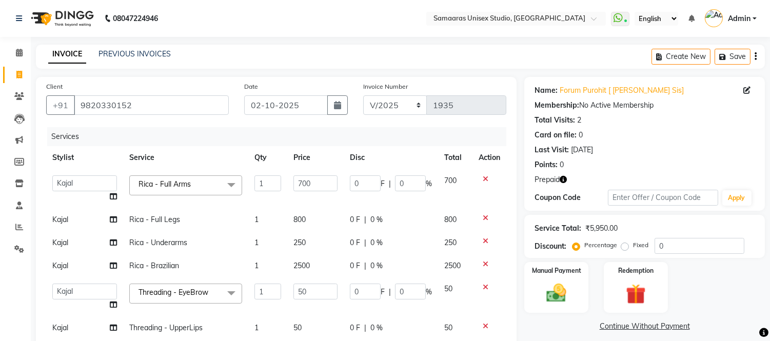
click at [400, 186] on input "0" at bounding box center [410, 183] width 31 height 16
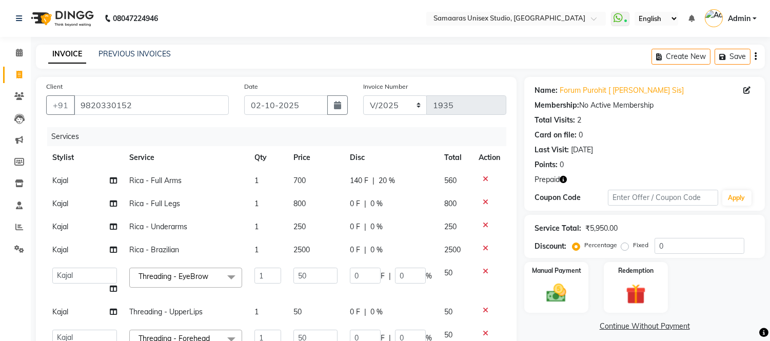
click at [406, 230] on div "0 F | 0 %" at bounding box center [391, 227] width 82 height 11
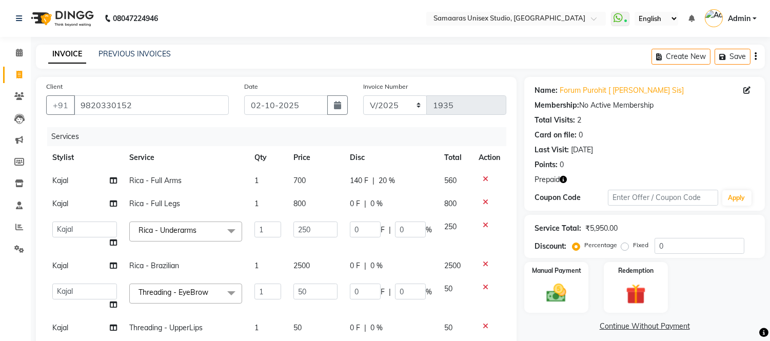
click at [390, 195] on td "0 F | 0 %" at bounding box center [391, 203] width 94 height 23
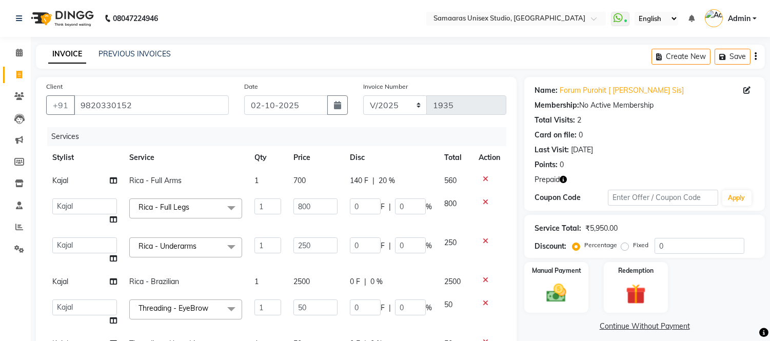
click at [399, 198] on td "0 F | 0 %" at bounding box center [391, 211] width 94 height 39
click at [405, 202] on input "0" at bounding box center [410, 207] width 31 height 16
click at [403, 240] on td "0 F | 0 %" at bounding box center [391, 250] width 94 height 39
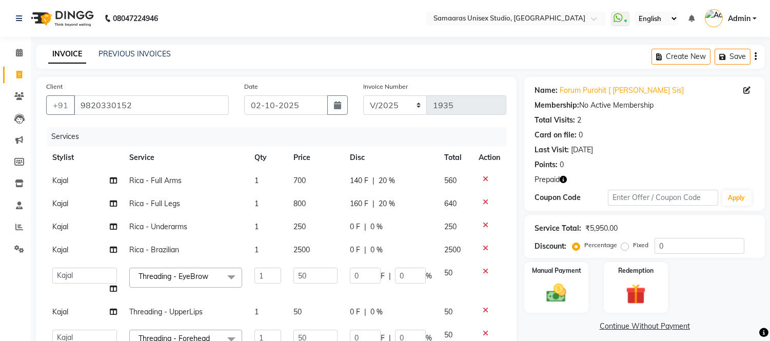
click at [404, 257] on td "0 F | 0 %" at bounding box center [391, 250] width 94 height 23
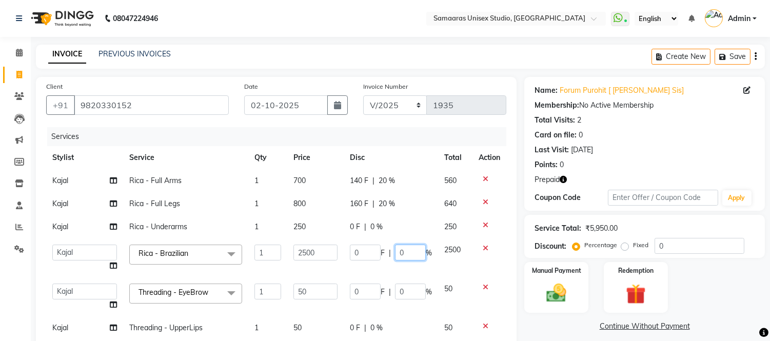
click at [404, 257] on input "0" at bounding box center [410, 253] width 31 height 16
click at [393, 224] on div "0 F | 0 %" at bounding box center [391, 227] width 82 height 11
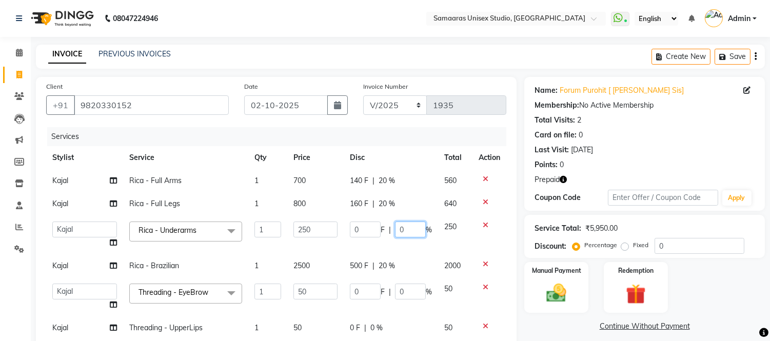
click at [409, 228] on input "0" at bounding box center [410, 230] width 31 height 16
click at [410, 209] on div "160 F | 20 %" at bounding box center [391, 204] width 82 height 11
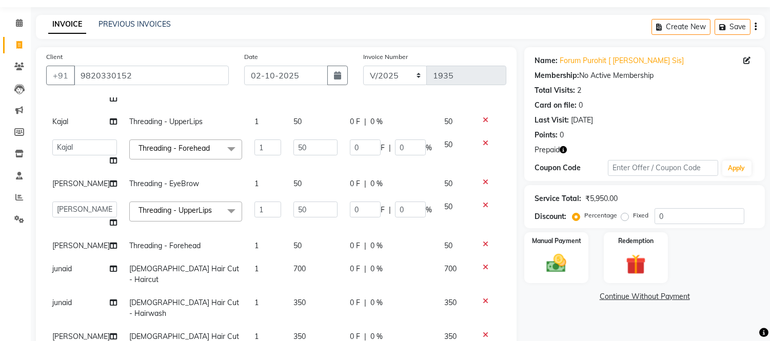
scroll to position [57, 0]
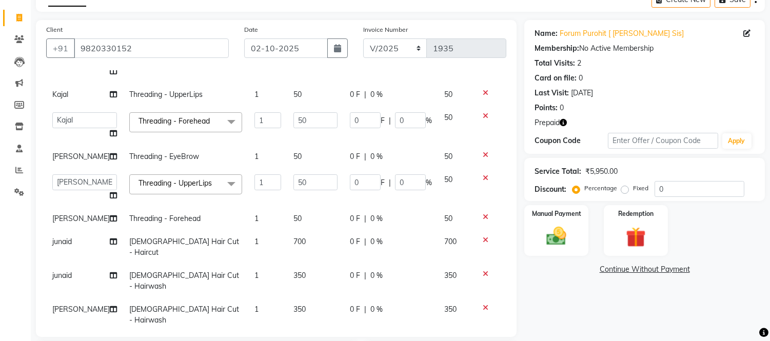
click at [403, 242] on div "0 F | 0 %" at bounding box center [391, 242] width 82 height 11
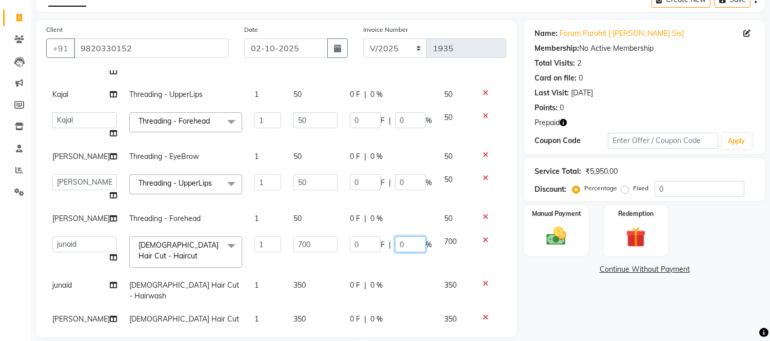
click at [403, 242] on input "0" at bounding box center [410, 245] width 31 height 16
click at [416, 295] on tbody "Kajal Rica - Full Arms 1 700 140 F | 20 % 560 Front Desk junaid Kajal [PERSON_N…" at bounding box center [276, 139] width 460 height 406
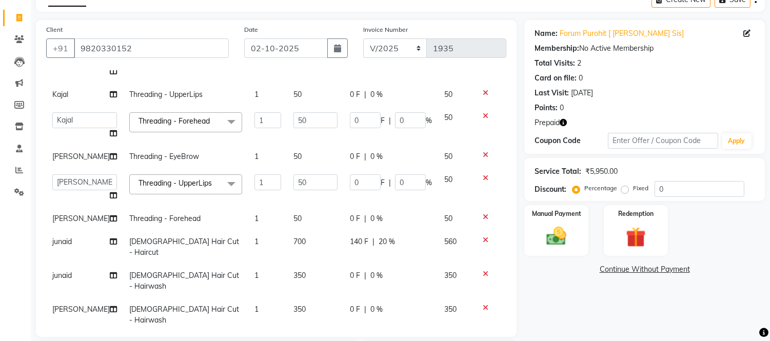
click at [416, 298] on td "0 F | 0 %" at bounding box center [391, 315] width 94 height 34
click at [406, 271] on td "0 F | 0 %" at bounding box center [391, 281] width 94 height 34
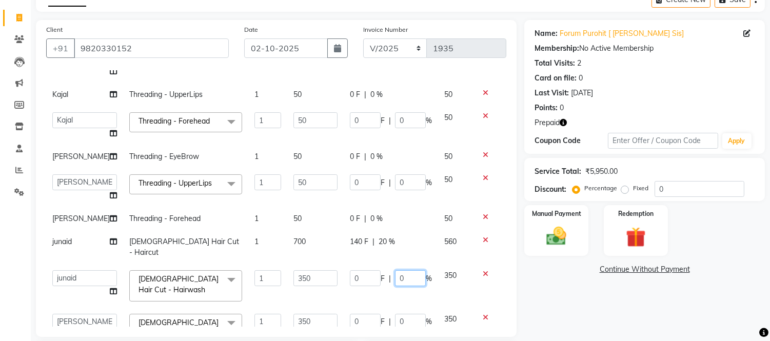
click at [406, 270] on input "0" at bounding box center [410, 278] width 31 height 16
click at [407, 231] on td "140 F | 20 %" at bounding box center [391, 247] width 94 height 34
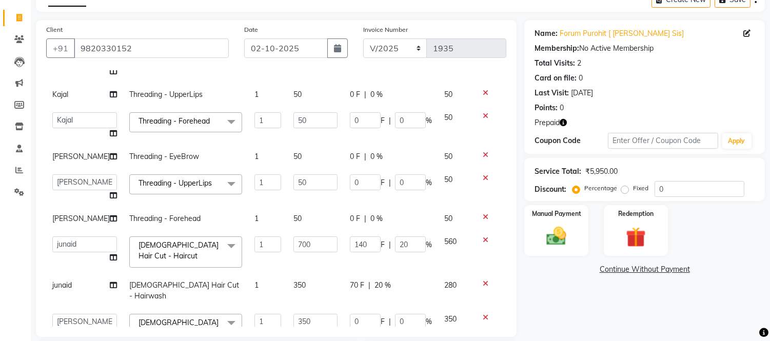
scroll to position [207, 0]
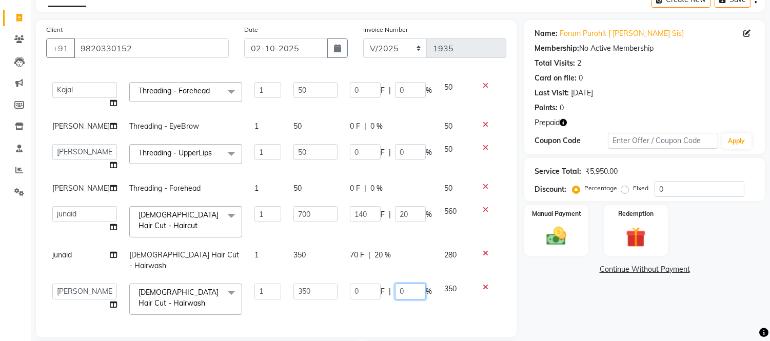
click at [410, 286] on input "0" at bounding box center [410, 292] width 31 height 16
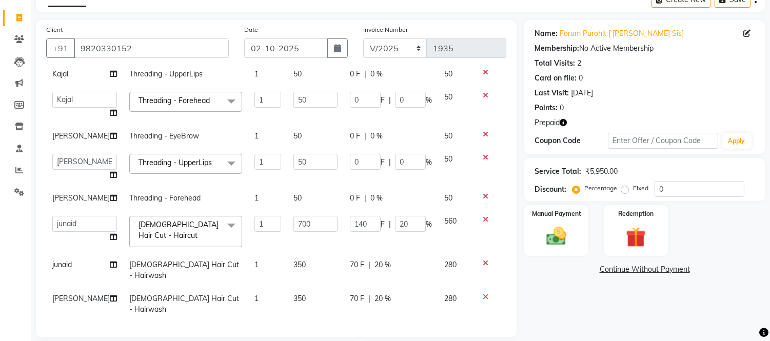
click at [410, 235] on td "140 F | 20 %" at bounding box center [391, 232] width 94 height 44
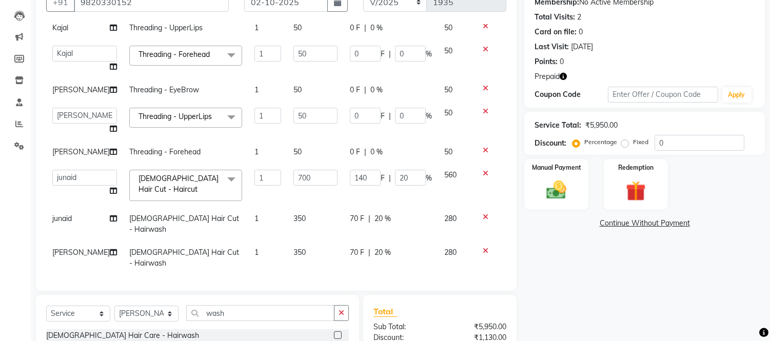
scroll to position [223, 0]
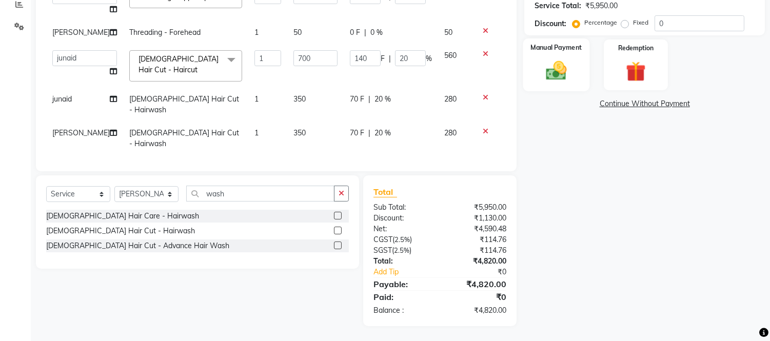
click at [560, 79] on img at bounding box center [557, 71] width 34 height 24
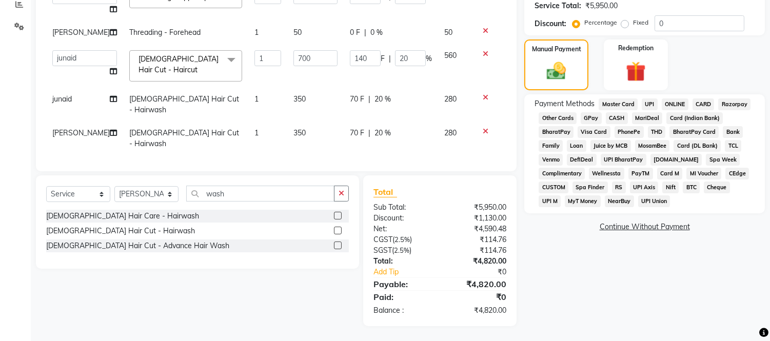
click at [595, 119] on span "GPay" at bounding box center [591, 118] width 21 height 12
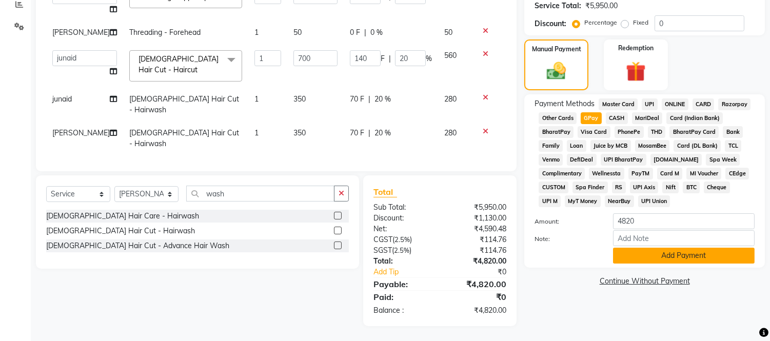
click at [633, 260] on button "Add Payment" at bounding box center [684, 256] width 142 height 16
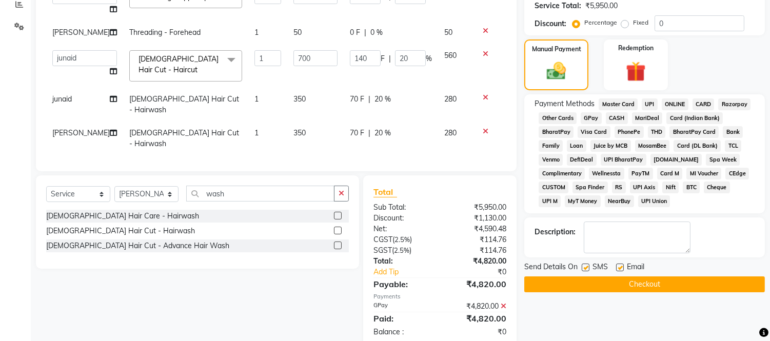
click at [637, 280] on button "Checkout" at bounding box center [644, 285] width 241 height 16
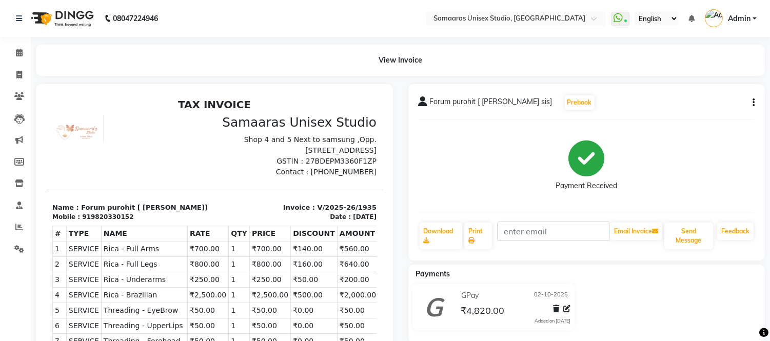
click at [23, 84] on li "Invoice" at bounding box center [15, 75] width 31 height 22
click at [16, 75] on icon at bounding box center [19, 75] width 6 height 8
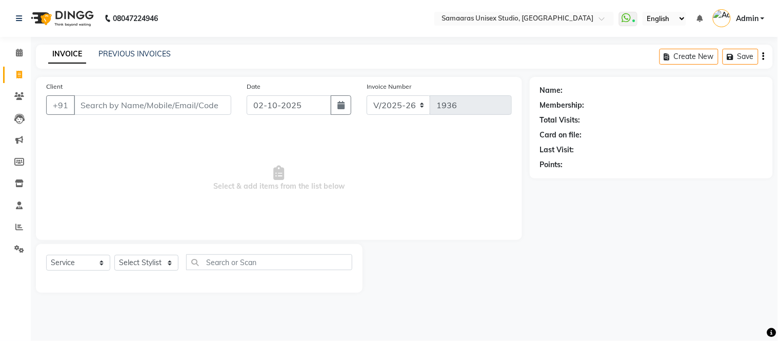
click at [154, 107] on input "Client" at bounding box center [153, 104] width 158 height 19
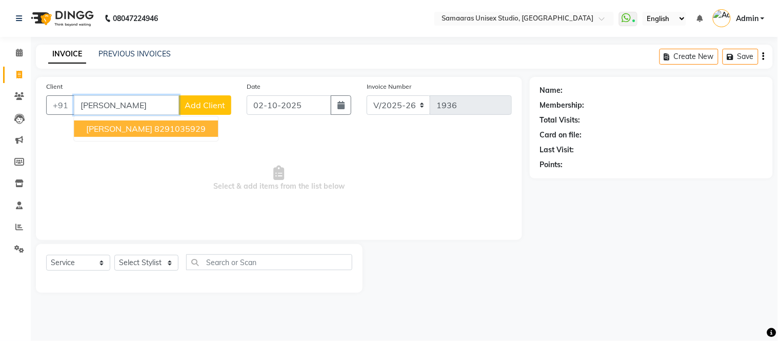
click at [154, 124] on ngb-highlight "8291035929" at bounding box center [179, 129] width 51 height 10
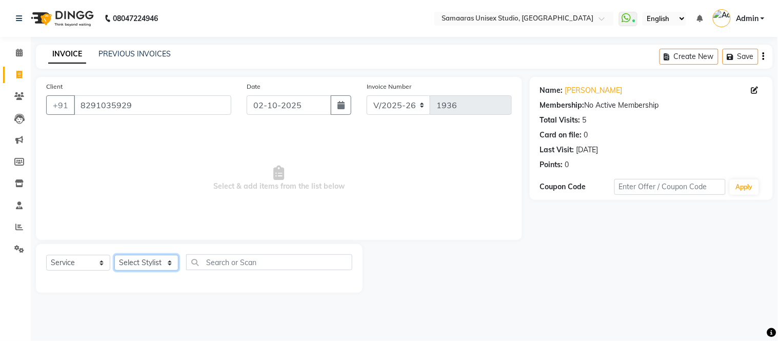
click at [142, 270] on select "Select Stylist Front Desk junaid Kajal [PERSON_NAME] [PERSON_NAME]" at bounding box center [146, 263] width 64 height 16
click at [114, 256] on select "Select Stylist Front Desk junaid Kajal [PERSON_NAME] [PERSON_NAME]" at bounding box center [146, 263] width 64 height 16
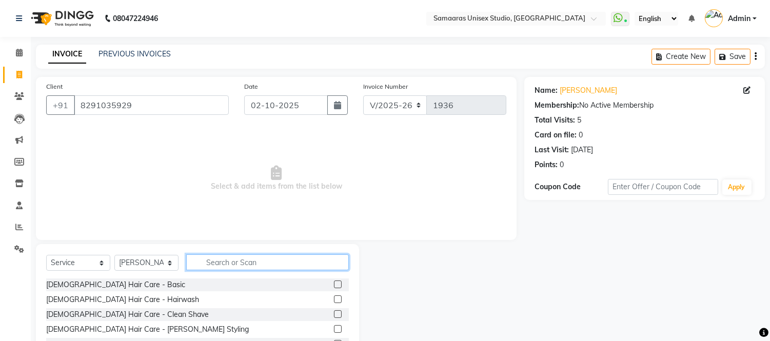
click at [200, 262] on input "text" at bounding box center [267, 262] width 163 height 16
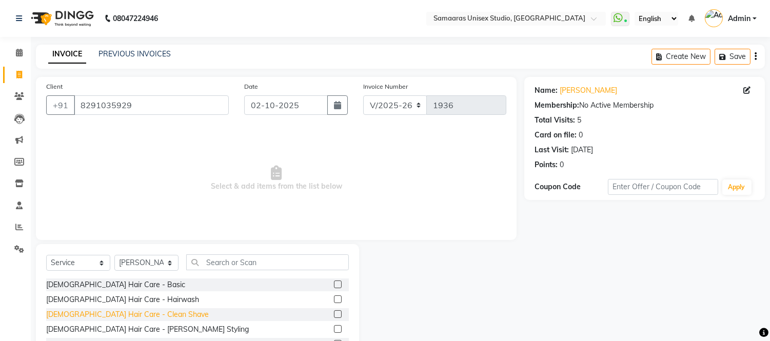
click at [105, 315] on div "[DEMOGRAPHIC_DATA] Hair Care - Clean Shave" at bounding box center [127, 314] width 163 height 11
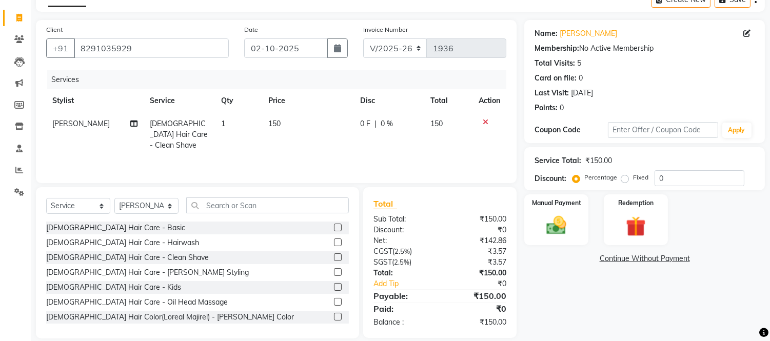
scroll to position [57, 0]
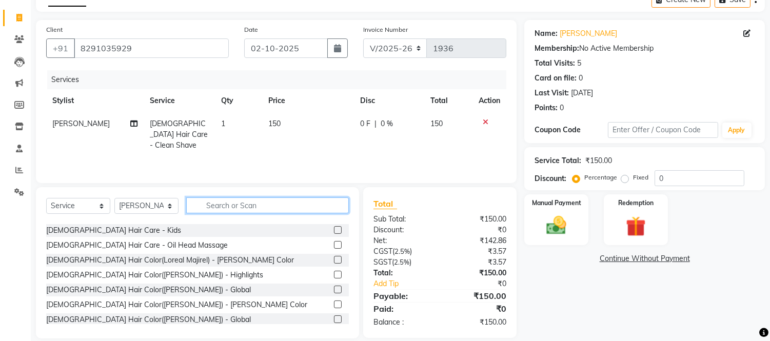
click at [203, 200] on input "text" at bounding box center [267, 206] width 163 height 16
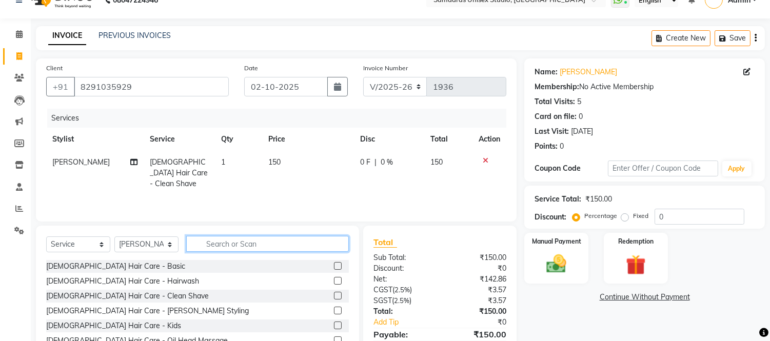
scroll to position [0, 0]
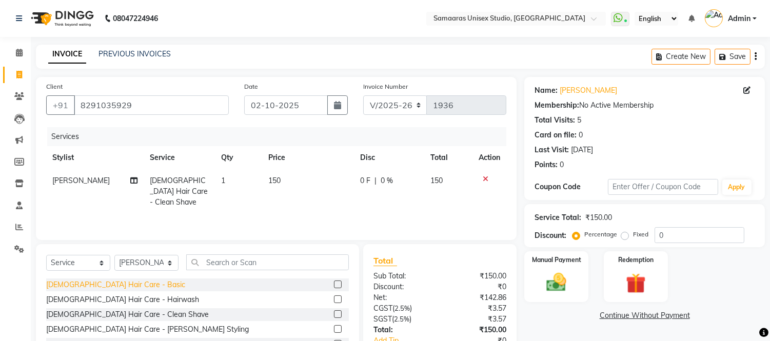
click at [67, 285] on div "[DEMOGRAPHIC_DATA] Hair Care - Basic" at bounding box center [115, 285] width 139 height 11
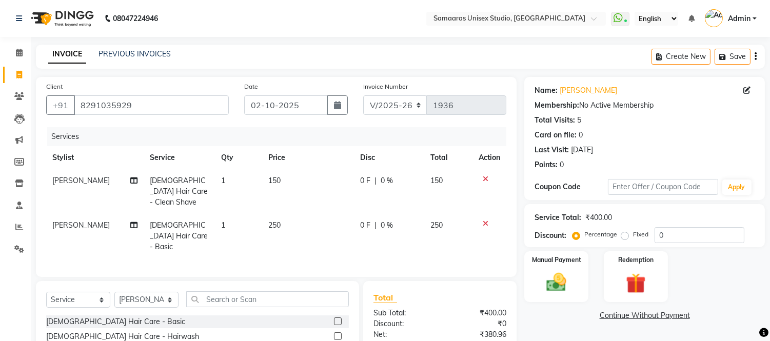
click at [402, 220] on div "0 F | 0 %" at bounding box center [389, 225] width 58 height 11
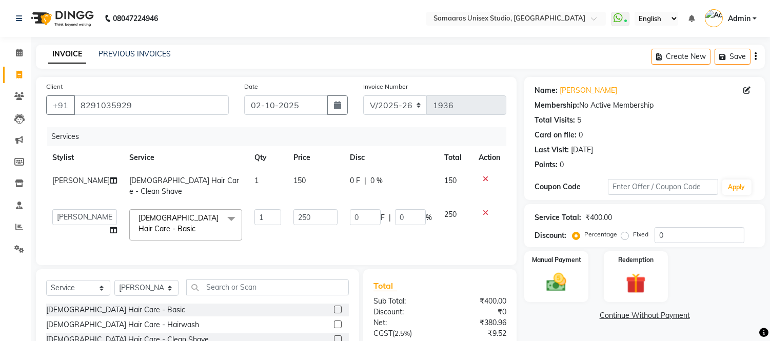
drag, startPoint x: 402, startPoint y: 216, endPoint x: 427, endPoint y: 198, distance: 30.5
click at [402, 215] on td "0 F | 0 %" at bounding box center [391, 225] width 94 height 44
click at [427, 209] on div "0 F | 0 %" at bounding box center [391, 217] width 82 height 16
click at [411, 209] on input "0" at bounding box center [410, 217] width 31 height 16
click at [420, 227] on td "0 F | 020 %" at bounding box center [391, 225] width 94 height 44
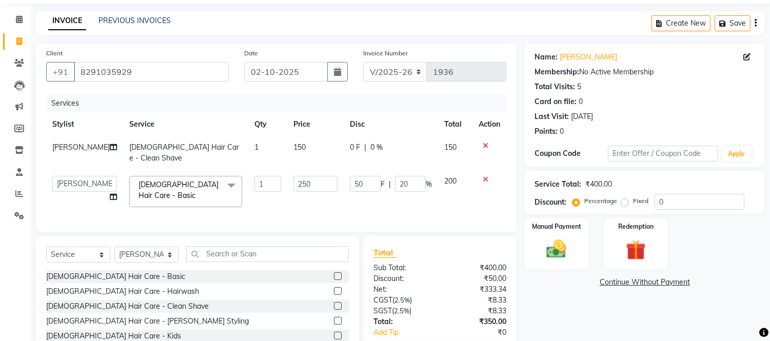
scroll to position [88, 0]
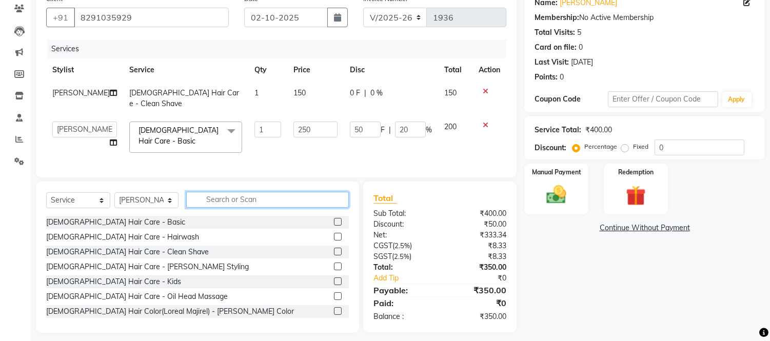
click at [232, 197] on input "text" at bounding box center [267, 200] width 163 height 16
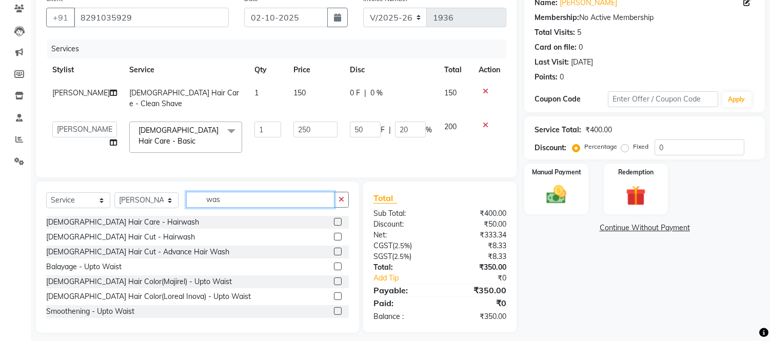
scroll to position [87, 0]
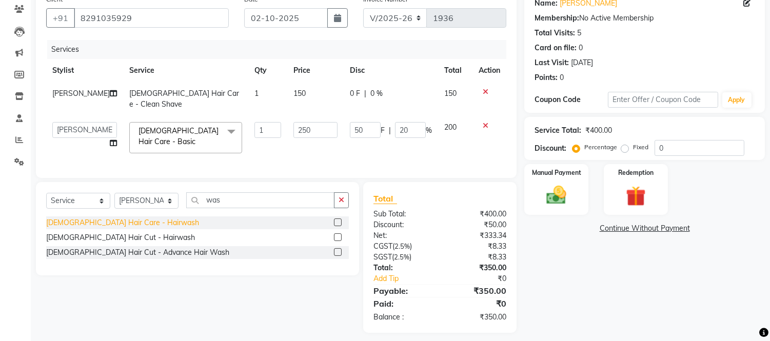
click at [129, 218] on div "[DEMOGRAPHIC_DATA] Hair Care - Hairwash" at bounding box center [122, 223] width 153 height 11
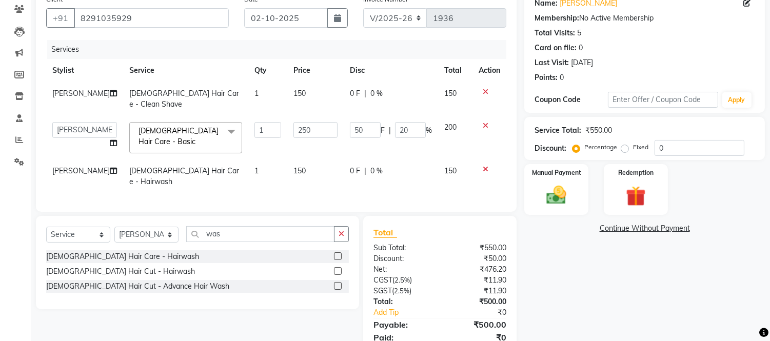
click at [312, 160] on td "150" at bounding box center [315, 177] width 56 height 34
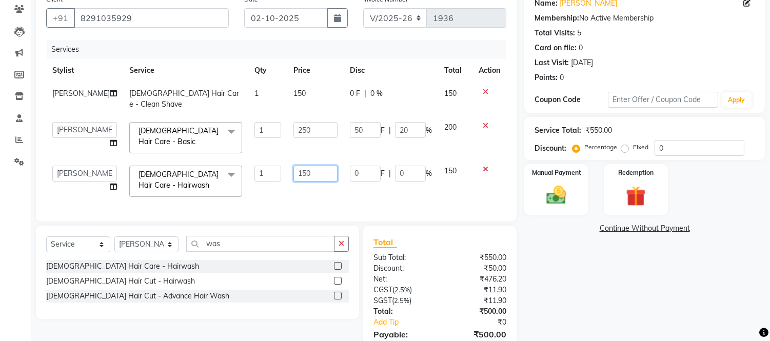
click at [312, 166] on input "150" at bounding box center [315, 174] width 44 height 16
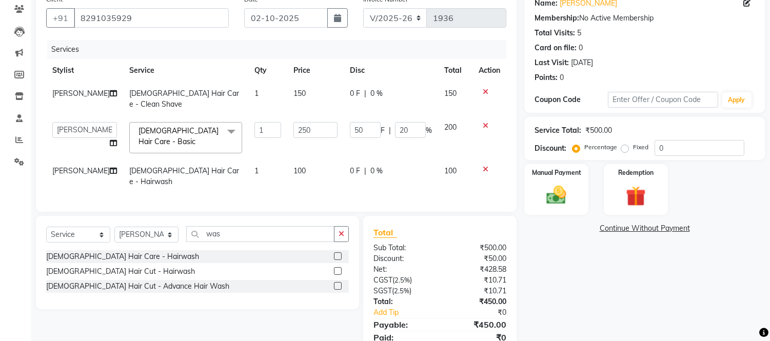
click at [458, 183] on div "Services Stylist Service Qty Price Disc Total Action [PERSON_NAME] [DEMOGRAPHIC…" at bounding box center [276, 121] width 460 height 162
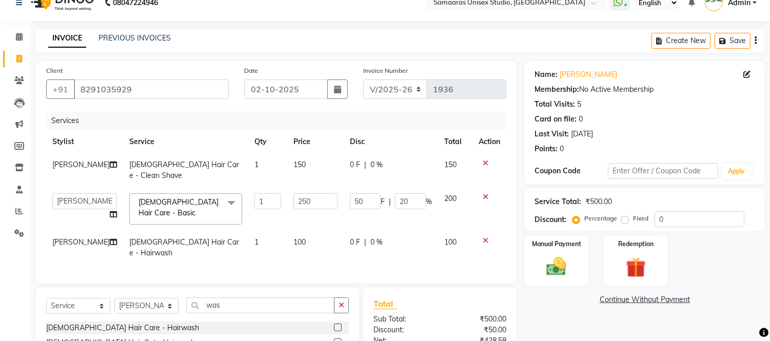
scroll to position [0, 0]
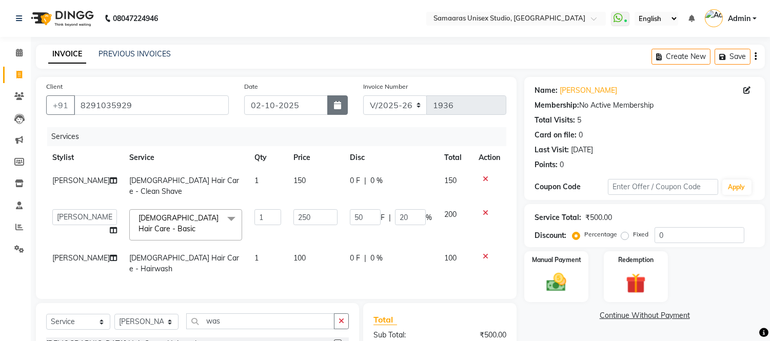
click at [340, 107] on icon "button" at bounding box center [337, 105] width 7 height 8
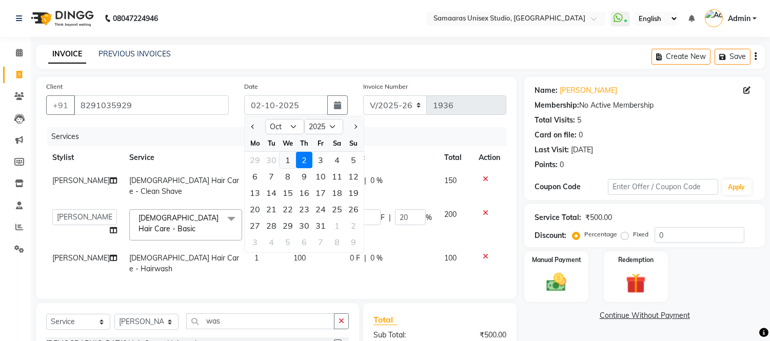
click at [288, 156] on div "1" at bounding box center [288, 160] width 16 height 16
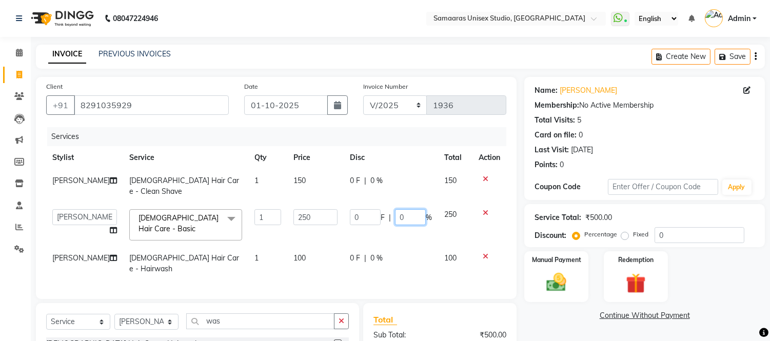
click at [405, 209] on input "0" at bounding box center [410, 217] width 31 height 16
click at [408, 163] on th "Disc" at bounding box center [391, 157] width 94 height 23
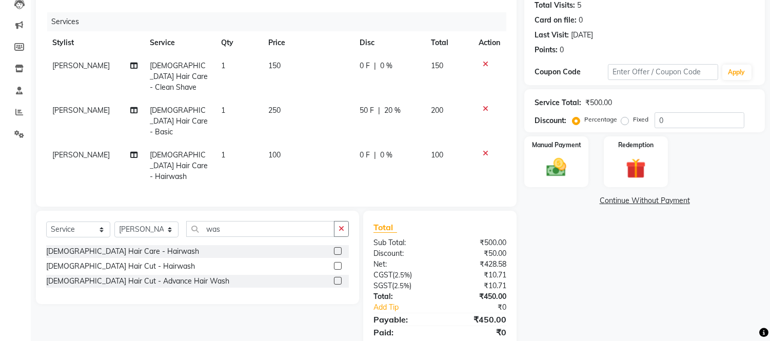
scroll to position [127, 0]
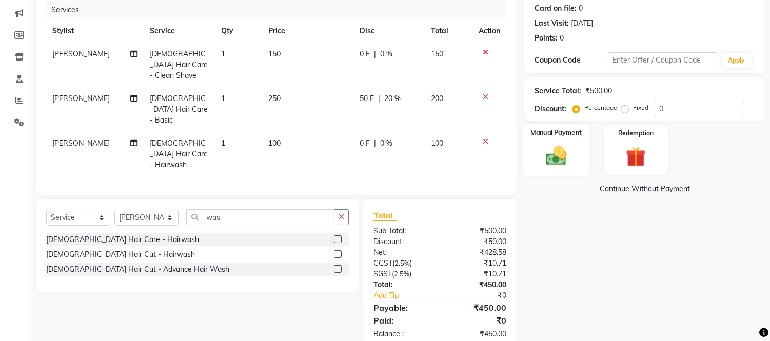
click at [567, 136] on label "Manual Payment" at bounding box center [556, 133] width 51 height 10
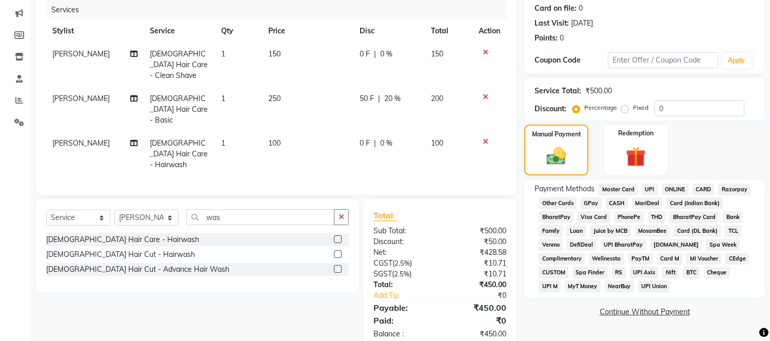
click at [610, 202] on span "CASH" at bounding box center [617, 204] width 22 height 12
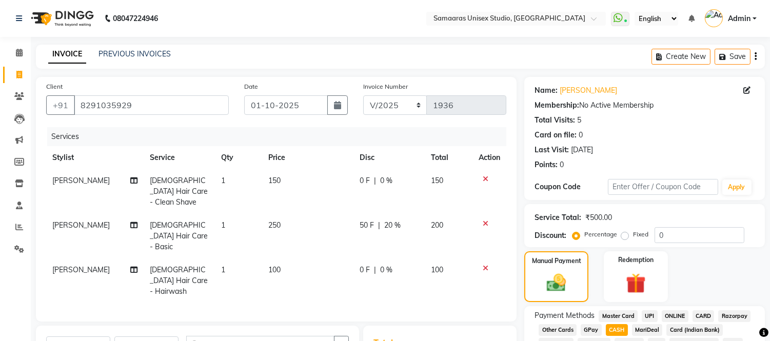
scroll to position [175, 0]
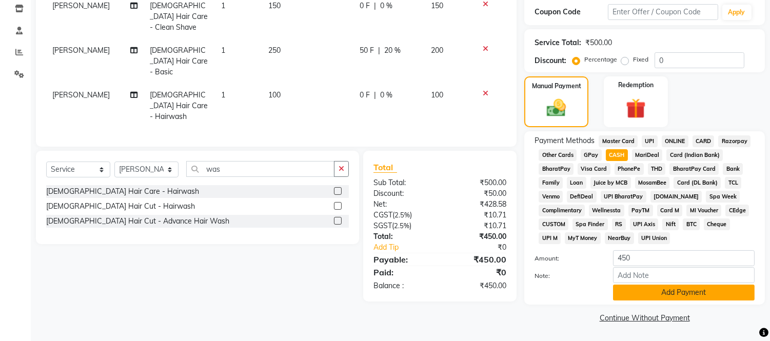
click at [635, 289] on button "Add Payment" at bounding box center [684, 293] width 142 height 16
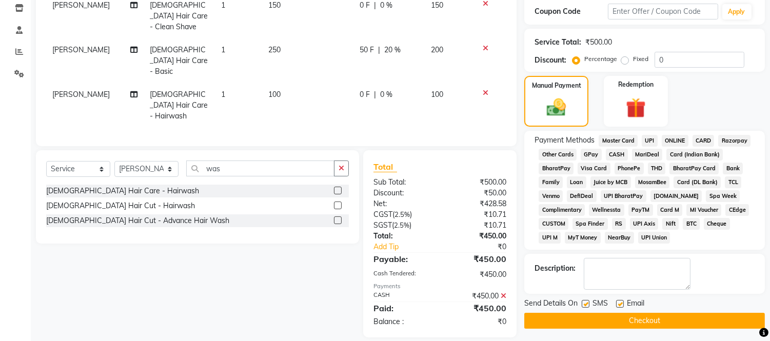
click at [635, 322] on button "Checkout" at bounding box center [644, 321] width 241 height 16
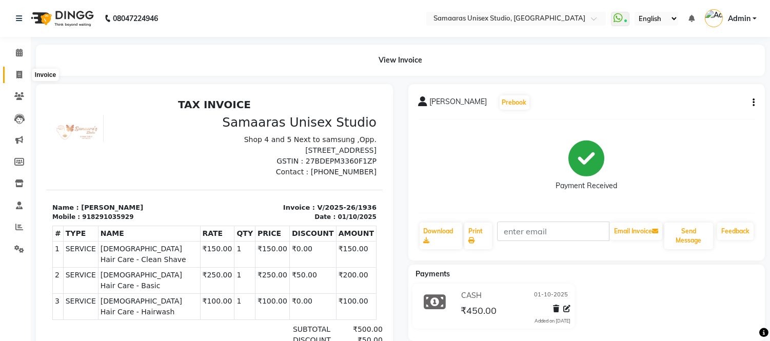
click at [11, 74] on span at bounding box center [19, 75] width 18 height 12
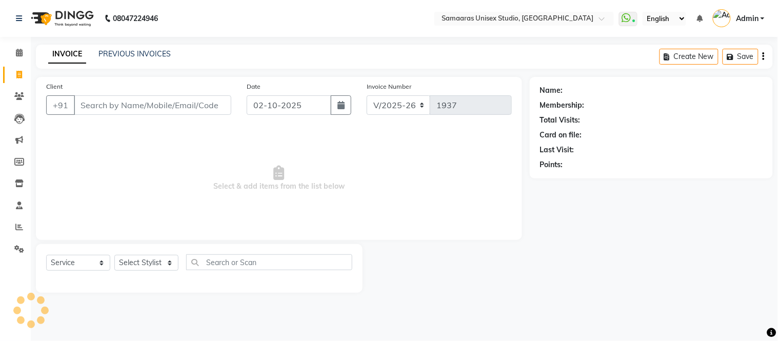
click at [144, 114] on input "Client" at bounding box center [153, 104] width 158 height 19
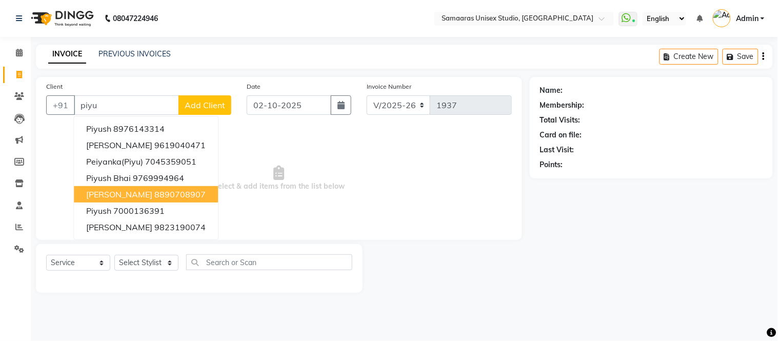
click at [188, 192] on ngb-highlight "8890708907" at bounding box center [179, 194] width 51 height 10
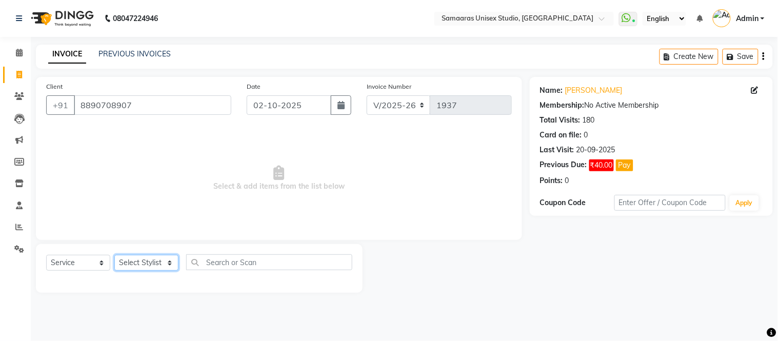
click at [149, 268] on select "Select Stylist Front Desk junaid Kajal [PERSON_NAME] [PERSON_NAME]" at bounding box center [146, 263] width 64 height 16
click at [114, 256] on select "Select Stylist Front Desk junaid Kajal [PERSON_NAME] [PERSON_NAME]" at bounding box center [146, 263] width 64 height 16
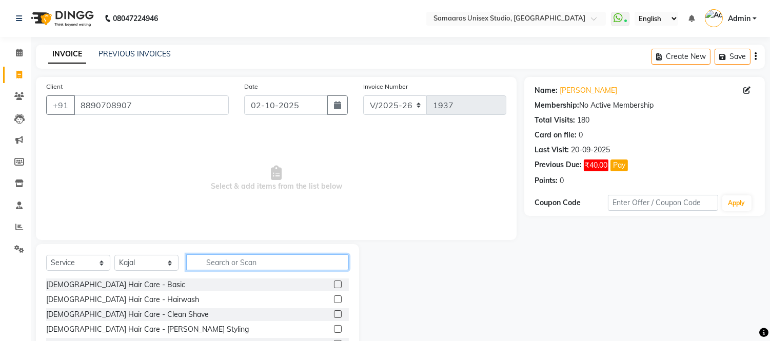
click at [203, 263] on input "text" at bounding box center [267, 262] width 163 height 16
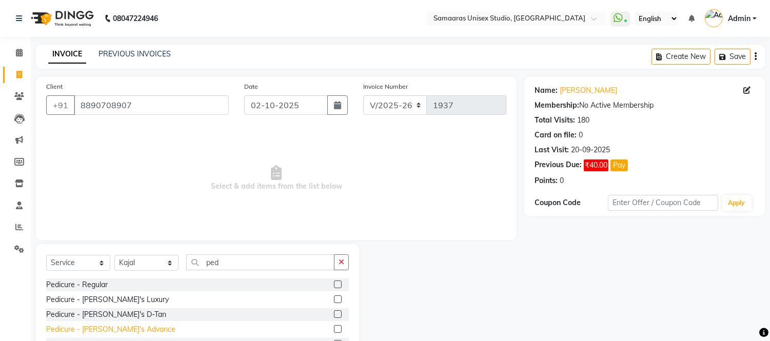
click at [76, 331] on div "Pedicure - [PERSON_NAME]'s Advance" at bounding box center [110, 329] width 129 height 11
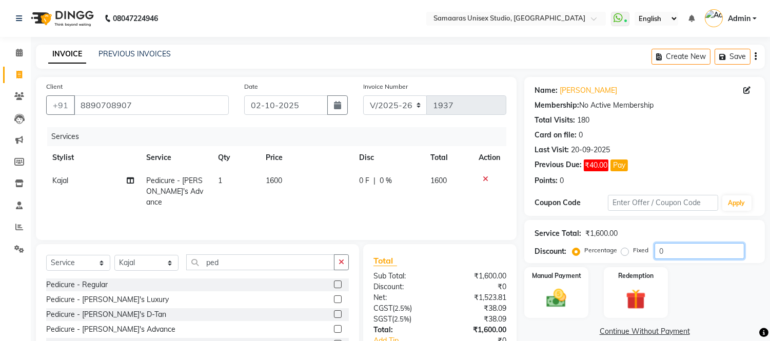
click at [710, 250] on input "0" at bounding box center [700, 251] width 90 height 16
click at [417, 211] on div "Services Stylist Service Qty Price Disc Total Action Kajal Pedicure - [PERSON_N…" at bounding box center [276, 178] width 460 height 103
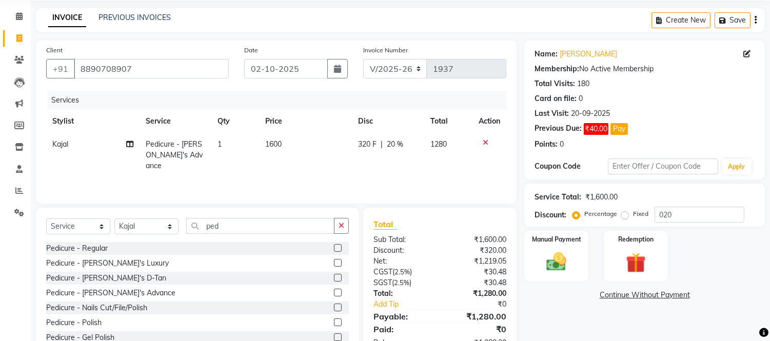
scroll to position [69, 0]
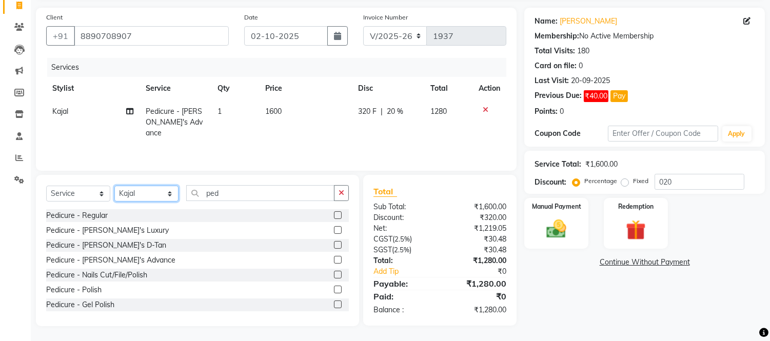
click at [151, 196] on select "Select Stylist Front Desk junaid Kajal [PERSON_NAME] [PERSON_NAME]" at bounding box center [146, 194] width 64 height 16
click at [114, 186] on select "Select Stylist Front Desk junaid Kajal [PERSON_NAME] [PERSON_NAME]" at bounding box center [146, 194] width 64 height 16
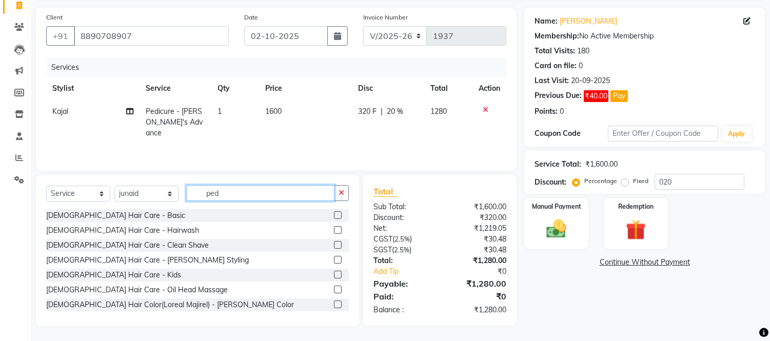
click at [234, 187] on input "ped" at bounding box center [260, 193] width 148 height 16
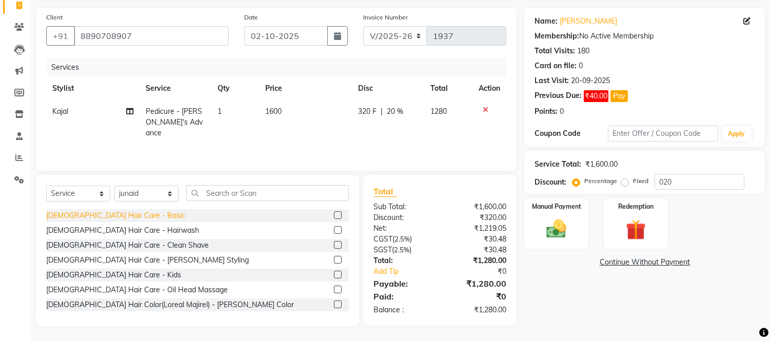
click at [82, 213] on div "[DEMOGRAPHIC_DATA] Hair Care - Basic" at bounding box center [115, 215] width 139 height 11
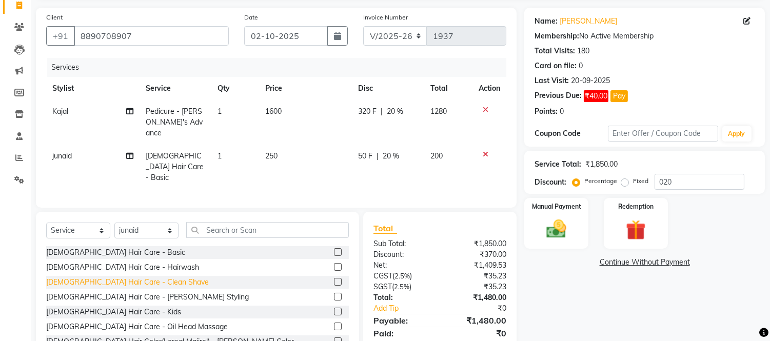
click at [108, 277] on div "[DEMOGRAPHIC_DATA] Hair Care - Clean Shave" at bounding box center [127, 282] width 163 height 11
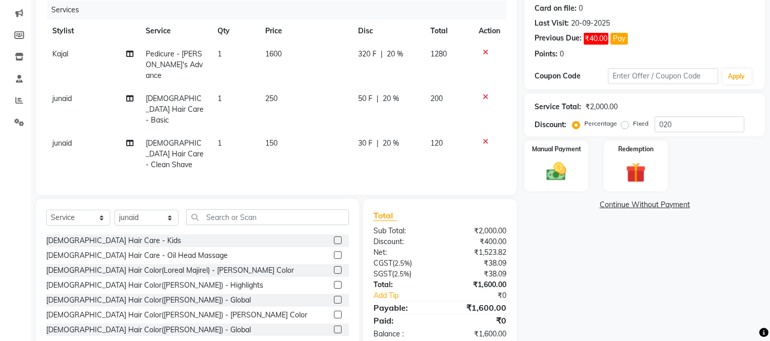
scroll to position [114, 0]
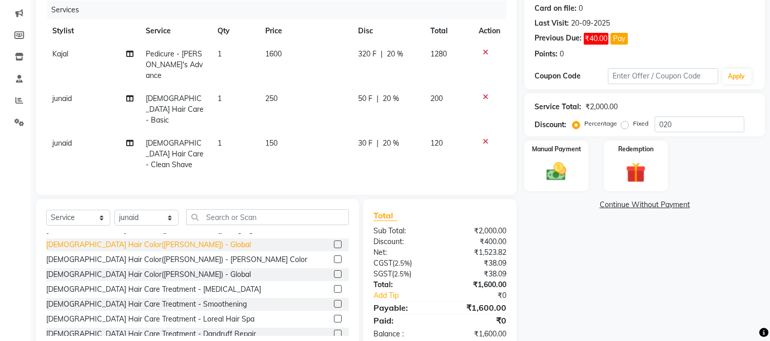
click at [130, 240] on div "[DEMOGRAPHIC_DATA] Hair Color([PERSON_NAME]) - Global" at bounding box center [148, 245] width 205 height 11
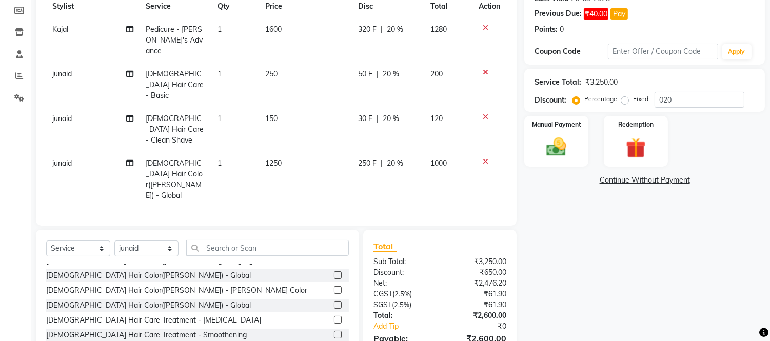
scroll to position [172, 0]
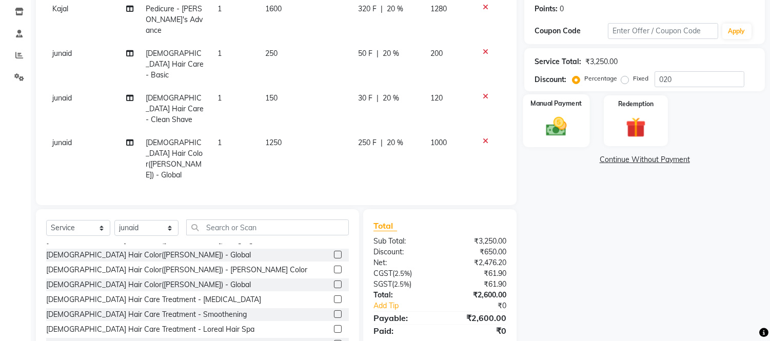
click at [578, 110] on div "Manual Payment" at bounding box center [556, 120] width 67 height 52
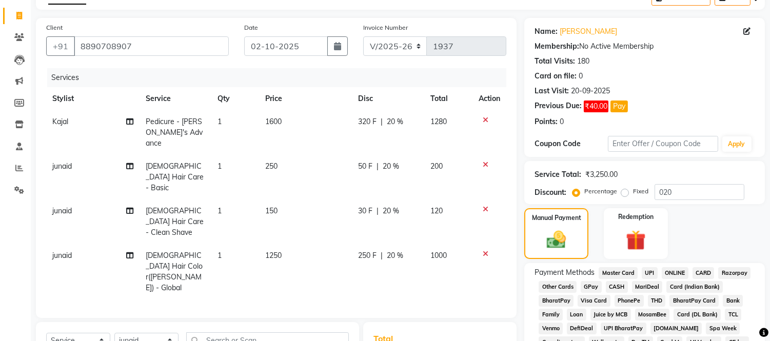
scroll to position [171, 0]
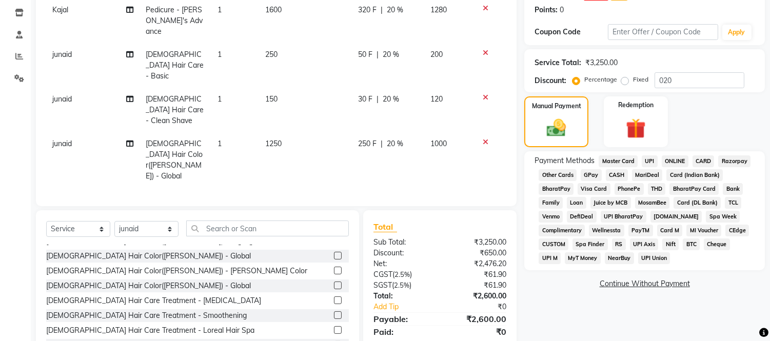
click at [617, 173] on span "CASH" at bounding box center [617, 175] width 22 height 12
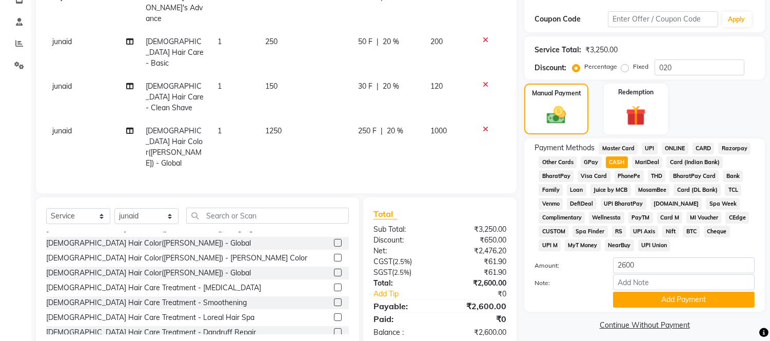
scroll to position [191, 0]
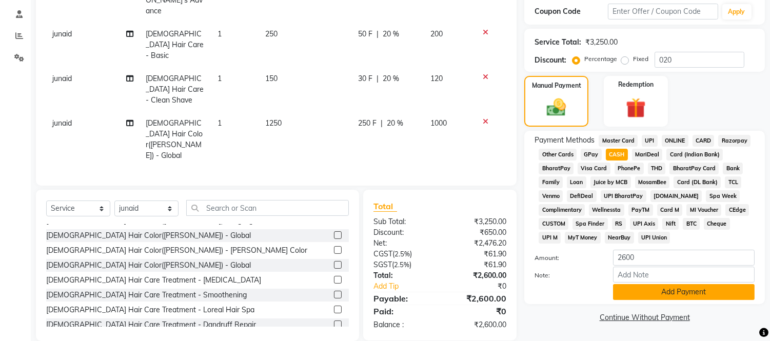
click at [650, 297] on button "Add Payment" at bounding box center [684, 292] width 142 height 16
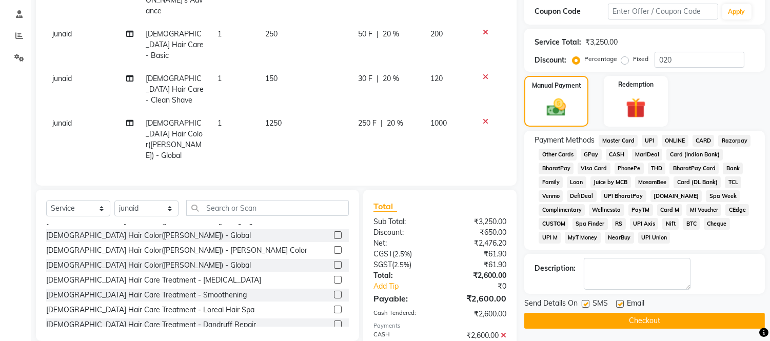
click at [650, 320] on button "Checkout" at bounding box center [644, 321] width 241 height 16
